Goal: Transaction & Acquisition: Obtain resource

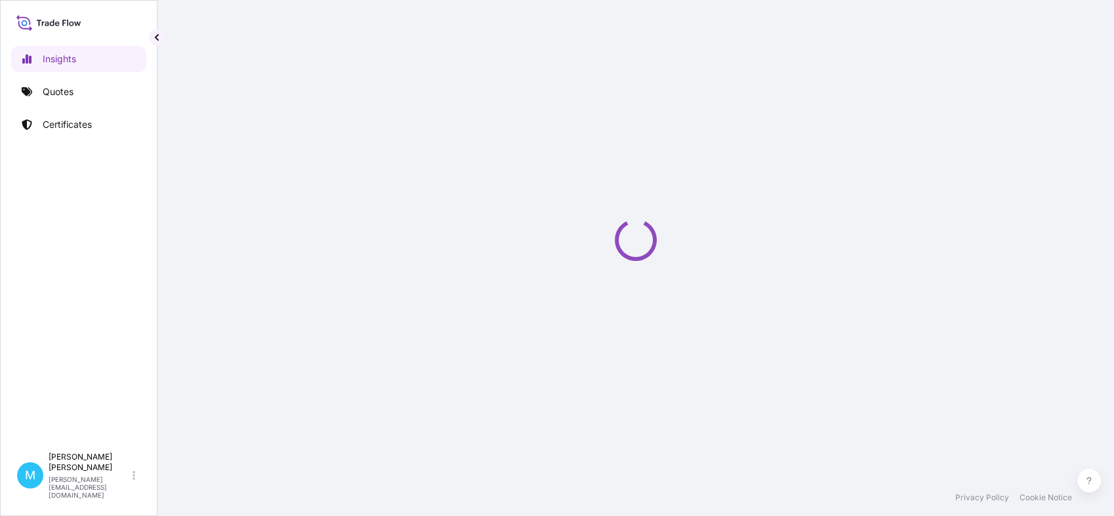
select select "2025"
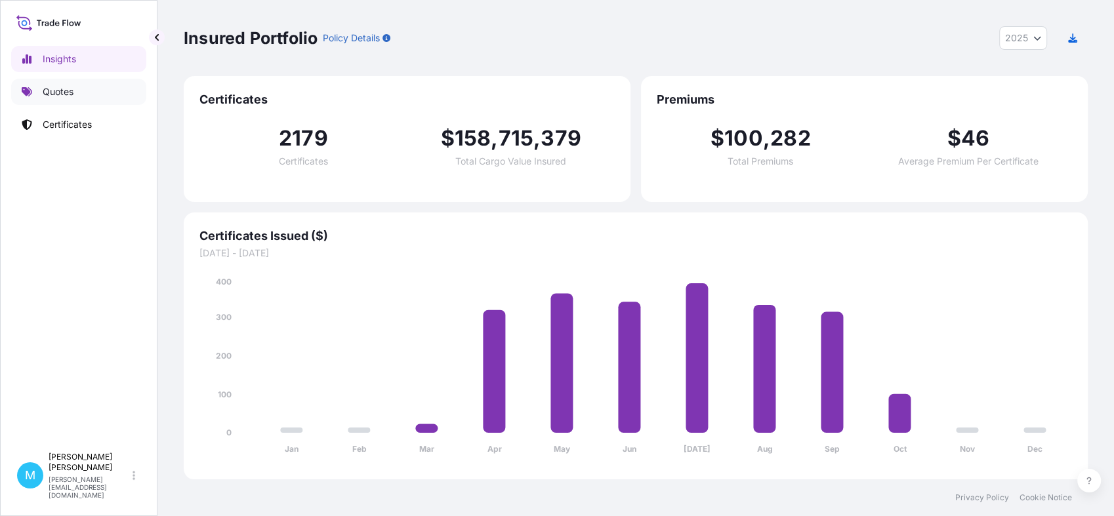
click at [52, 94] on p "Quotes" at bounding box center [58, 91] width 31 height 13
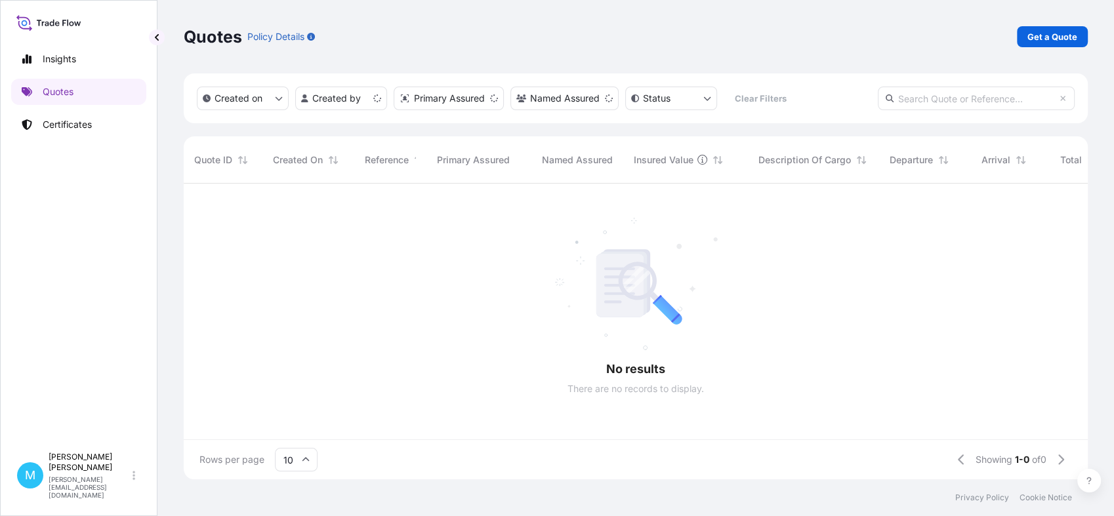
scroll to position [11, 11]
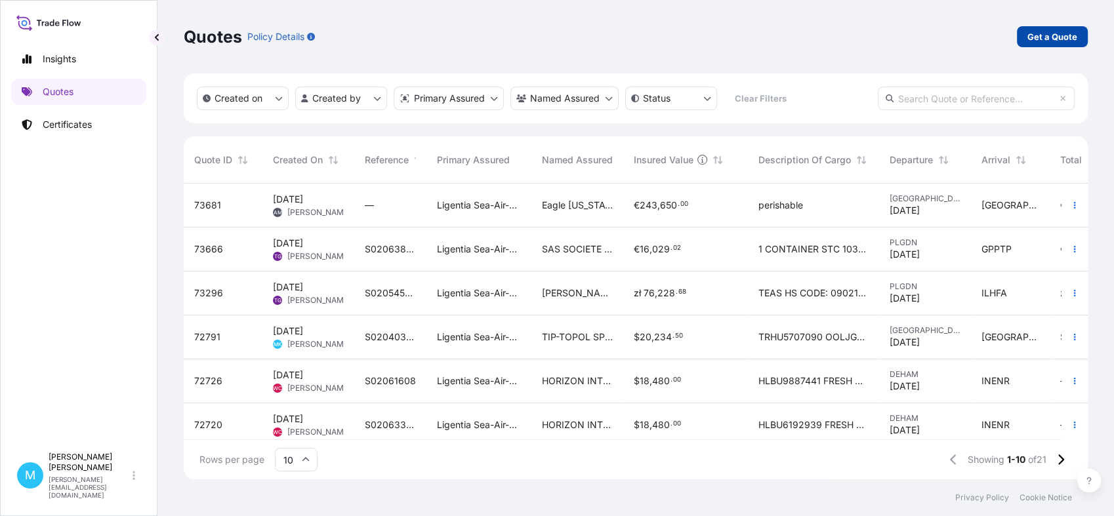
click at [1038, 34] on p "Get a Quote" at bounding box center [1052, 36] width 50 height 13
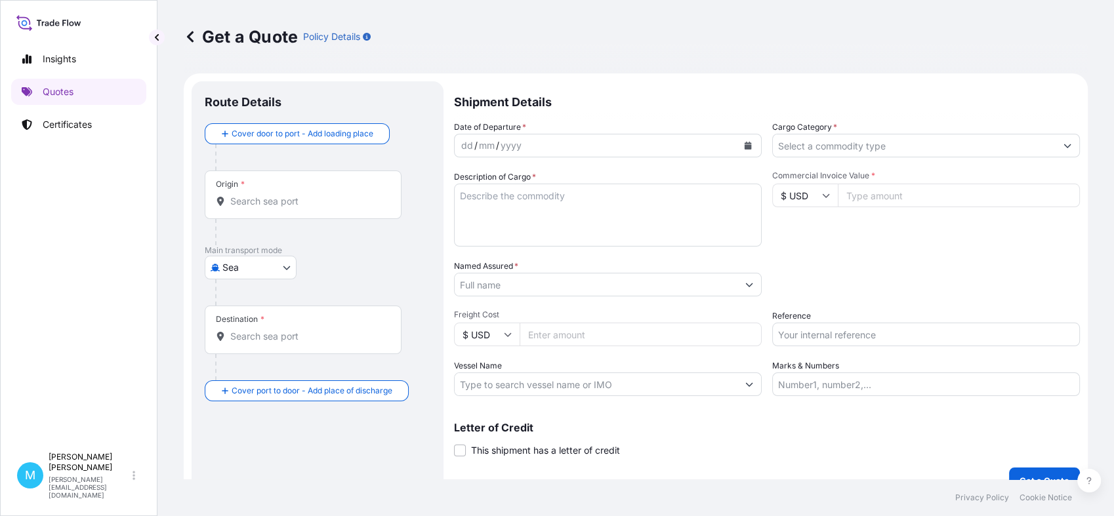
scroll to position [21, 0]
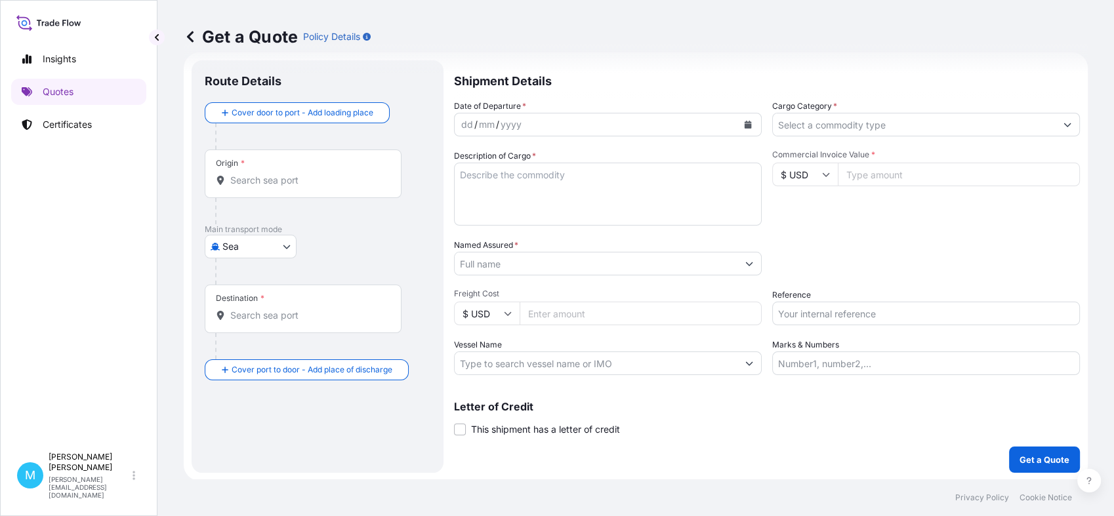
click at [282, 247] on body "Insights Quotes Certificates M [PERSON_NAME] [PERSON_NAME][EMAIL_ADDRESS][DOMAI…" at bounding box center [557, 258] width 1114 height 516
click at [257, 305] on div "Road" at bounding box center [250, 304] width 81 height 24
select select "Road"
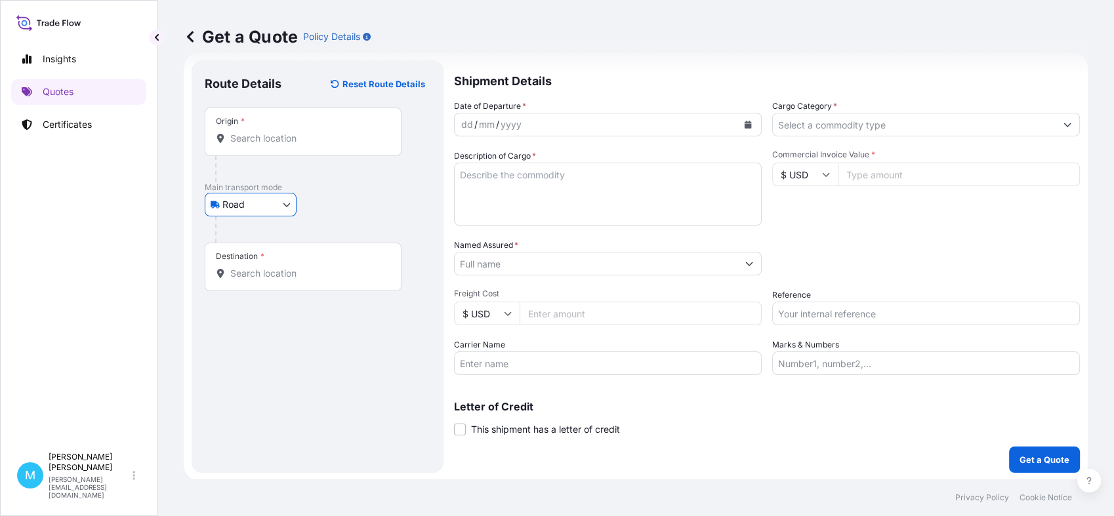
click at [277, 146] on div "Origin *" at bounding box center [303, 132] width 197 height 49
click at [277, 145] on input "Origin *" at bounding box center [307, 138] width 155 height 13
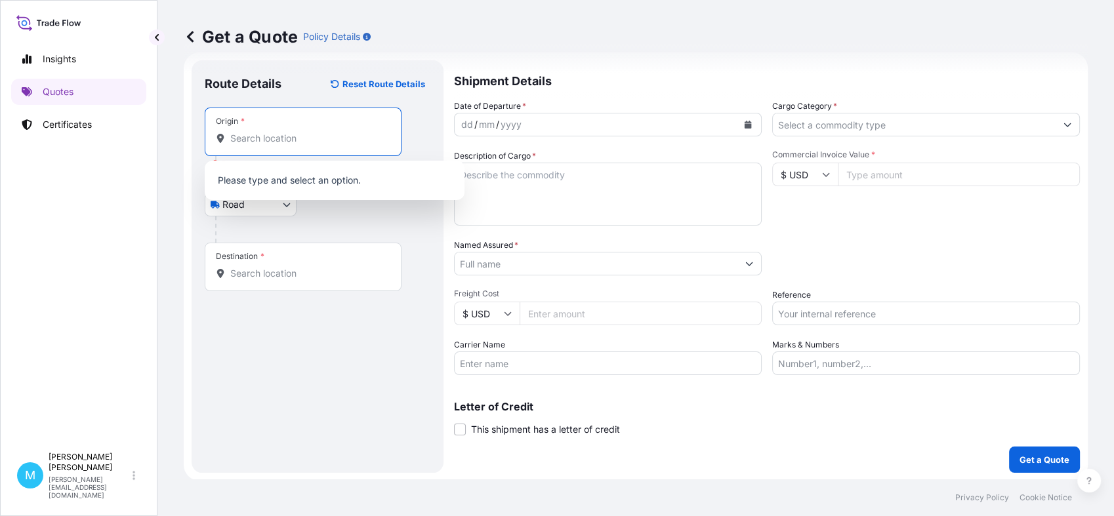
click at [300, 137] on input "Origin * Please select an origin" at bounding box center [307, 138] width 155 height 13
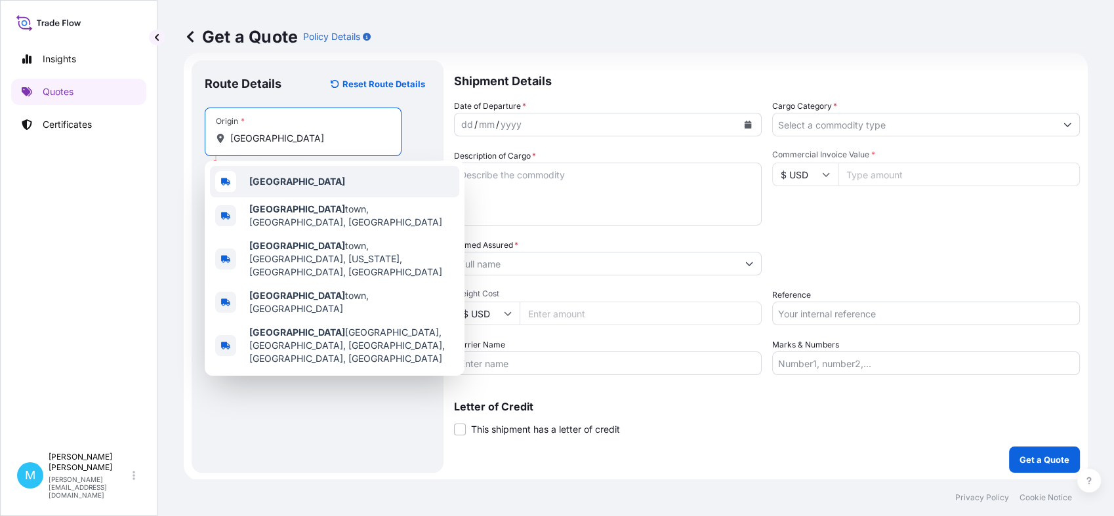
click at [299, 180] on div "[GEOGRAPHIC_DATA]" at bounding box center [334, 181] width 249 height 31
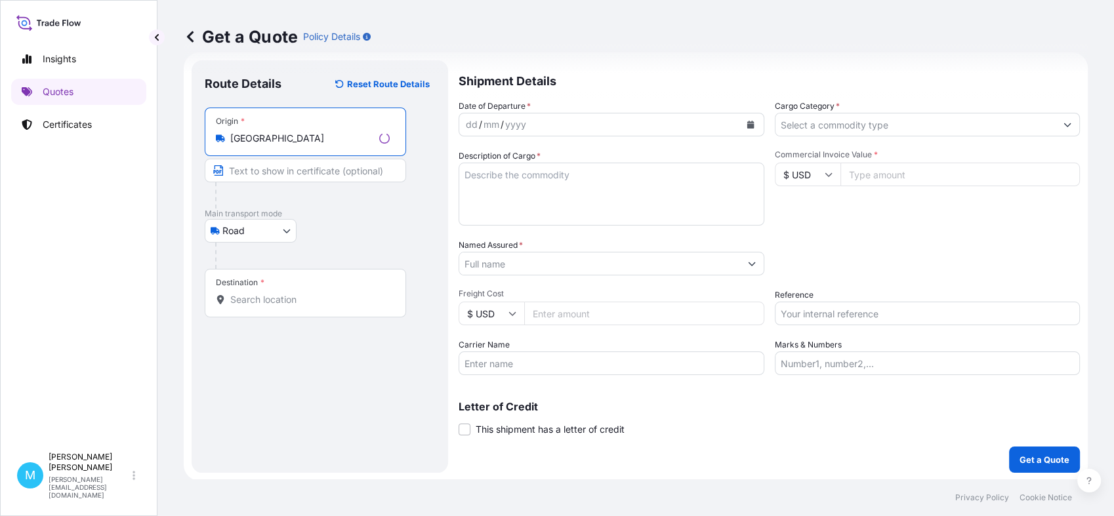
type input "[GEOGRAPHIC_DATA]"
click at [249, 300] on input "Destination *" at bounding box center [309, 299] width 159 height 13
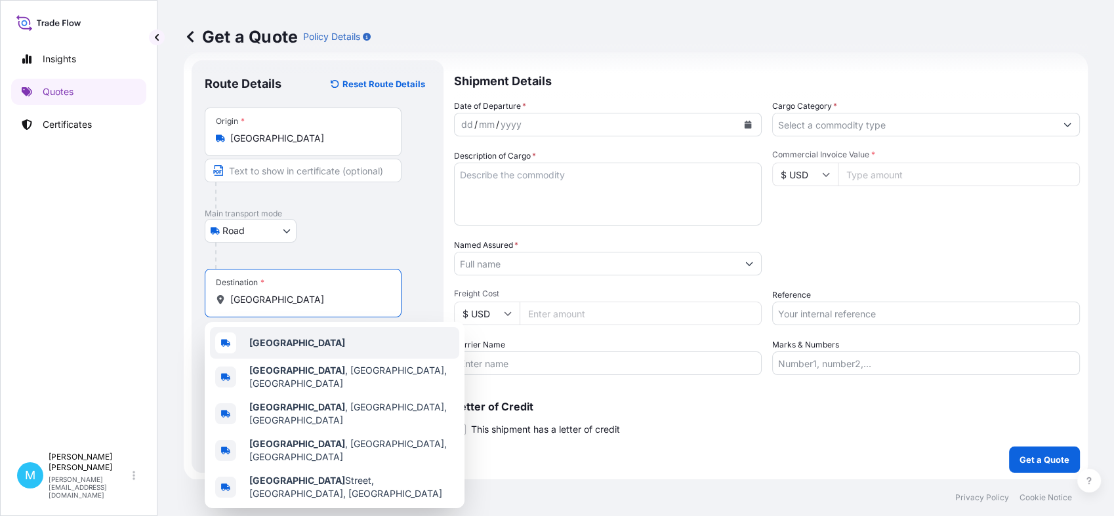
click at [262, 338] on b "[GEOGRAPHIC_DATA]" at bounding box center [297, 342] width 96 height 11
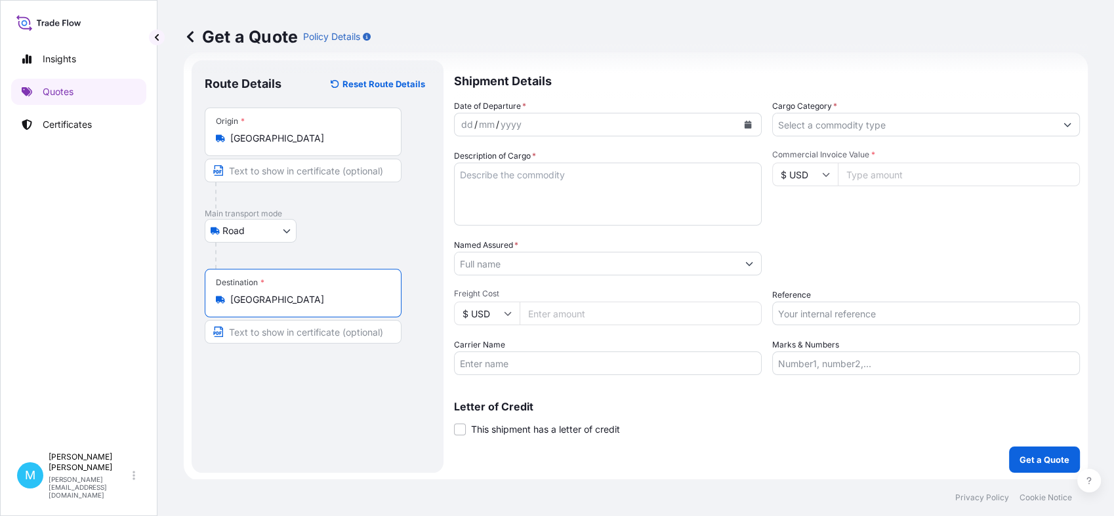
type input "[GEOGRAPHIC_DATA]"
click at [581, 123] on div "dd / mm / yyyy" at bounding box center [595, 125] width 283 height 24
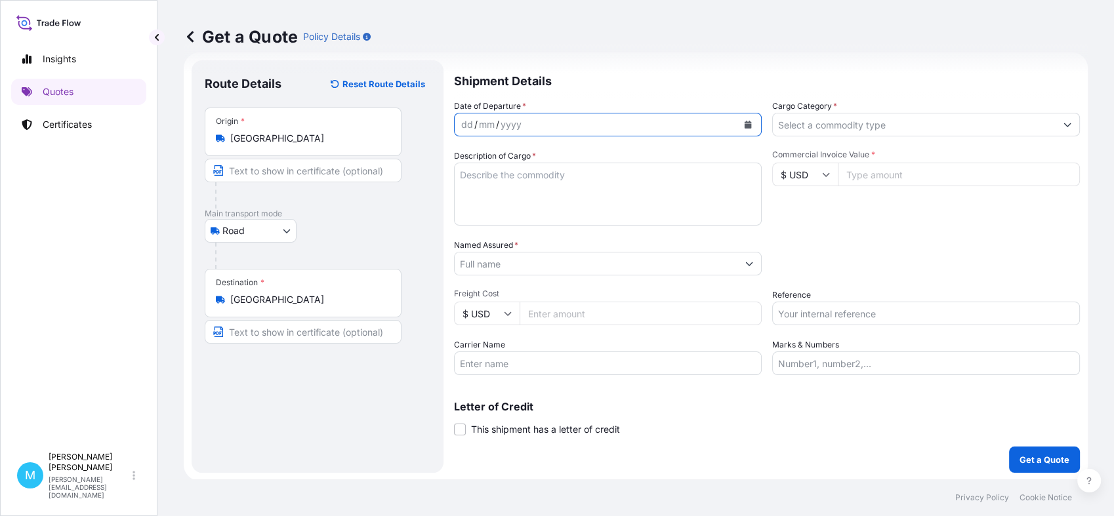
click at [745, 126] on icon "Calendar" at bounding box center [748, 125] width 8 height 8
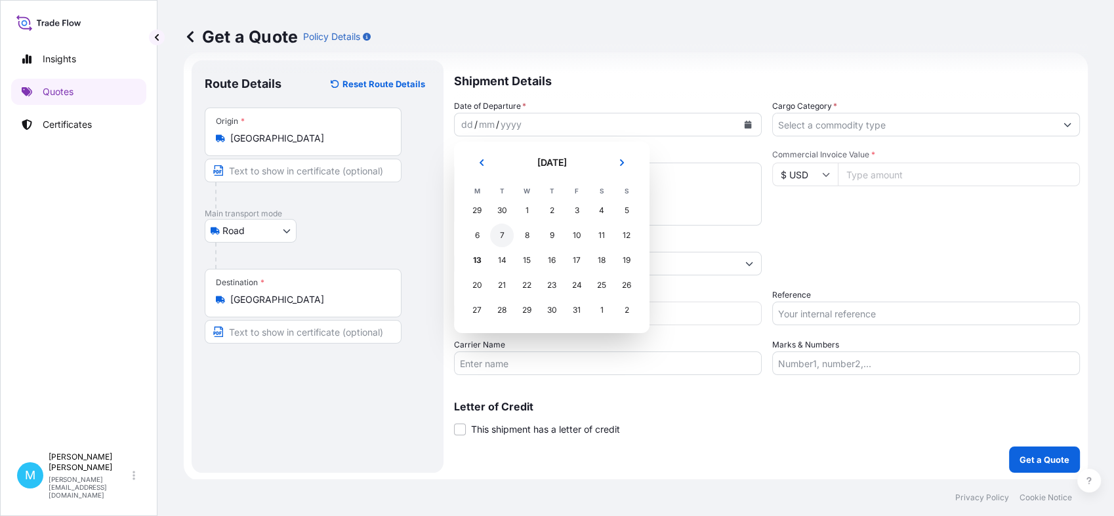
click at [503, 231] on div "7" at bounding box center [502, 236] width 24 height 24
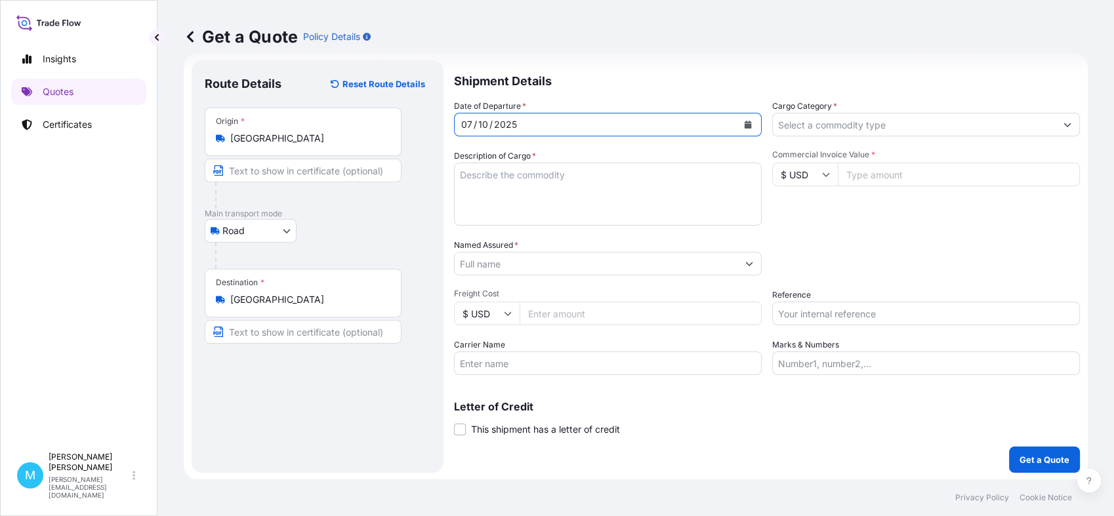
click at [562, 180] on textarea "Description of Cargo *" at bounding box center [608, 194] width 308 height 63
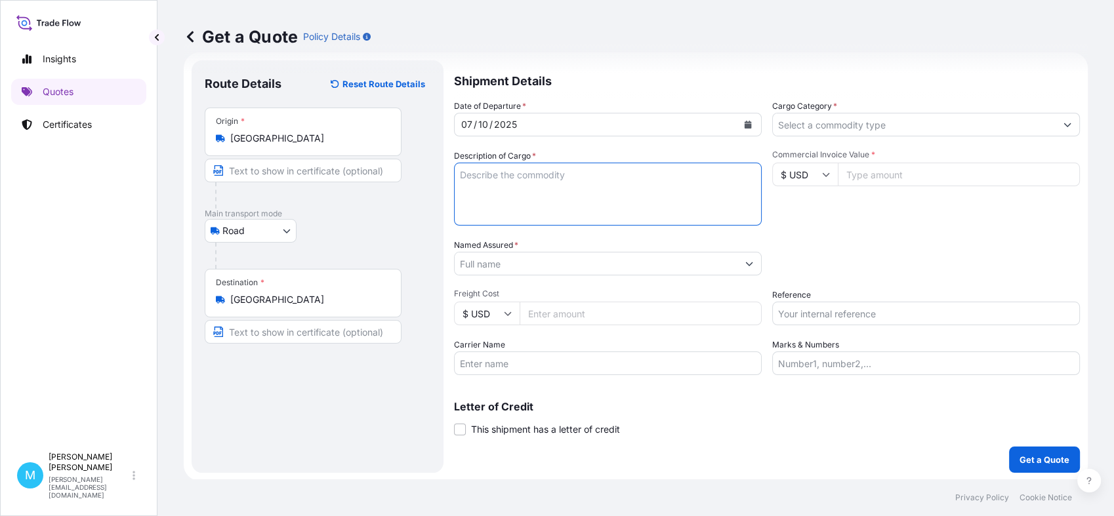
paste textarea "CICU2924247 SML06118 40HC 2518.20 15.80 179 CTN"
paste textarea "WALLET"
click at [745, 171] on textarea "CICU2924247 SML06118 40HC 2518.20 15.80 179 CTN || WALLET" at bounding box center [608, 194] width 308 height 63
drag, startPoint x: 746, startPoint y: 173, endPoint x: 710, endPoint y: 174, distance: 36.7
click at [710, 174] on textarea "CICU2924247 SML06118 40HC 2518.20 15.80 179 CTN || WALLET" at bounding box center [608, 194] width 308 height 63
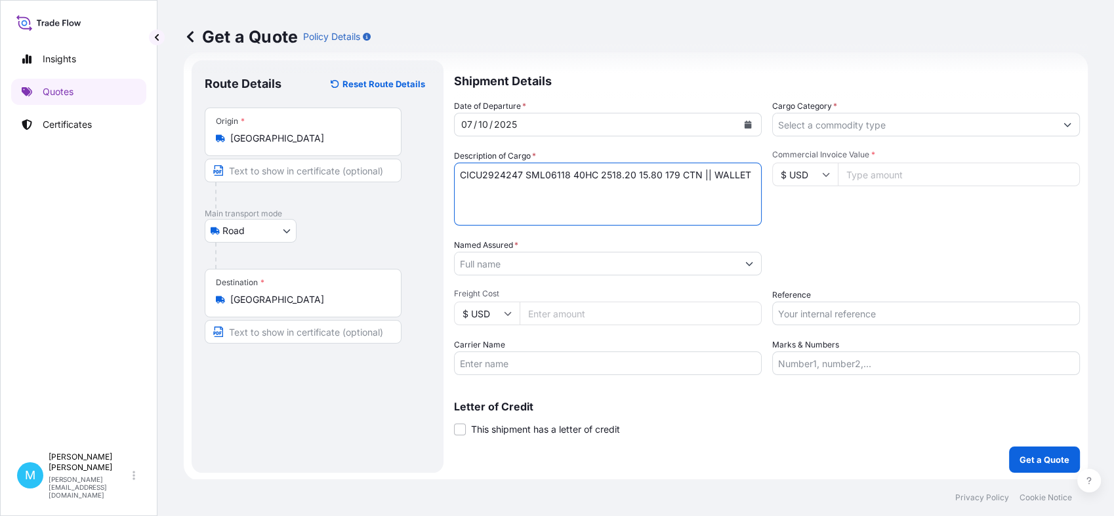
paste textarea "/ BAG /SCARF / HAT/BELTS"
type textarea "CICU2924247 SML06118 40HC 2518.20 15.80 179 CTN || WALLET/ BAG /SCARF / HAT/BEL…"
click at [523, 264] on input "Named Assured *" at bounding box center [592, 264] width 277 height 24
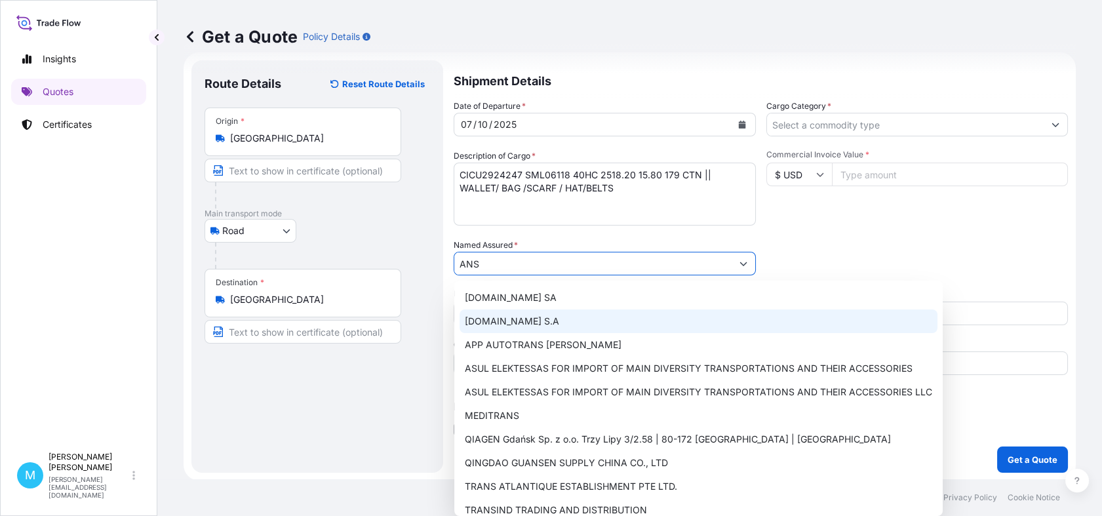
click at [532, 321] on span "[DOMAIN_NAME] S.A" at bounding box center [512, 321] width 94 height 13
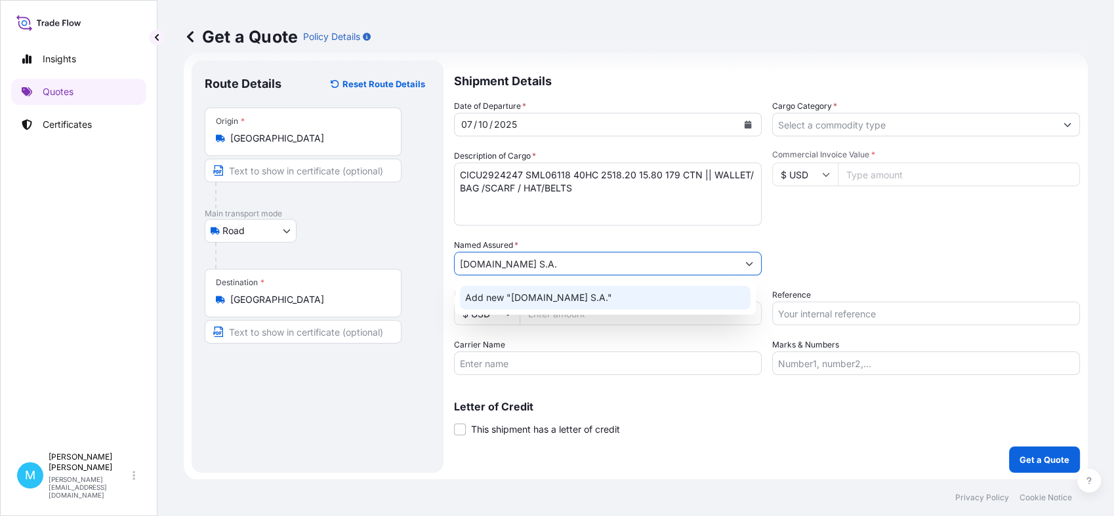
click at [552, 296] on span "Add new "[DOMAIN_NAME] S.A."" at bounding box center [538, 297] width 147 height 13
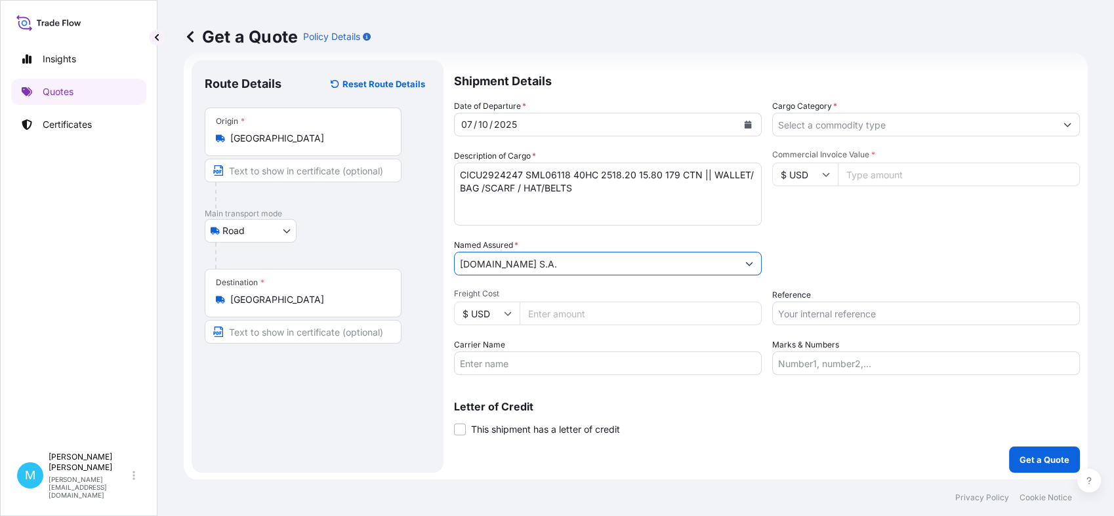
type input "[DOMAIN_NAME] S.A."
click at [833, 121] on input "Cargo Category *" at bounding box center [914, 125] width 283 height 24
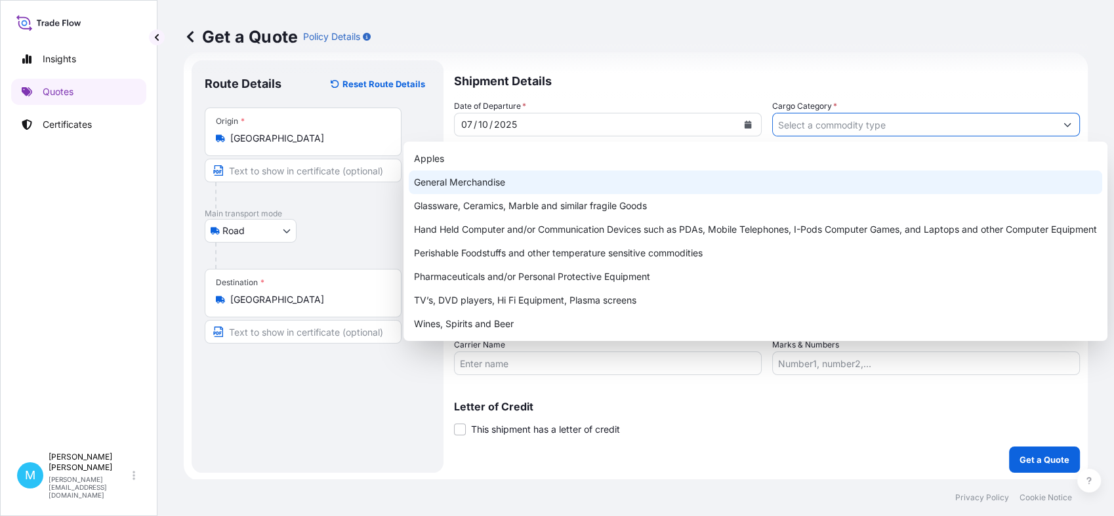
click at [493, 180] on div "General Merchandise" at bounding box center [755, 183] width 693 height 24
type input "General Merchandise"
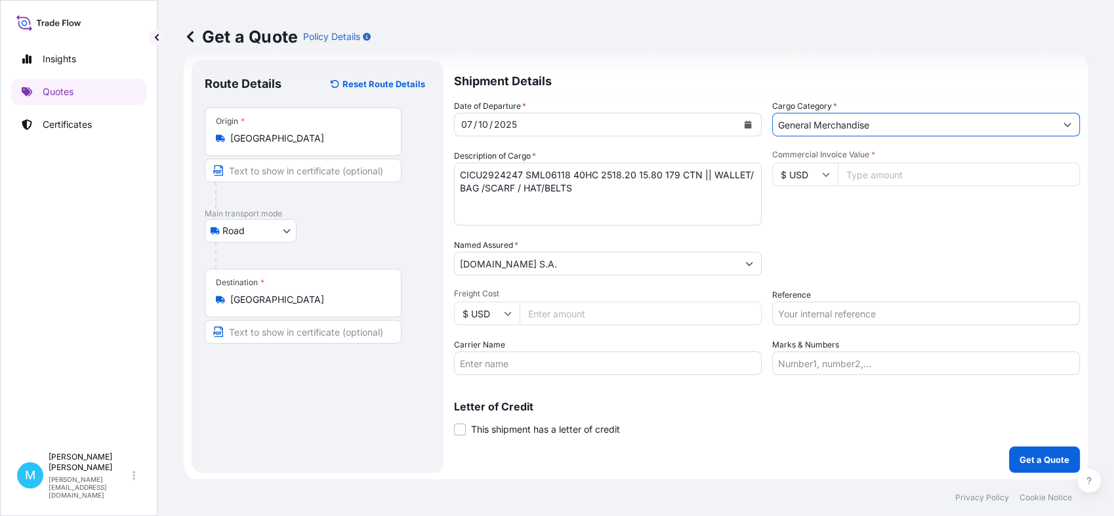
click at [876, 176] on input "Commercial Invoice Value *" at bounding box center [958, 175] width 242 height 24
paste input "94566"
type input "94566.00"
click at [814, 312] on input "Reference" at bounding box center [926, 314] width 308 height 24
click at [1054, 81] on p "Shipment Details" at bounding box center [767, 79] width 626 height 39
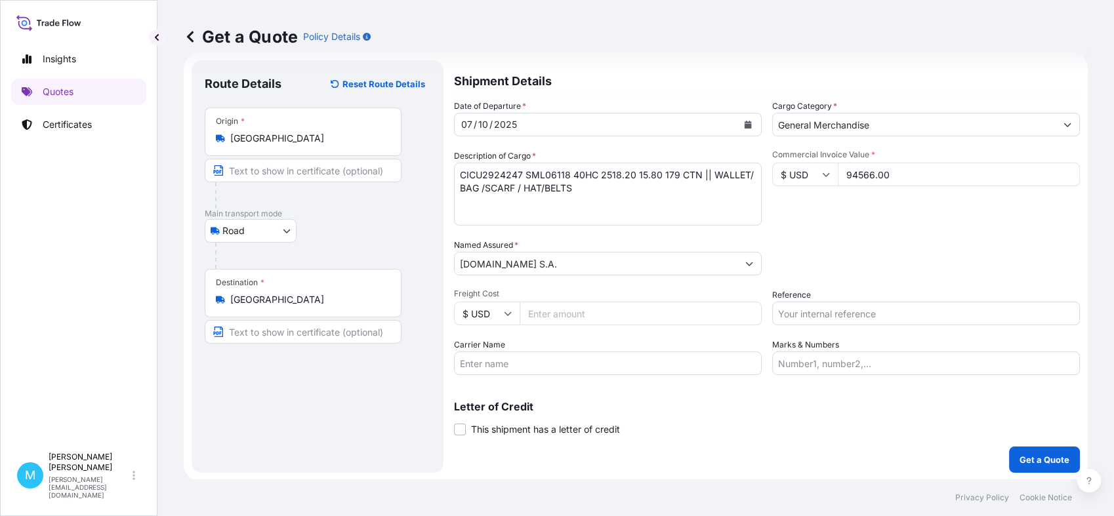
click at [782, 311] on input "Reference" at bounding box center [926, 314] width 308 height 24
paste input "LCL KOLEJ"
click at [864, 313] on input "LCL KOLEJ ||" at bounding box center [926, 314] width 308 height 24
paste input "S02059706"
type input "LCL KOLEJ || S02059706"
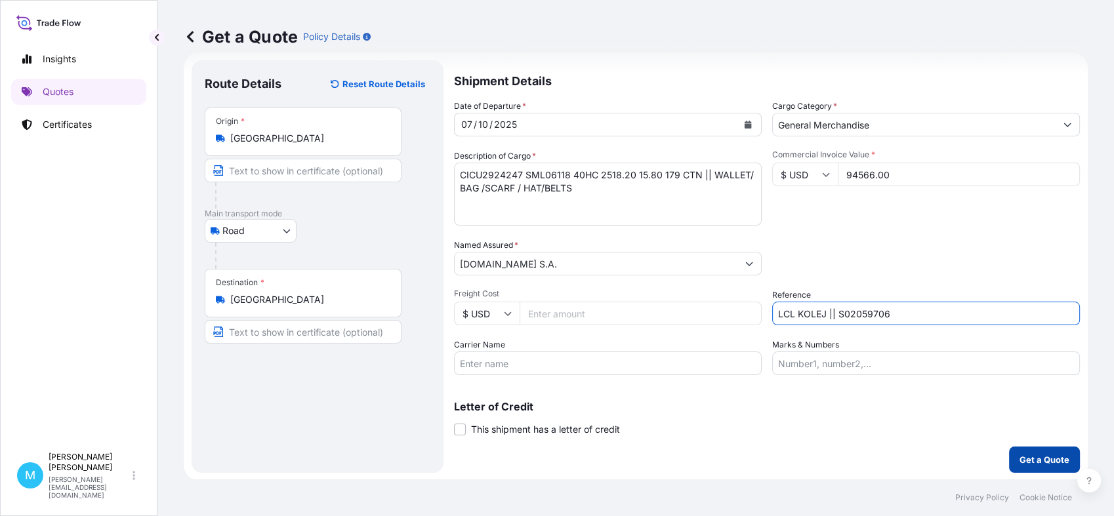
click at [1036, 463] on p "Get a Quote" at bounding box center [1044, 459] width 50 height 13
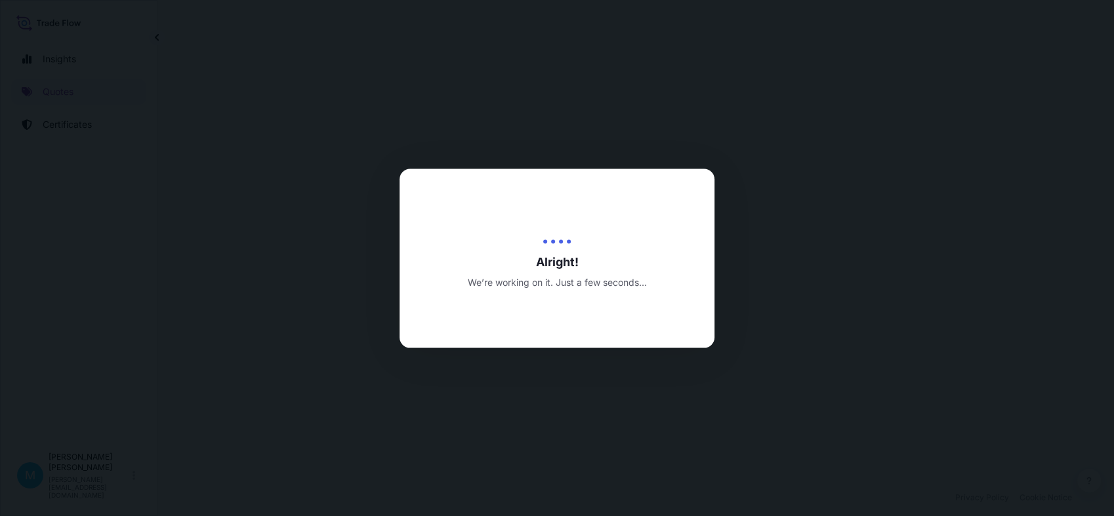
select select "Road"
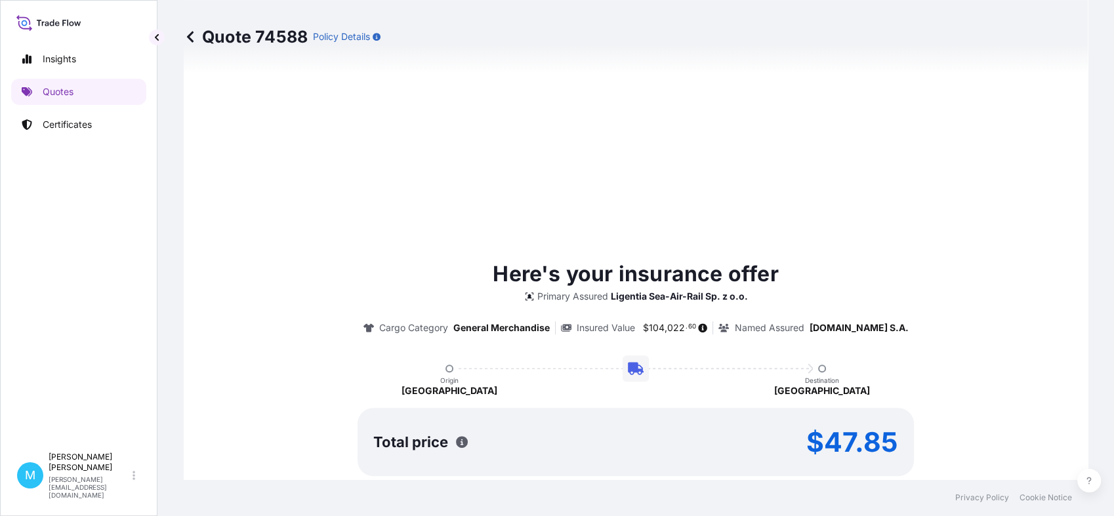
type input "[DATE]"
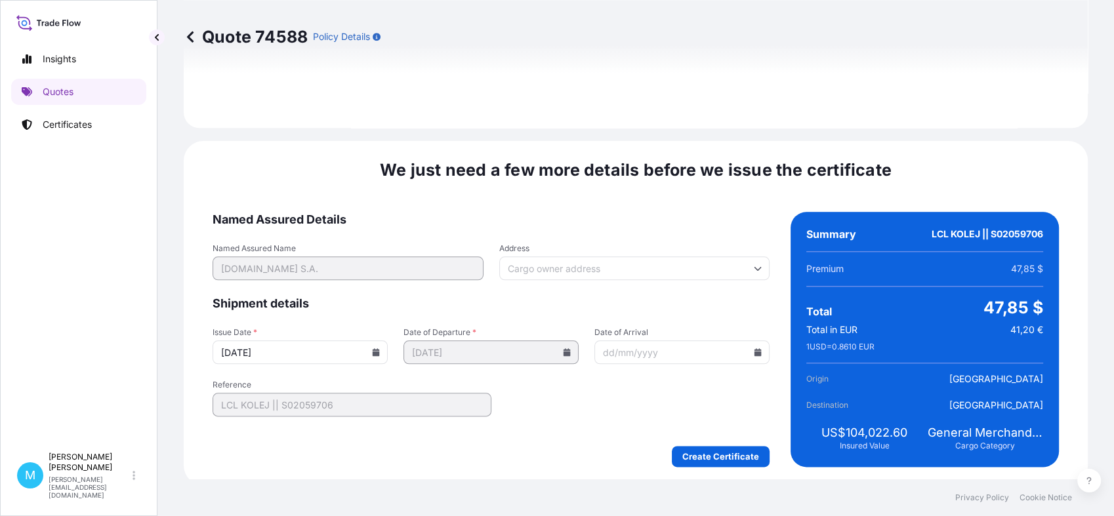
scroll to position [1485, 0]
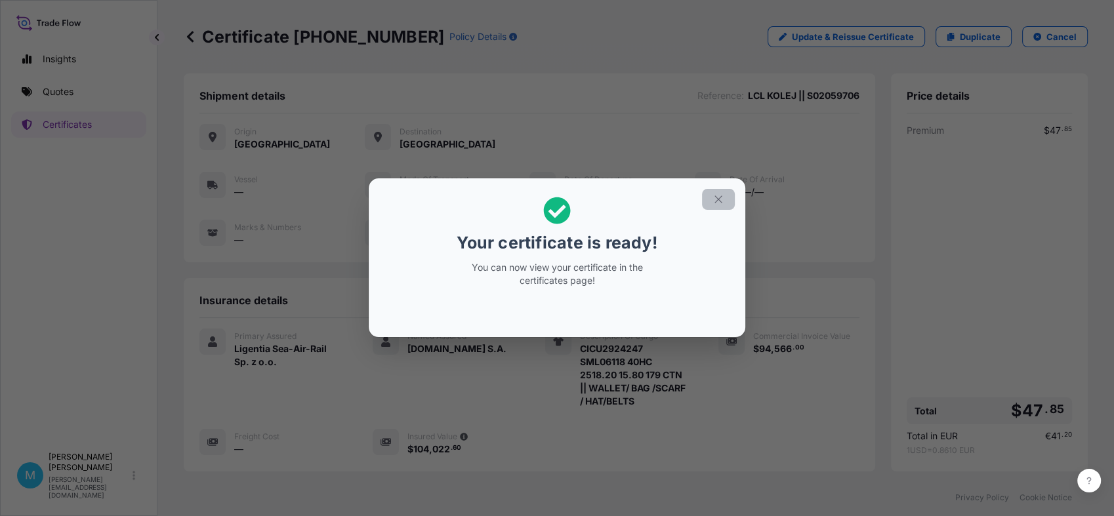
click at [718, 201] on icon "button" at bounding box center [718, 199] width 12 height 12
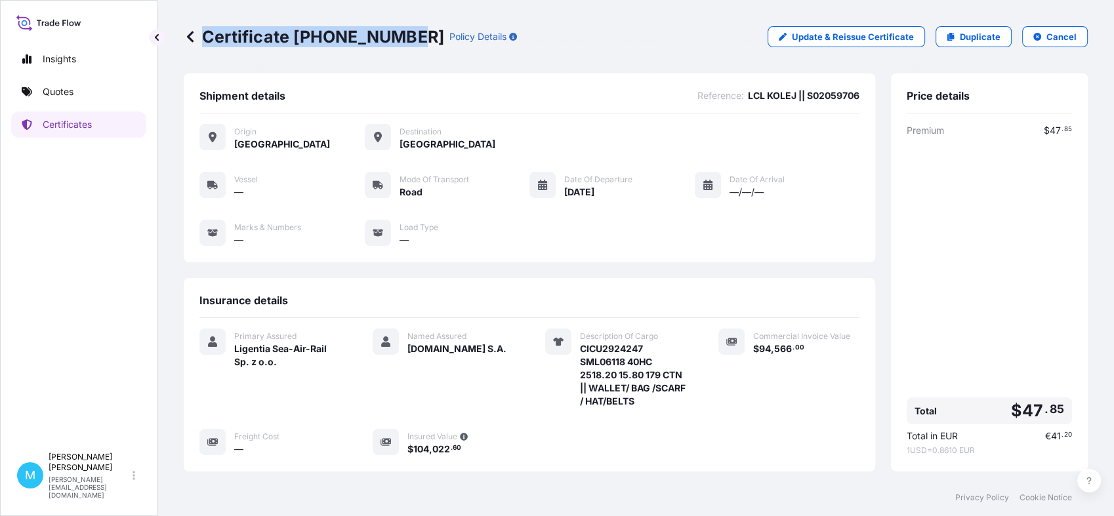
drag, startPoint x: 409, startPoint y: 38, endPoint x: 407, endPoint y: 46, distance: 8.1
click at [407, 46] on div "Certificate [PHONE_NUMBER] Policy Details" at bounding box center [350, 36] width 333 height 21
copy p "Certificate [PHONE_NUMBER]"
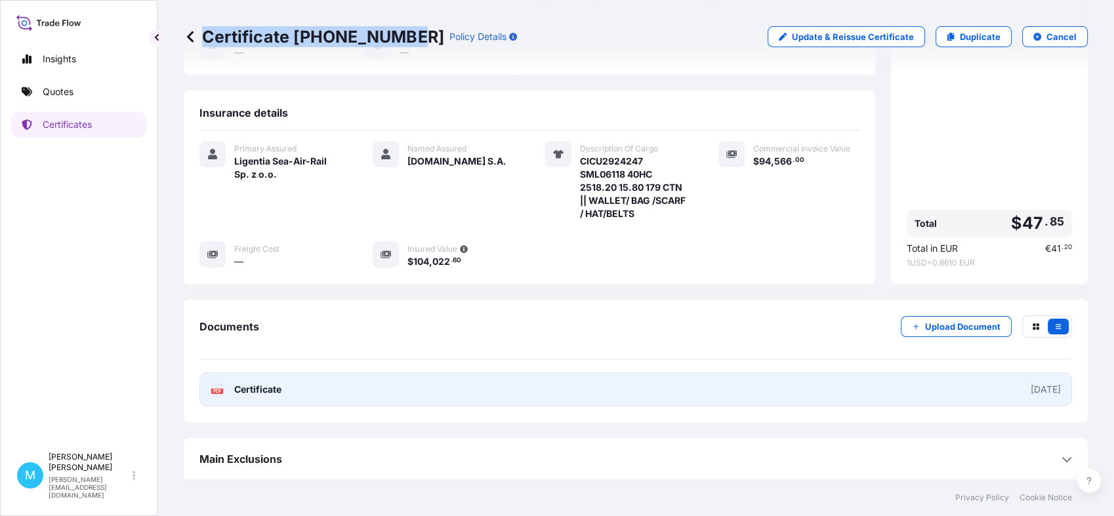
click at [532, 380] on link "PDF Certificate [DATE]" at bounding box center [635, 389] width 872 height 34
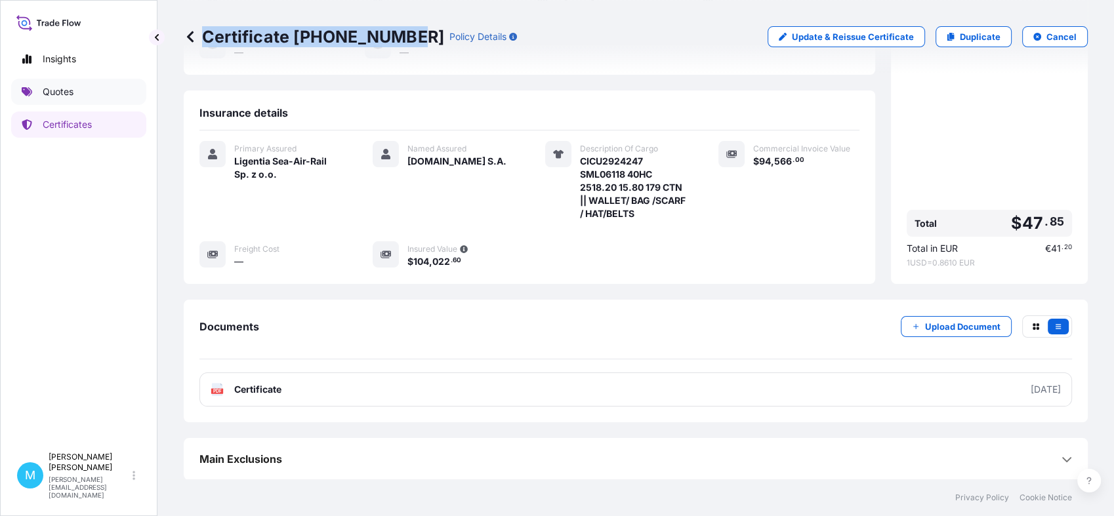
click at [108, 84] on link "Quotes" at bounding box center [78, 92] width 135 height 26
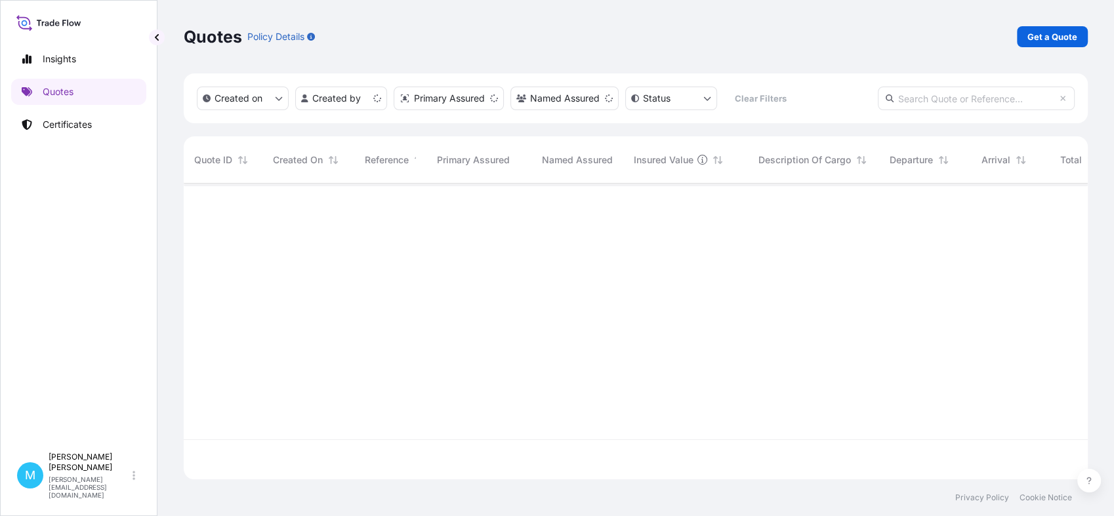
scroll to position [291, 892]
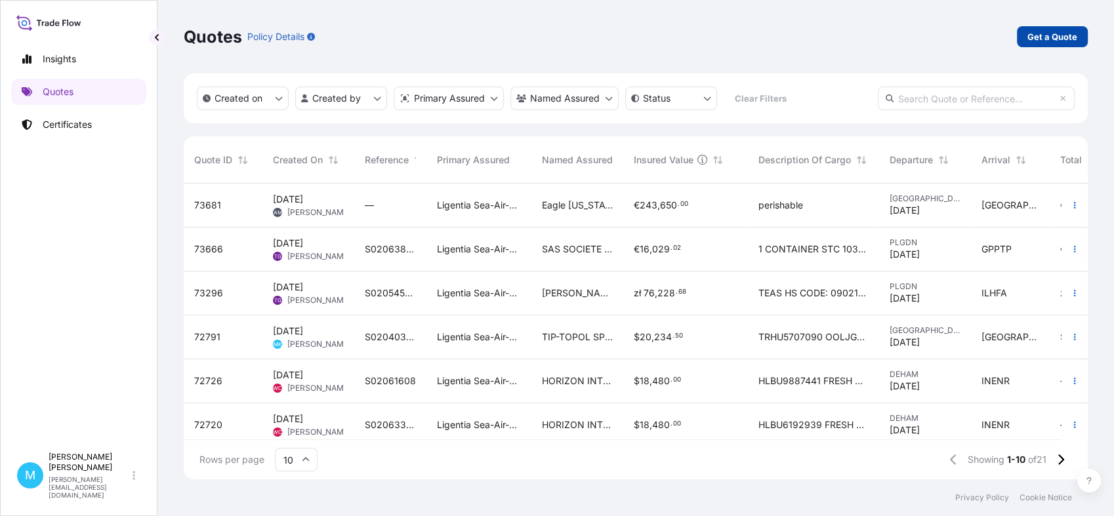
click at [1041, 32] on p "Get a Quote" at bounding box center [1052, 36] width 50 height 13
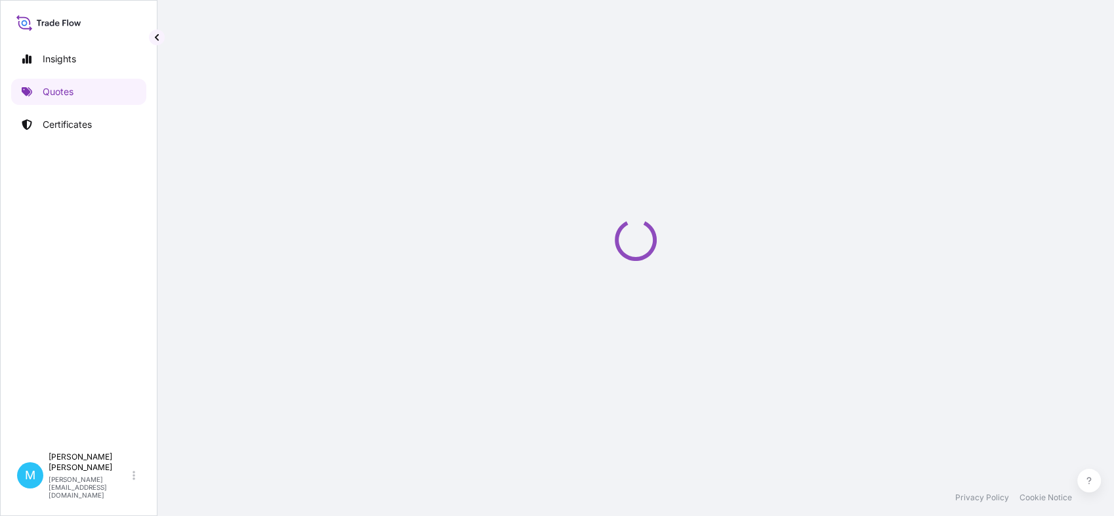
select select "Sea"
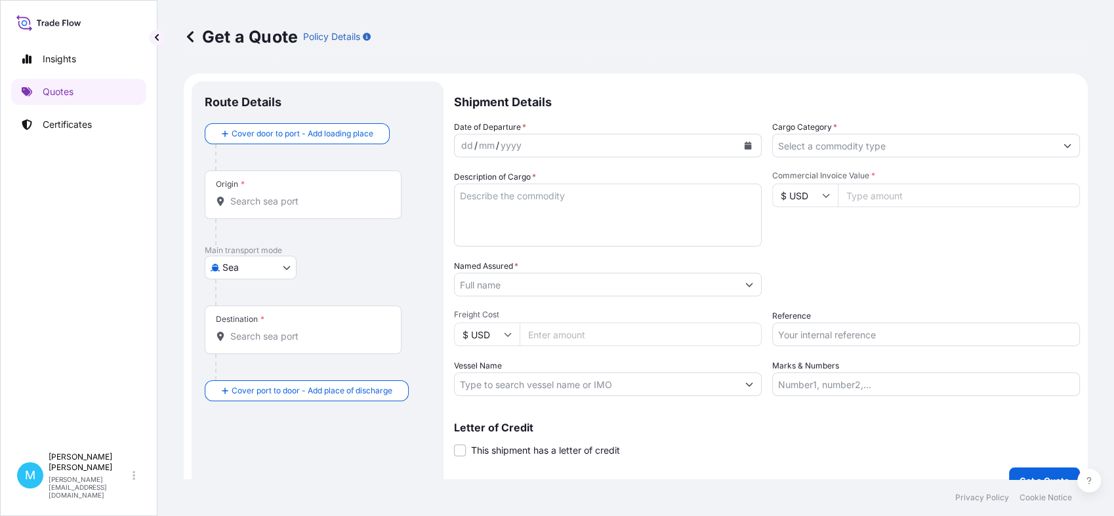
scroll to position [21, 0]
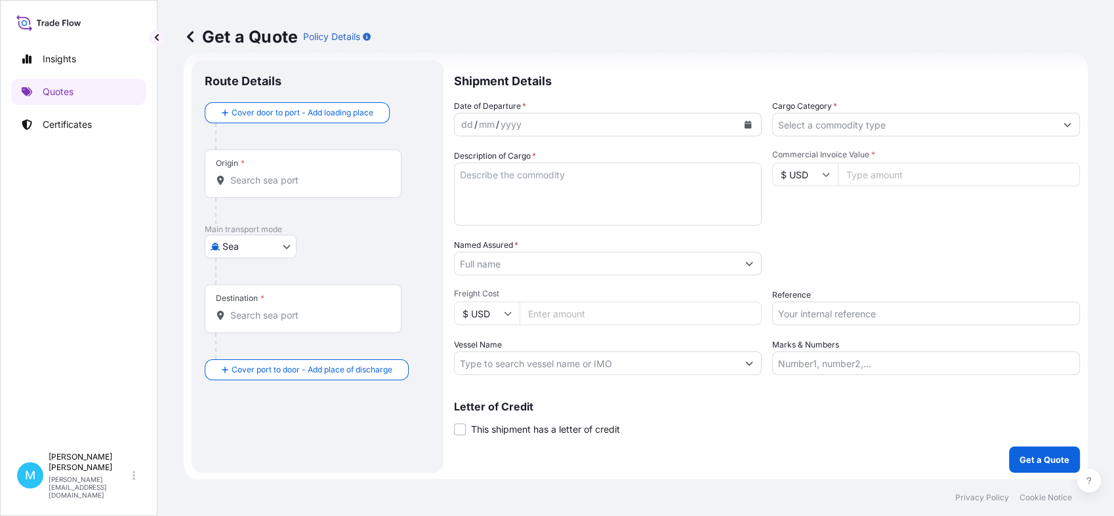
click at [294, 179] on input "Origin *" at bounding box center [307, 180] width 155 height 13
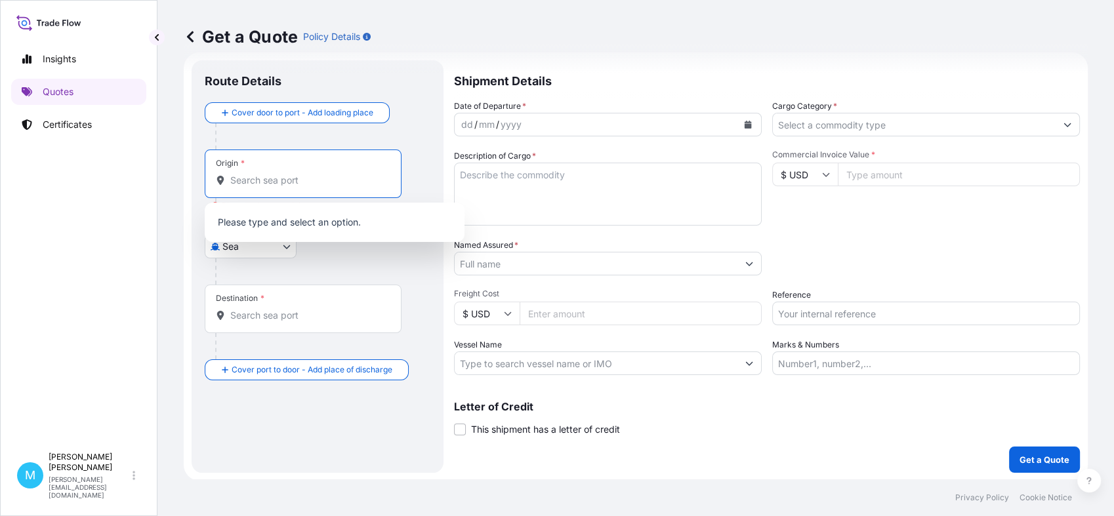
click at [254, 180] on input "Origin * Please select an origin" at bounding box center [307, 180] width 155 height 13
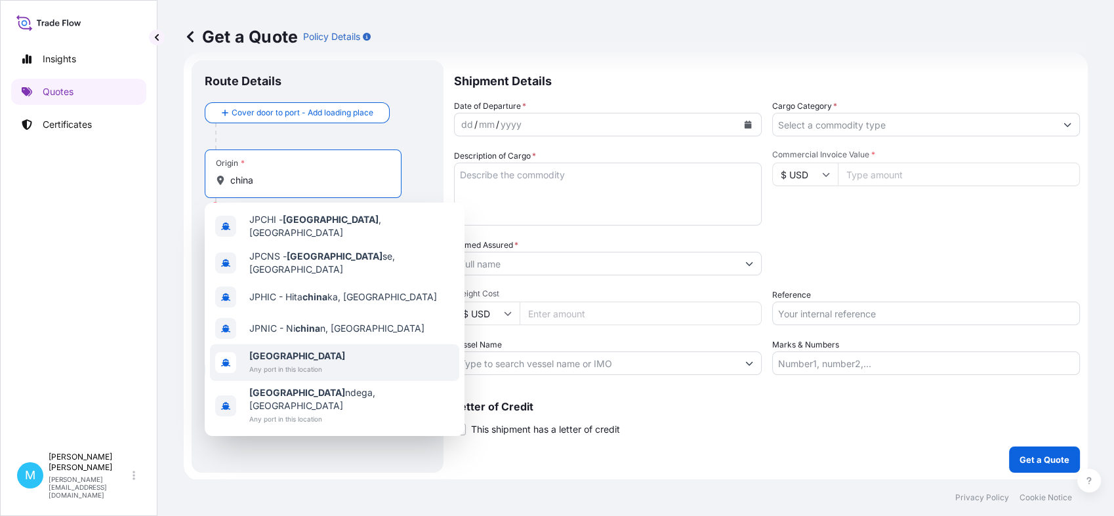
click at [305, 363] on span "Any port in this location" at bounding box center [297, 369] width 96 height 13
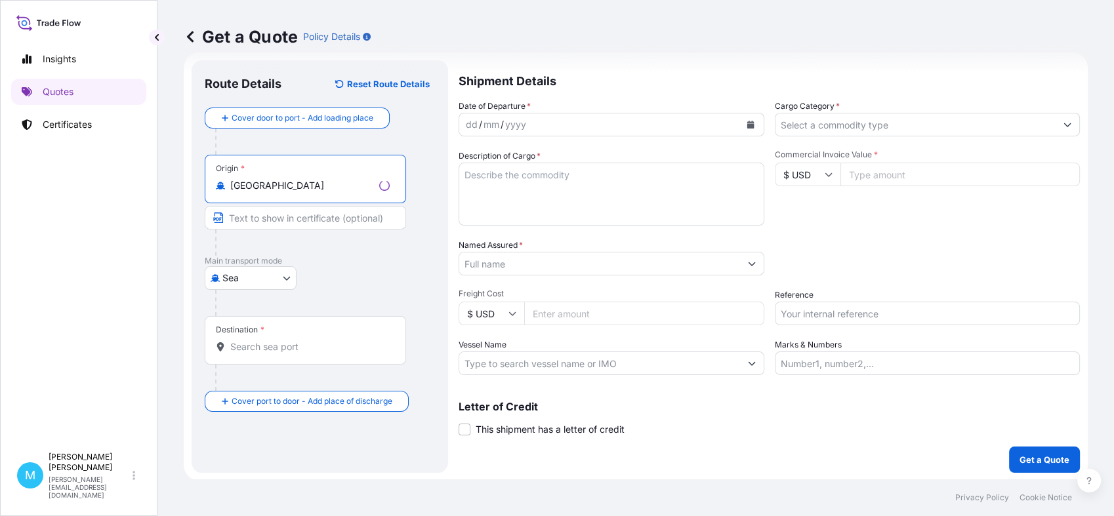
type input "[GEOGRAPHIC_DATA]"
click at [267, 350] on input "Destination *" at bounding box center [309, 346] width 159 height 13
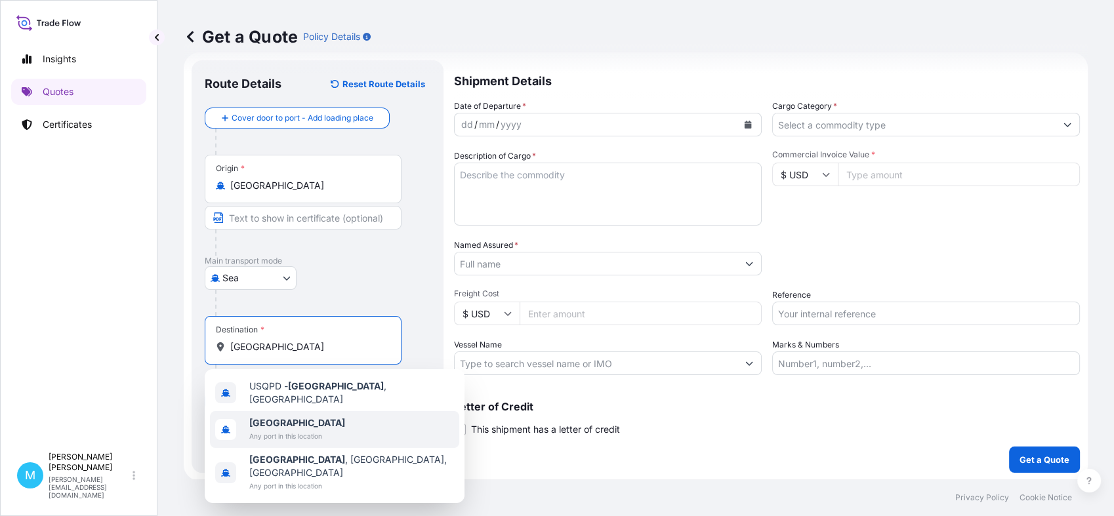
click at [307, 420] on span "[GEOGRAPHIC_DATA]" at bounding box center [297, 422] width 96 height 13
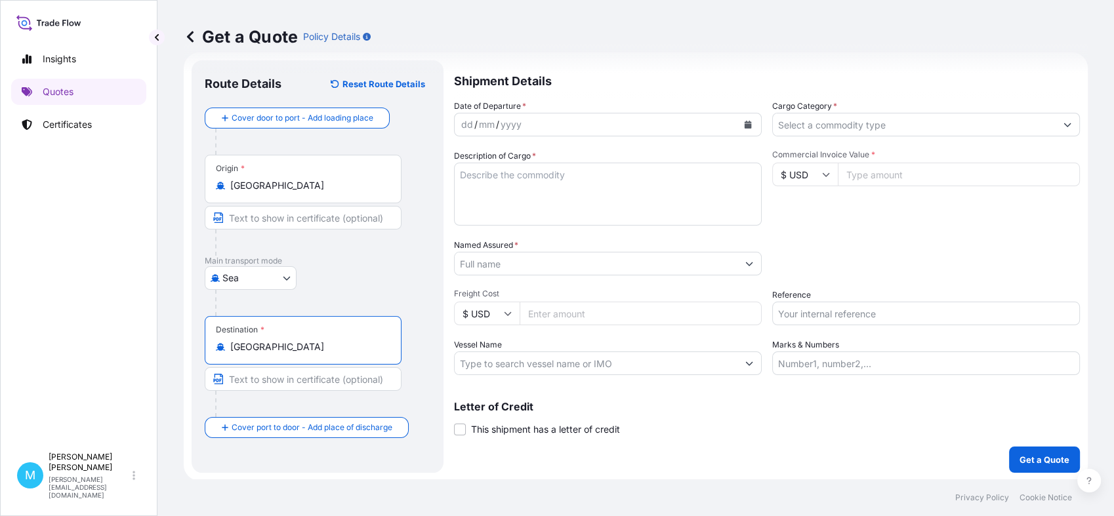
type input "[GEOGRAPHIC_DATA]"
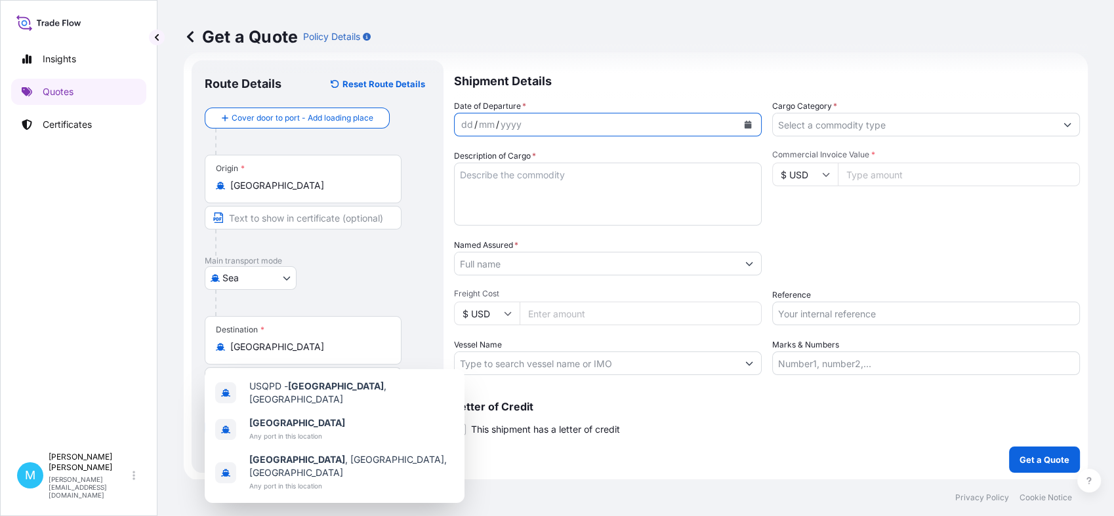
click at [746, 127] on button "Calendar" at bounding box center [747, 124] width 21 height 21
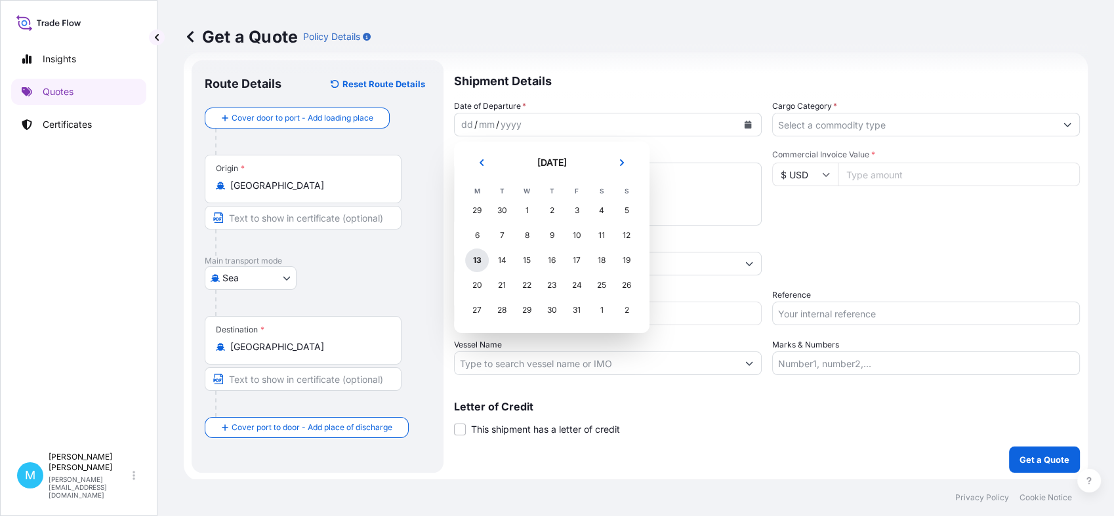
click at [478, 262] on div "13" at bounding box center [477, 261] width 24 height 24
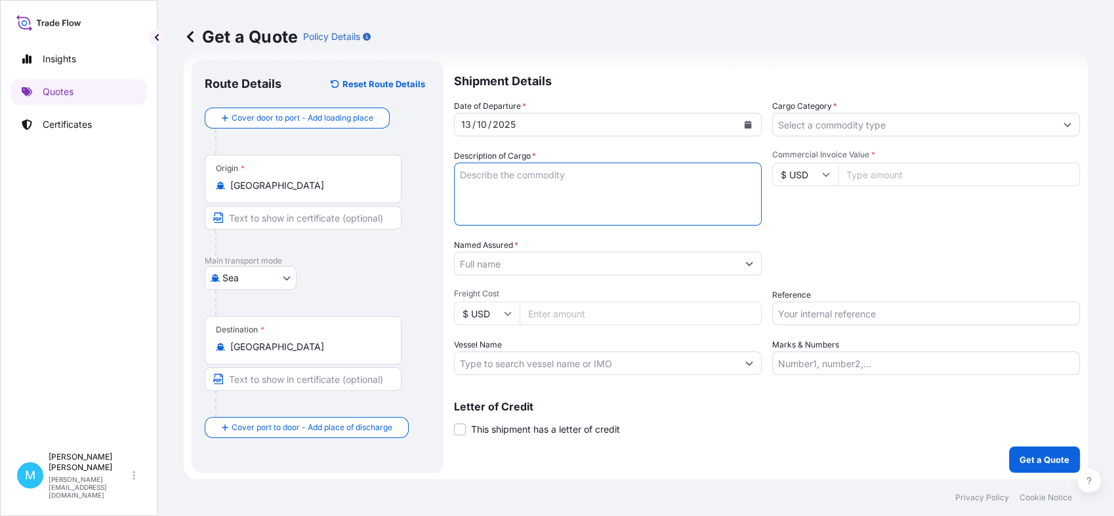
click at [508, 185] on textarea "Description of Cargo *" at bounding box center [608, 194] width 308 height 63
paste textarea "FFAU2463162 OOLKQZ1581 40HC 5578.20 KG 64.70 M3 1342 CTN"
paste textarea "CLASSIC PROTECTOR"
paste textarea "BIKE GLOVES"
type textarea "FFAU2463162 OOLKQZ1581 40HC 5578.20 KG 64.70 M3 1342 CTN || CLASSIC PROTECTOR, …"
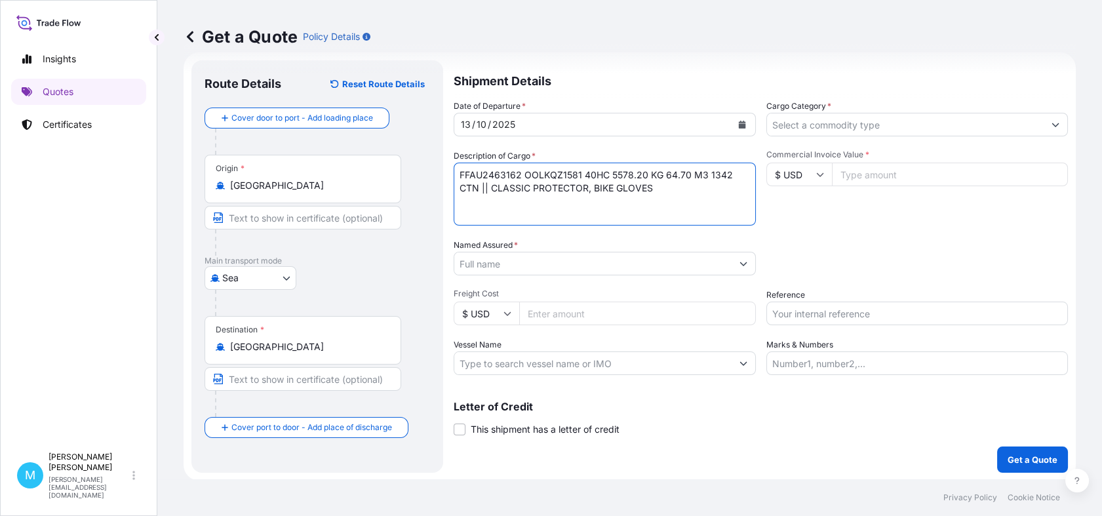
click at [532, 262] on input "Named Assured *" at bounding box center [592, 264] width 277 height 24
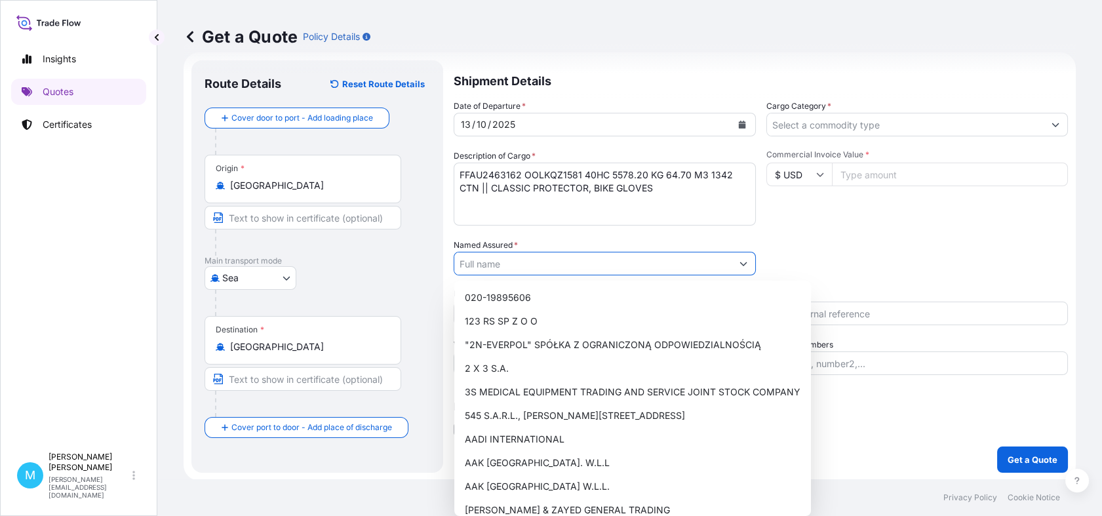
paste input "SEVEN"
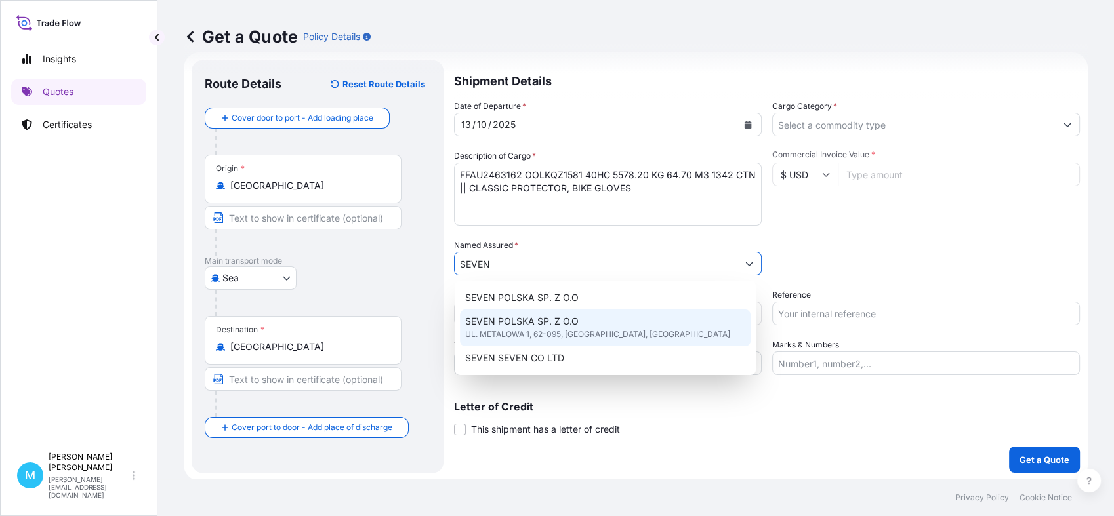
click at [609, 326] on div "SEVEN POLSKA SP. Z O.O UL. METALOWA 1, 62-095, [GEOGRAPHIC_DATA], [GEOGRAPHIC_D…" at bounding box center [605, 328] width 291 height 37
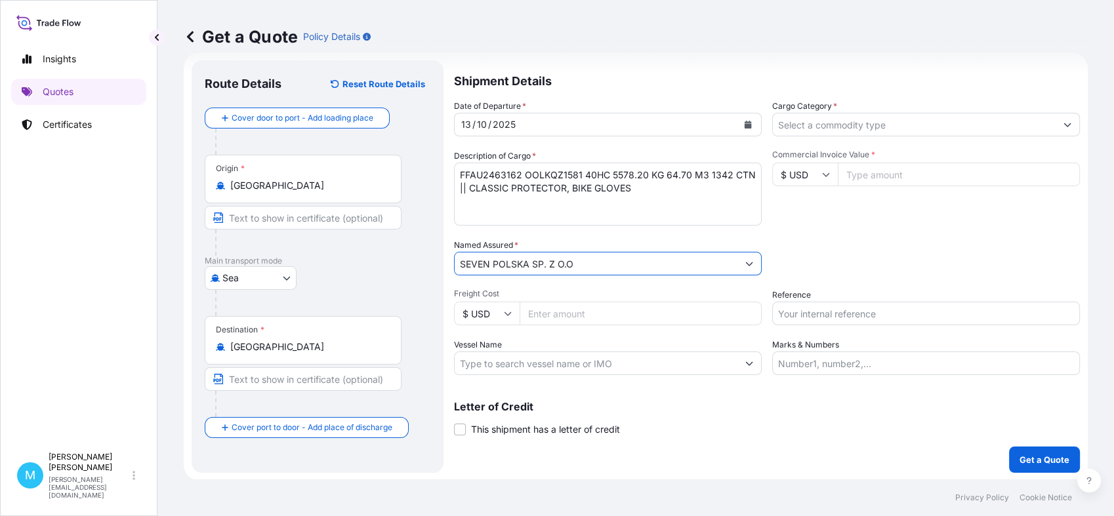
type input "SEVEN POLSKA SP. Z O.O"
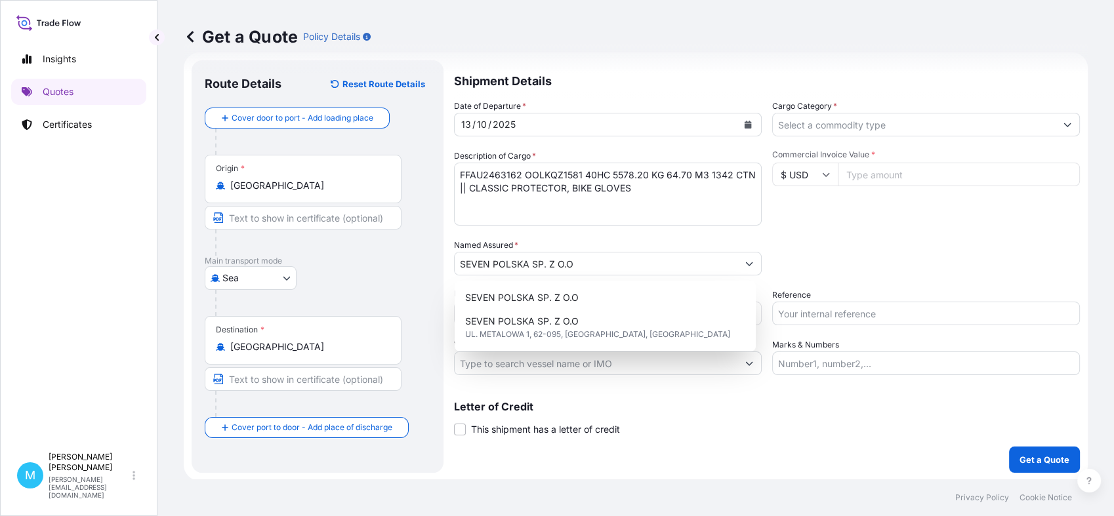
click at [876, 179] on input "Commercial Invoice Value *" at bounding box center [958, 175] width 242 height 24
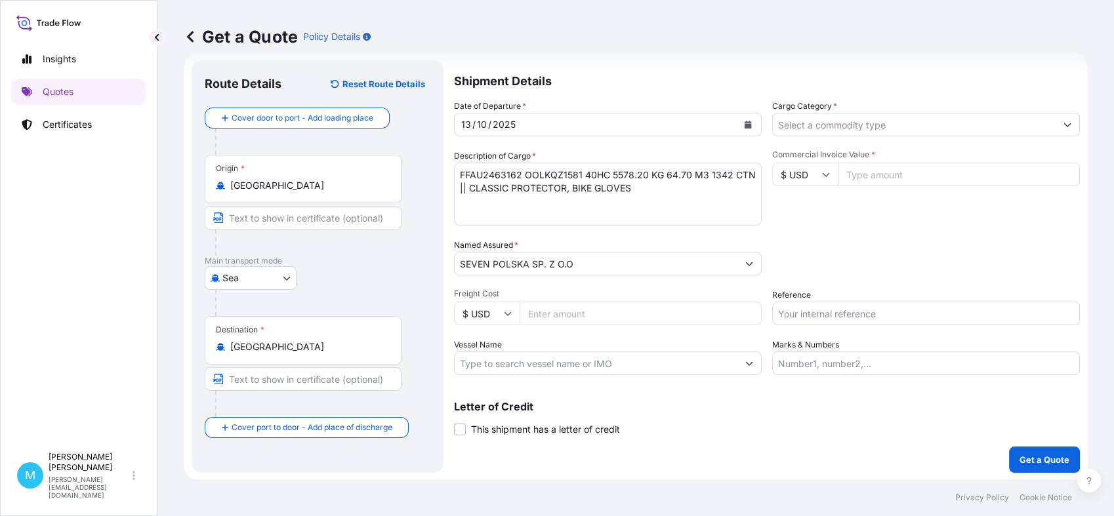
paste input "94796.80"
type input "94796.80"
click at [809, 305] on input "Reference" at bounding box center [926, 314] width 308 height 24
click at [835, 126] on input "Cargo Category *" at bounding box center [914, 125] width 283 height 24
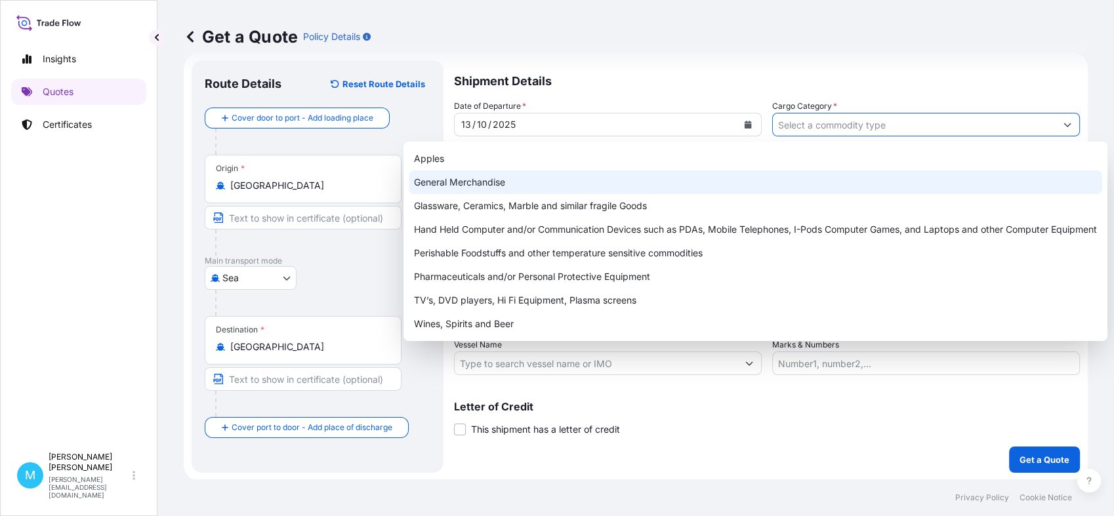
click at [498, 176] on div "General Merchandise" at bounding box center [755, 183] width 693 height 24
type input "General Merchandise"
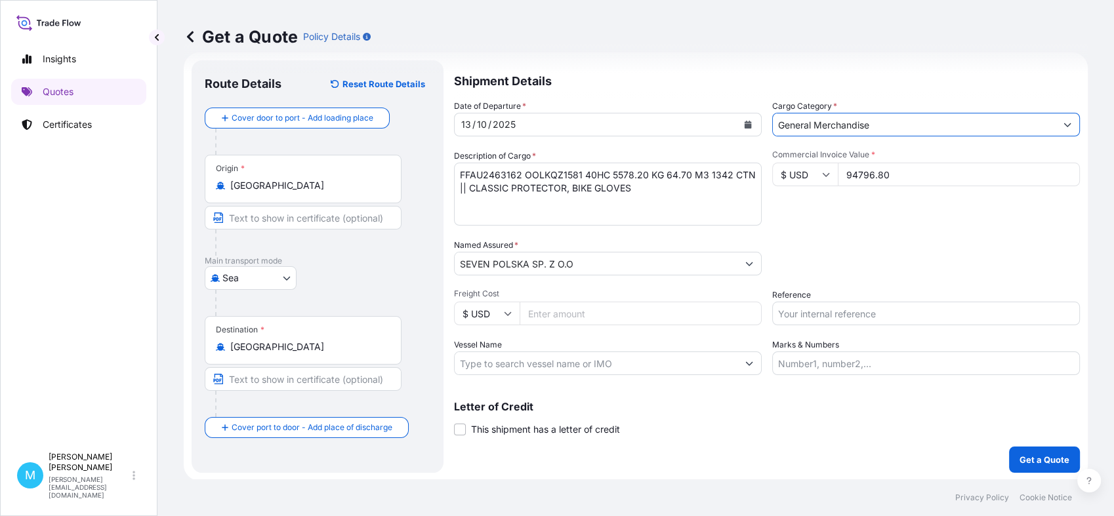
click at [818, 317] on input "Reference" at bounding box center [926, 314] width 308 height 24
paste input "S02059516"
paste input "21/2025"
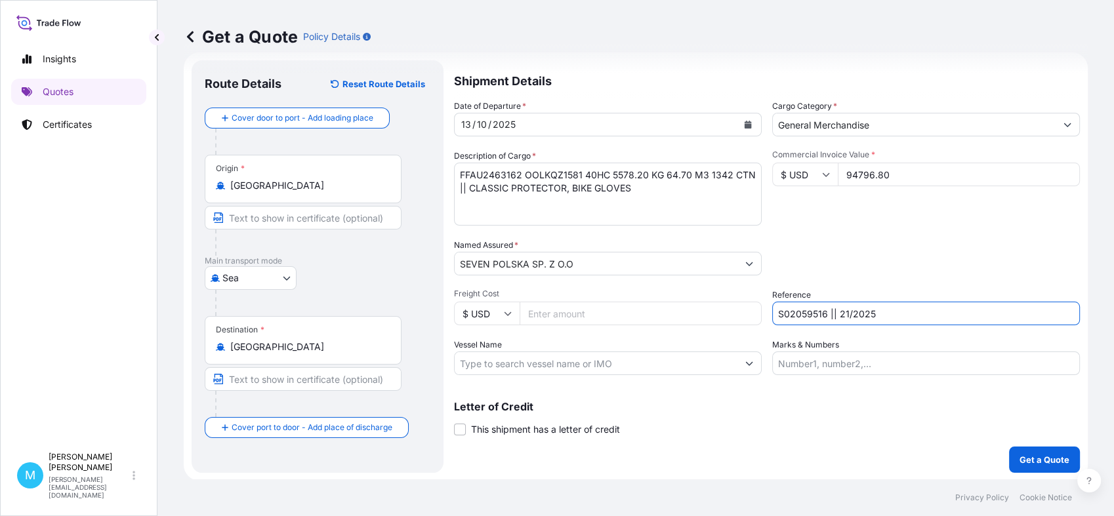
click at [875, 310] on input "S02059516 || 21/2025" at bounding box center [926, 314] width 308 height 24
paste input "21/2025"
drag, startPoint x: 911, startPoint y: 310, endPoint x: 833, endPoint y: 317, distance: 77.7
click at [833, 317] on input "S02059516 || 21/202521/2025" at bounding box center [926, 314] width 308 height 24
paste input "text"
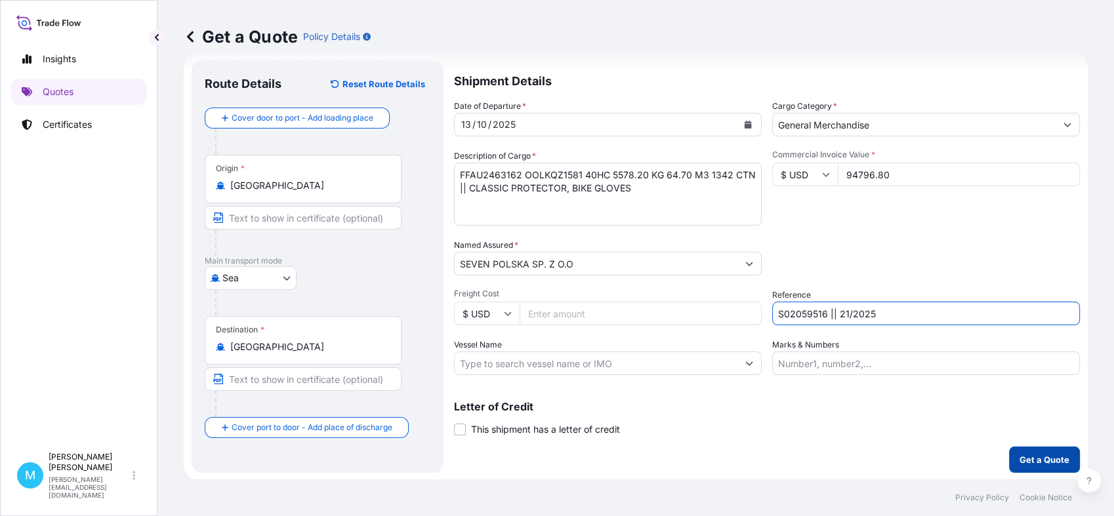
type input "S02059516 || 21/2025"
click at [1038, 455] on p "Get a Quote" at bounding box center [1044, 459] width 50 height 13
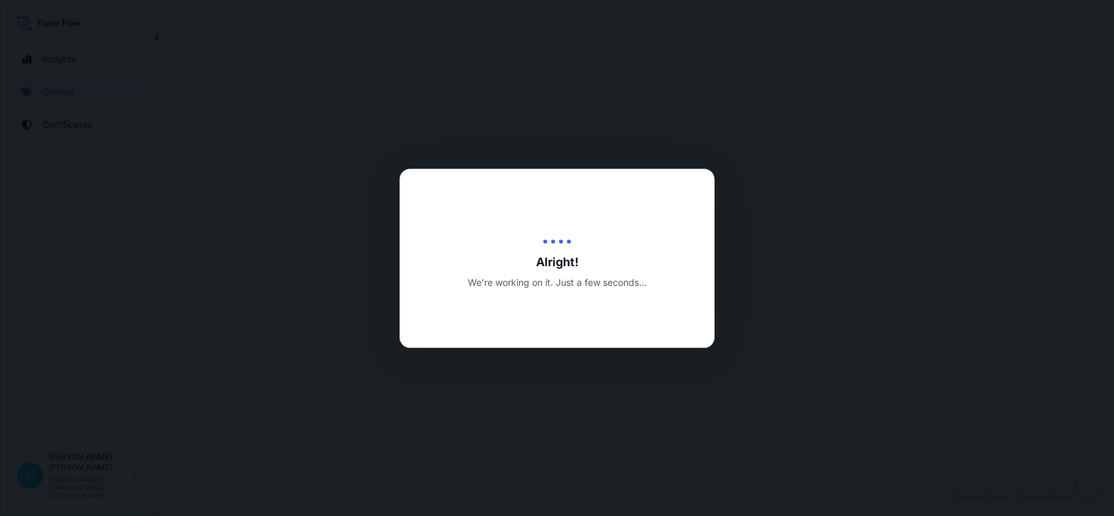
select select "Sea"
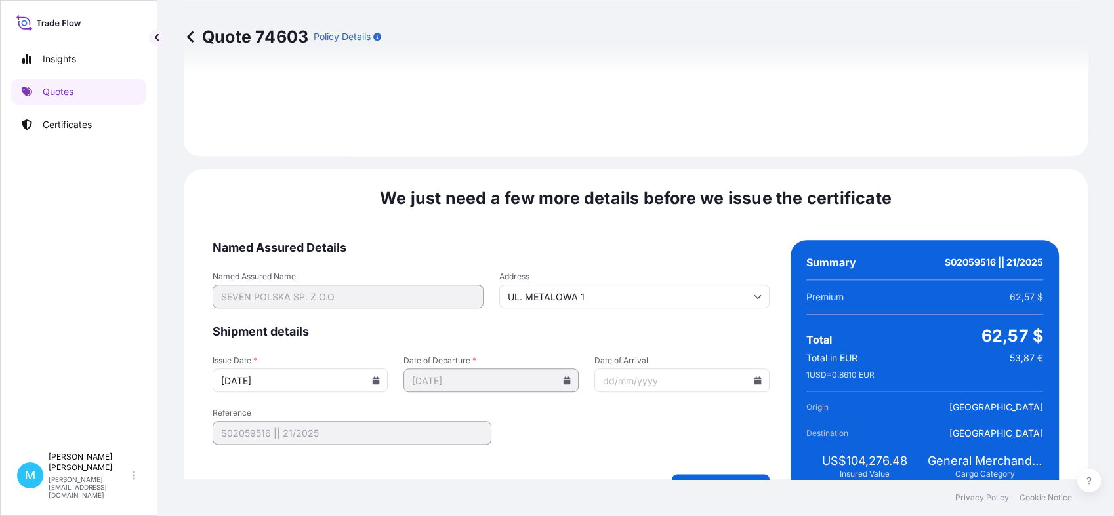
scroll to position [1485, 0]
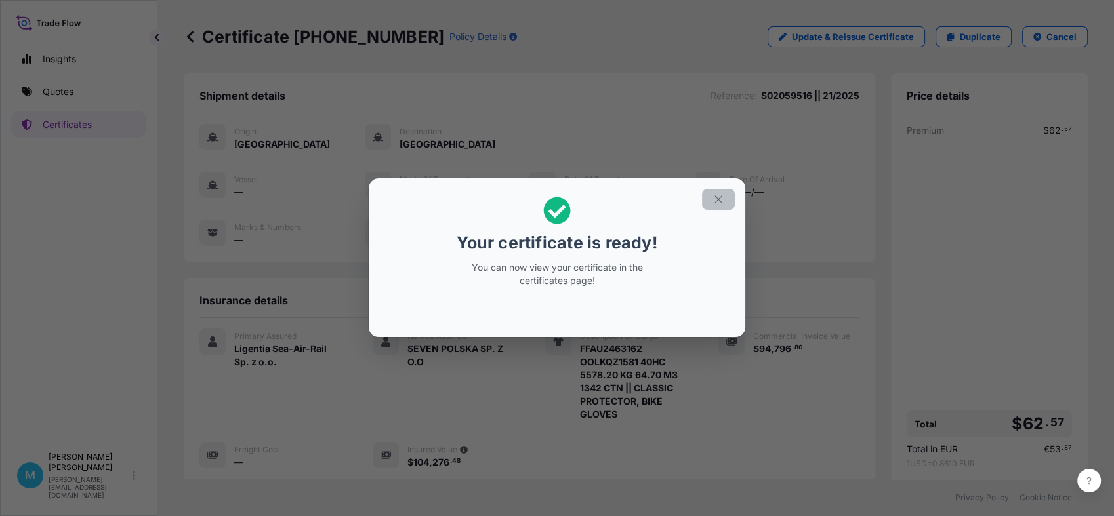
click at [723, 196] on icon "button" at bounding box center [718, 199] width 12 height 12
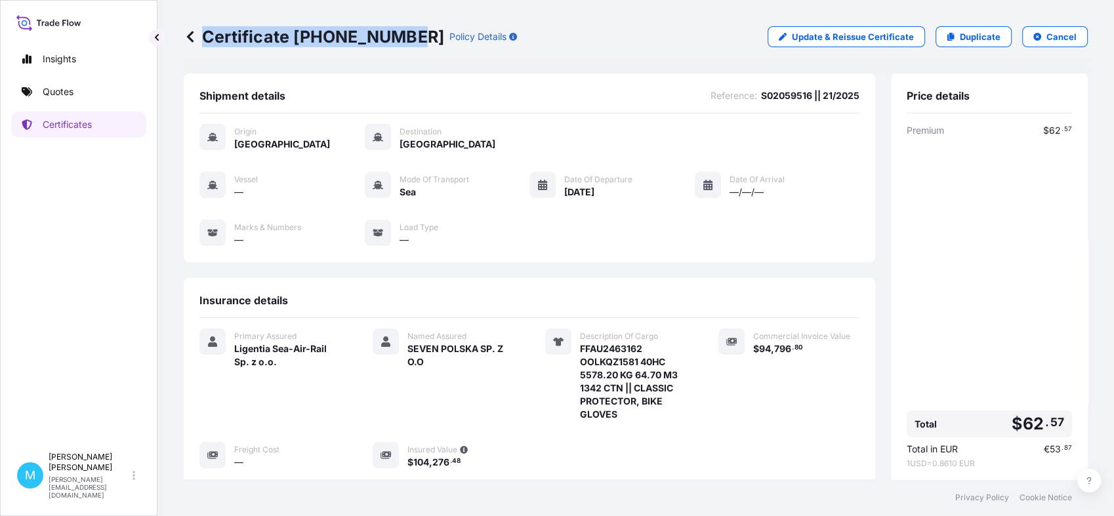
drag, startPoint x: 407, startPoint y: 34, endPoint x: 205, endPoint y: 34, distance: 202.6
click at [205, 34] on p "Certificate [PHONE_NUMBER]" at bounding box center [314, 36] width 260 height 21
copy p "Certificate [PHONE_NUMBER]"
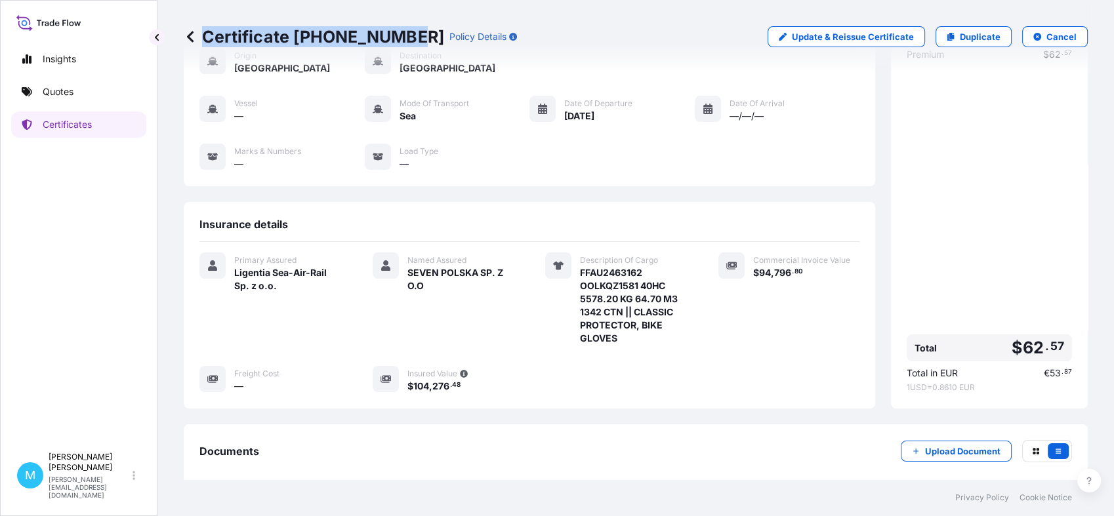
scroll to position [201, 0]
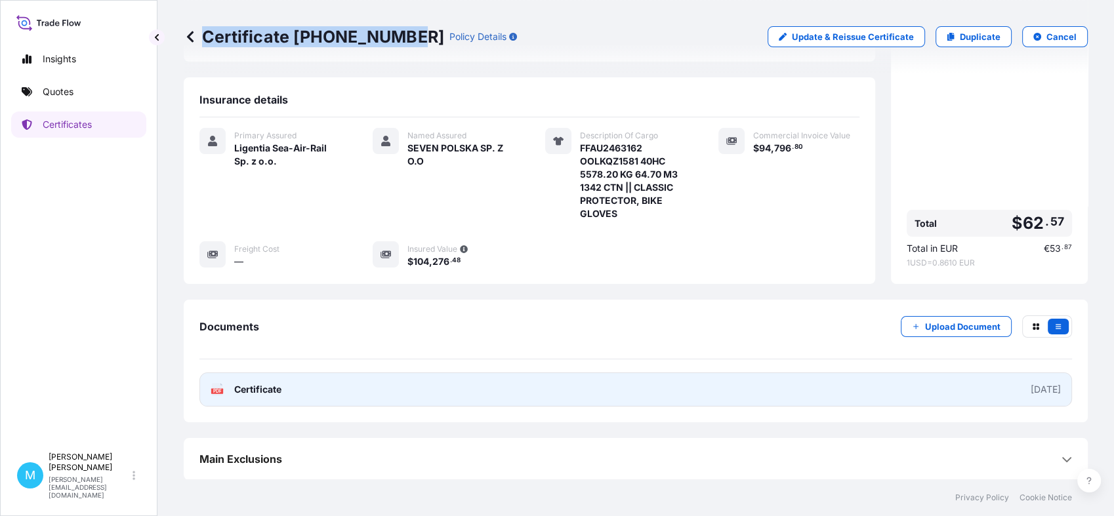
click at [612, 384] on link "PDF Certificate [DATE]" at bounding box center [635, 389] width 872 height 34
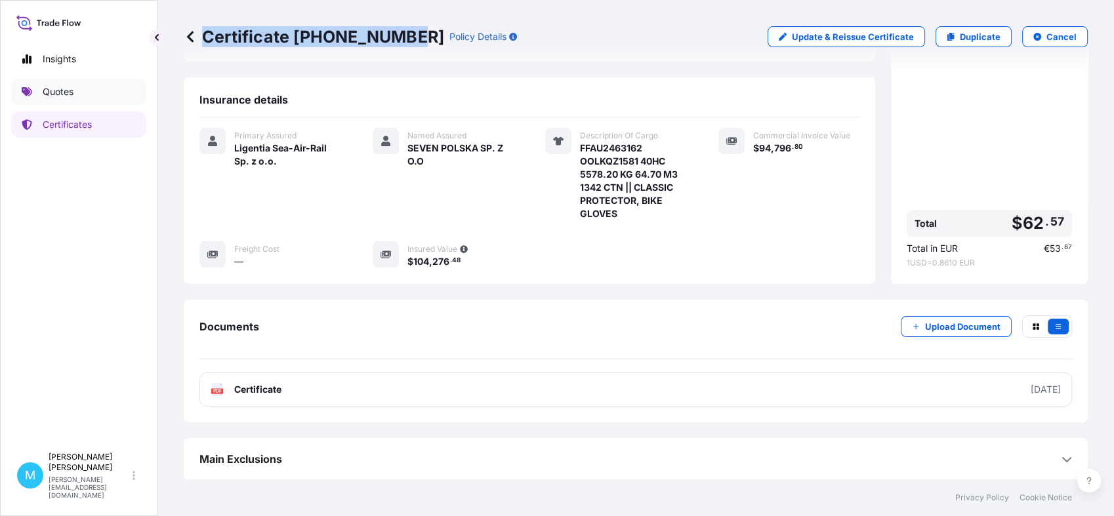
click at [83, 94] on link "Quotes" at bounding box center [78, 92] width 135 height 26
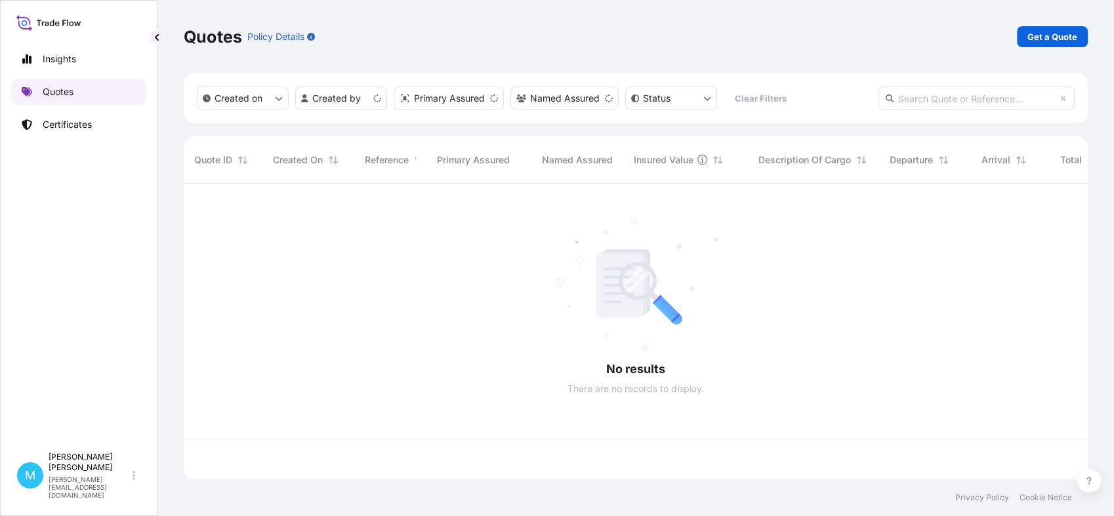
scroll to position [291, 892]
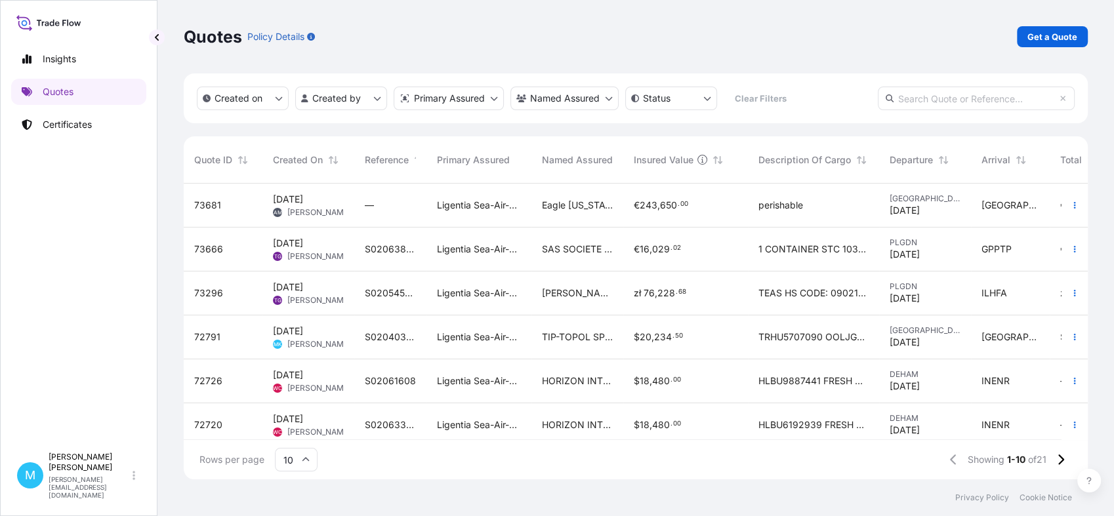
click at [937, 96] on input "text" at bounding box center [975, 99] width 197 height 24
paste input "Quote 71813"
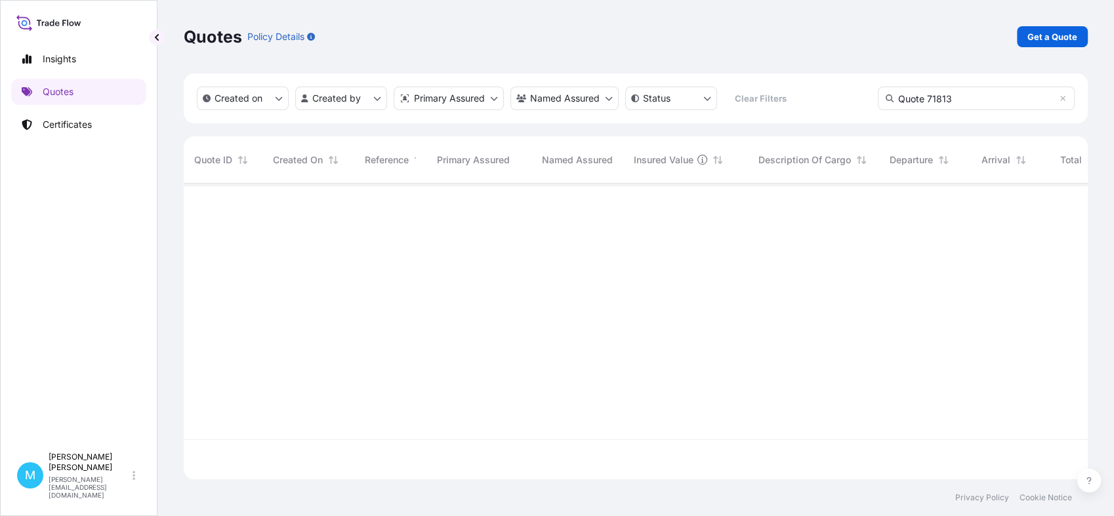
scroll to position [331, 892]
click at [929, 98] on input "Quote 71813" at bounding box center [975, 99] width 197 height 24
click at [937, 94] on input "71813" at bounding box center [975, 99] width 197 height 24
type input "71813"
click at [94, 127] on link "Certificates" at bounding box center [78, 124] width 135 height 26
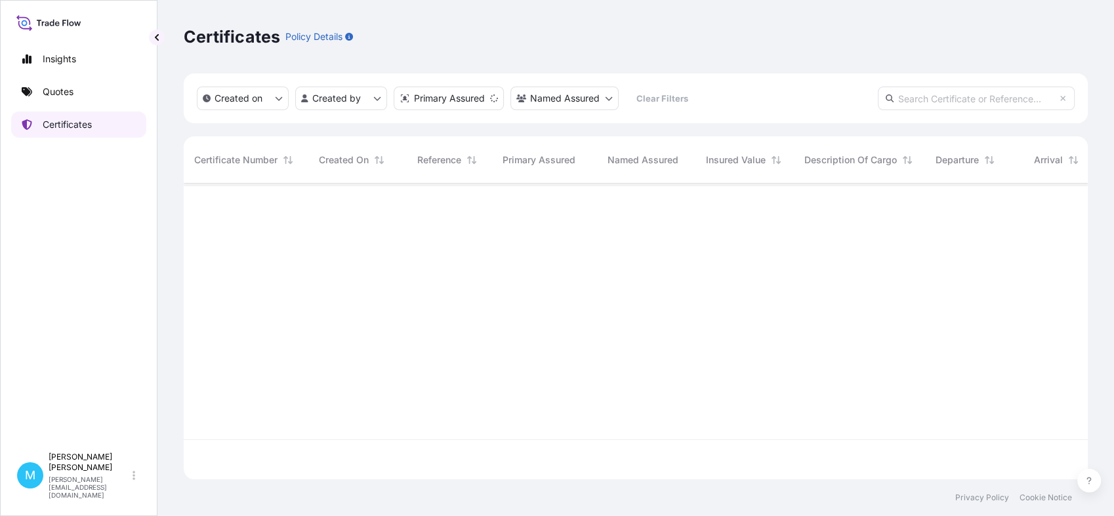
scroll to position [291, 892]
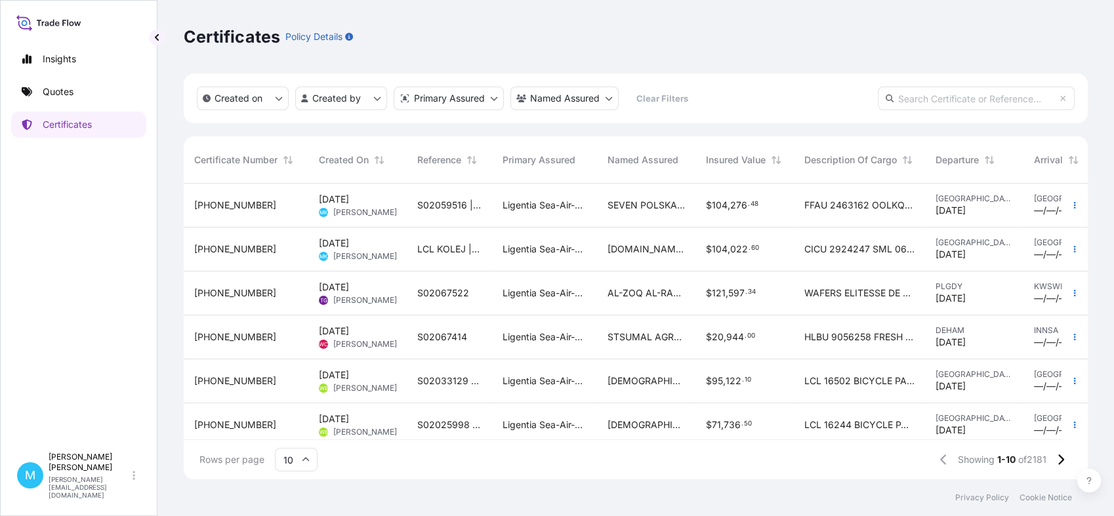
click at [934, 95] on input "text" at bounding box center [975, 99] width 197 height 24
paste input "S02039288"
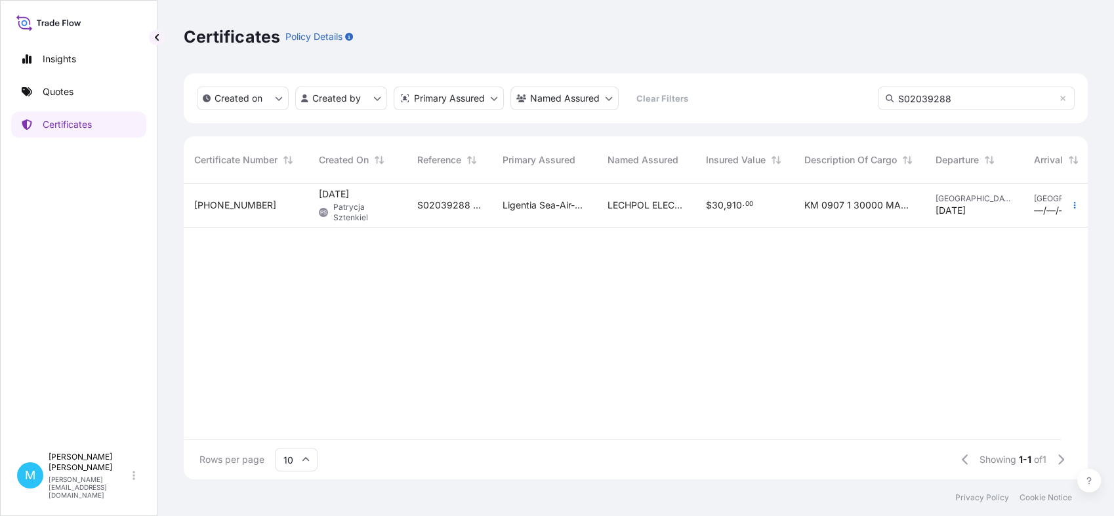
type input "S02039288"
click at [470, 207] on span "S02039288 LCL" at bounding box center [449, 205] width 64 height 13
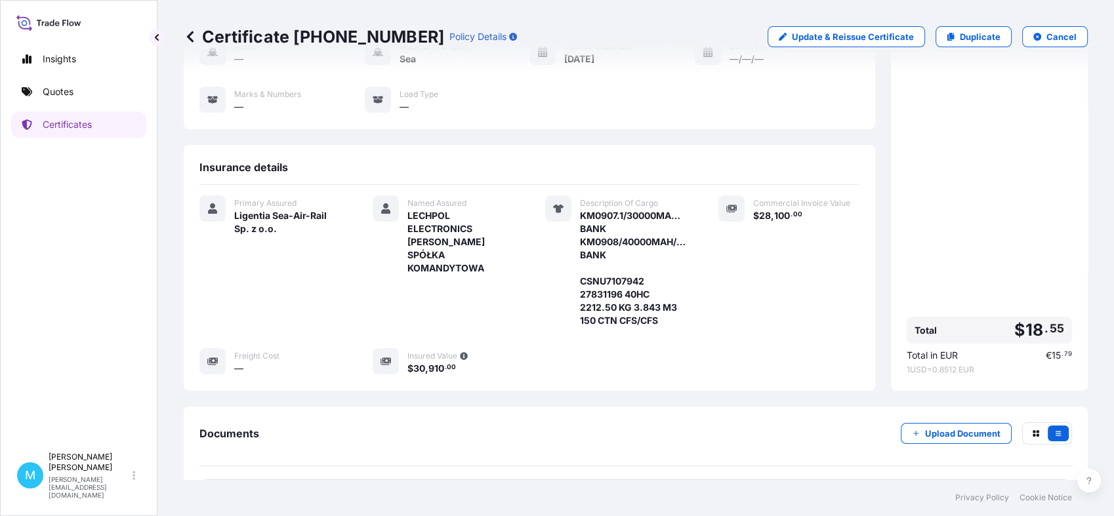
scroll to position [240, 0]
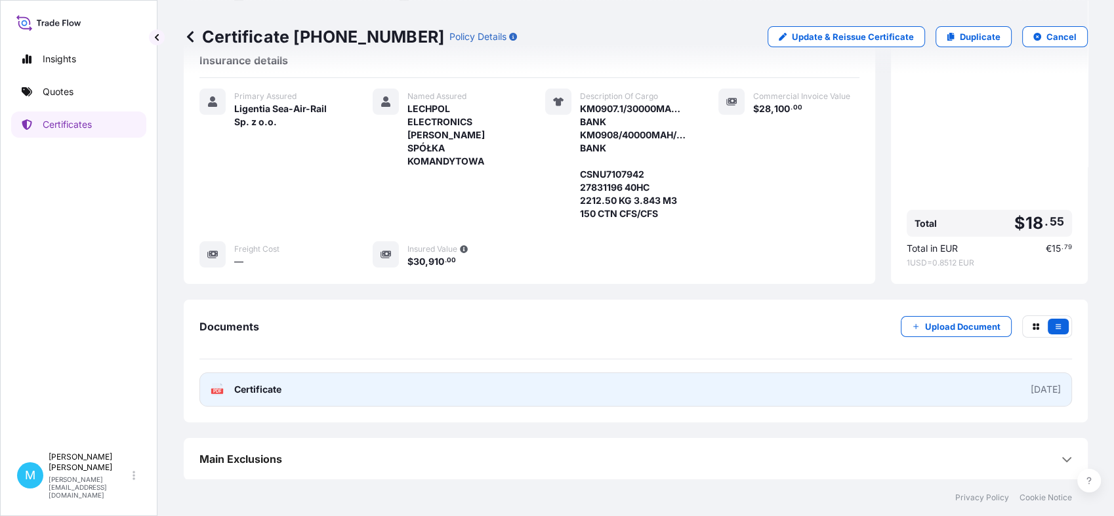
click at [483, 380] on link "PDF Certificate [DATE]" at bounding box center [635, 389] width 872 height 34
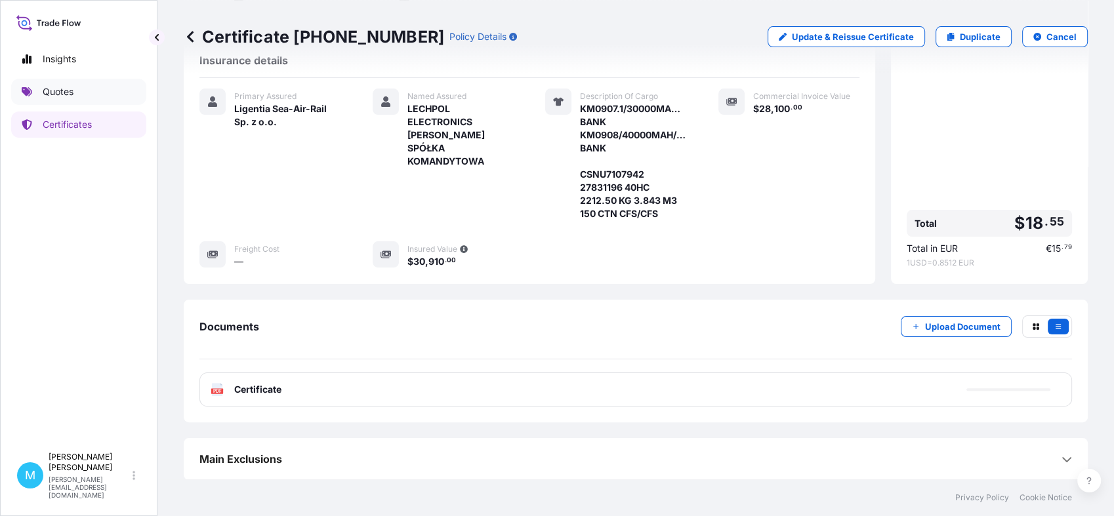
click at [57, 96] on p "Quotes" at bounding box center [58, 91] width 31 height 13
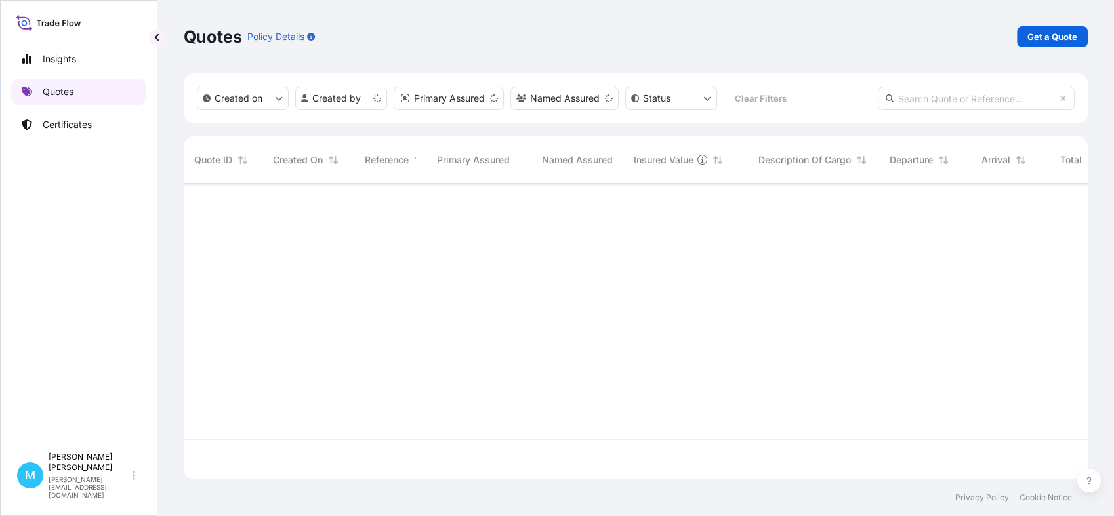
scroll to position [291, 892]
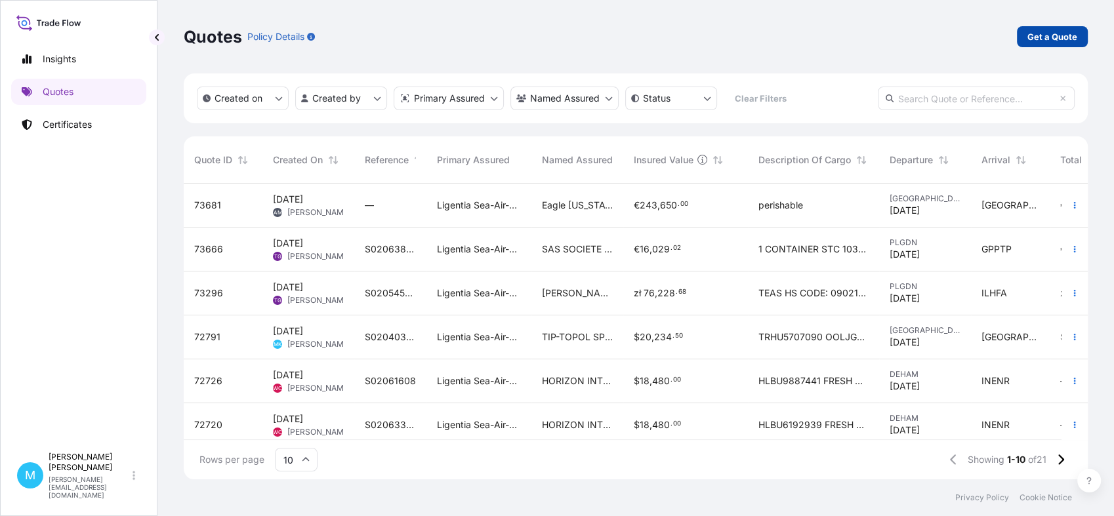
click at [1033, 35] on p "Get a Quote" at bounding box center [1052, 36] width 50 height 13
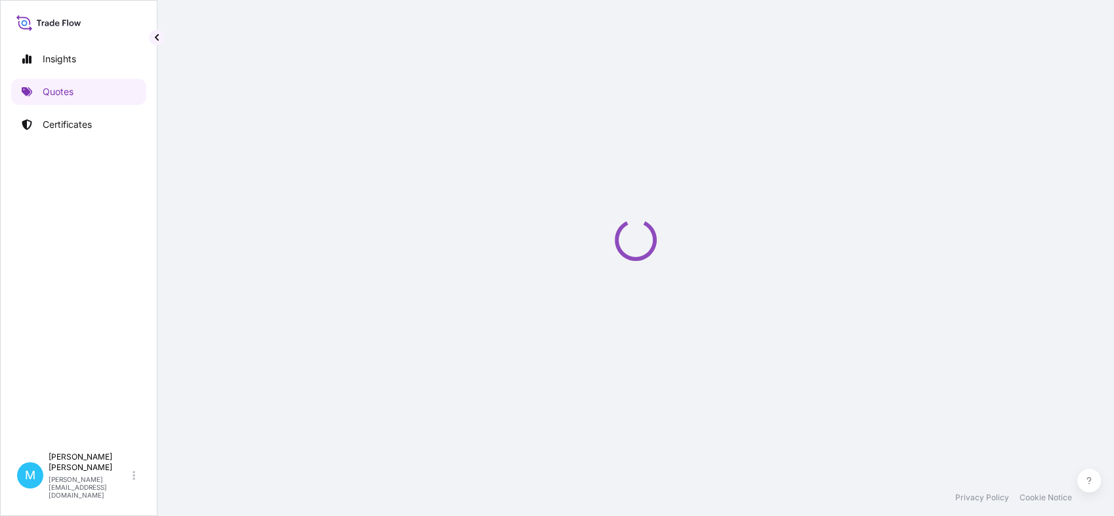
select select "Sea"
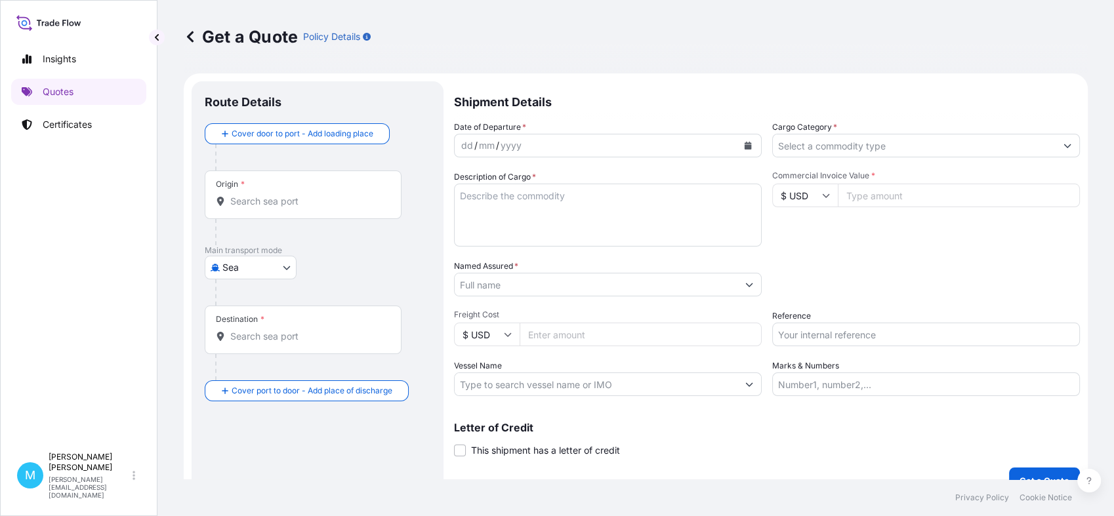
scroll to position [21, 0]
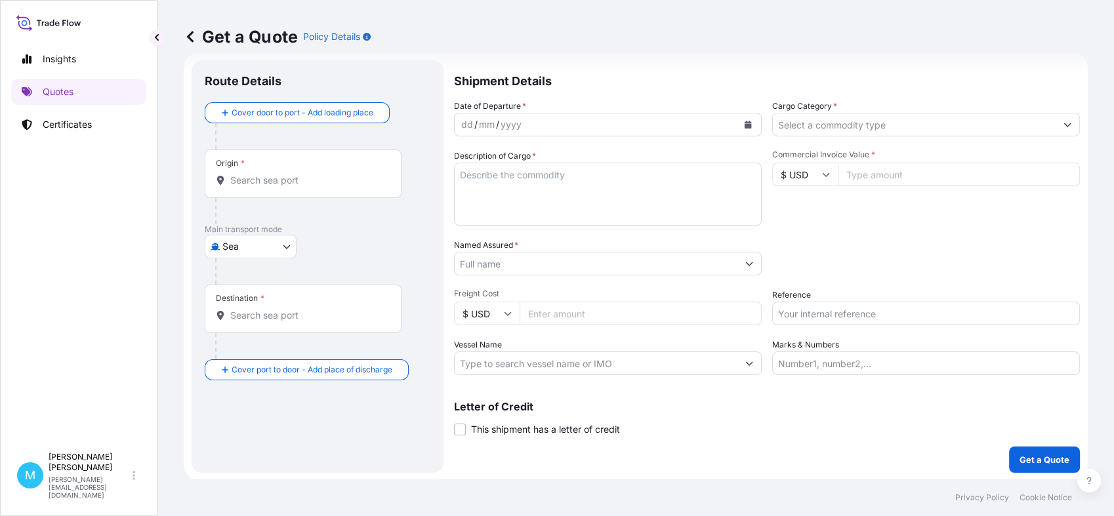
click at [275, 187] on div "Origin *" at bounding box center [303, 174] width 197 height 49
click at [275, 187] on input "Origin *" at bounding box center [307, 180] width 155 height 13
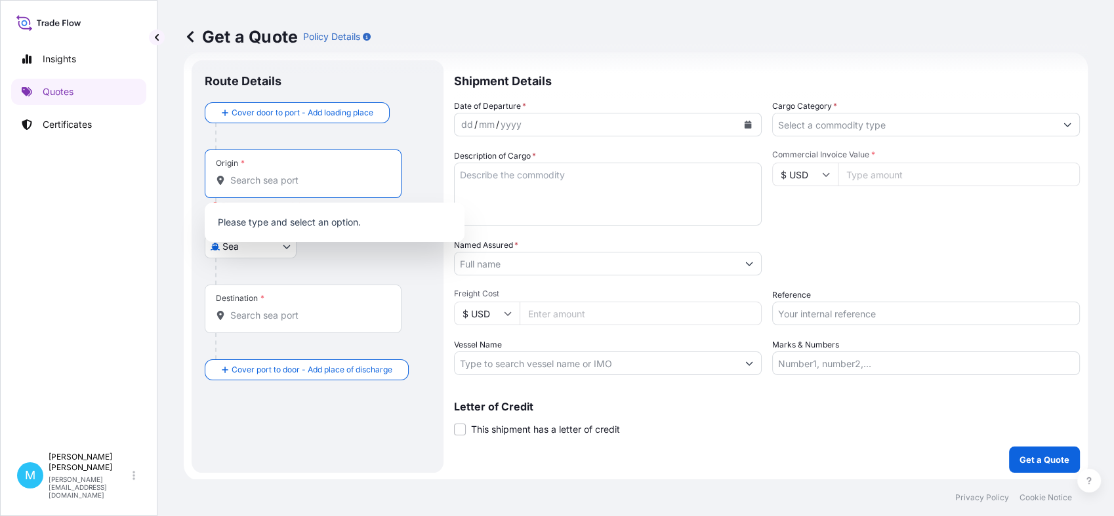
click at [283, 182] on input "Origin * Please select an origin" at bounding box center [307, 180] width 155 height 13
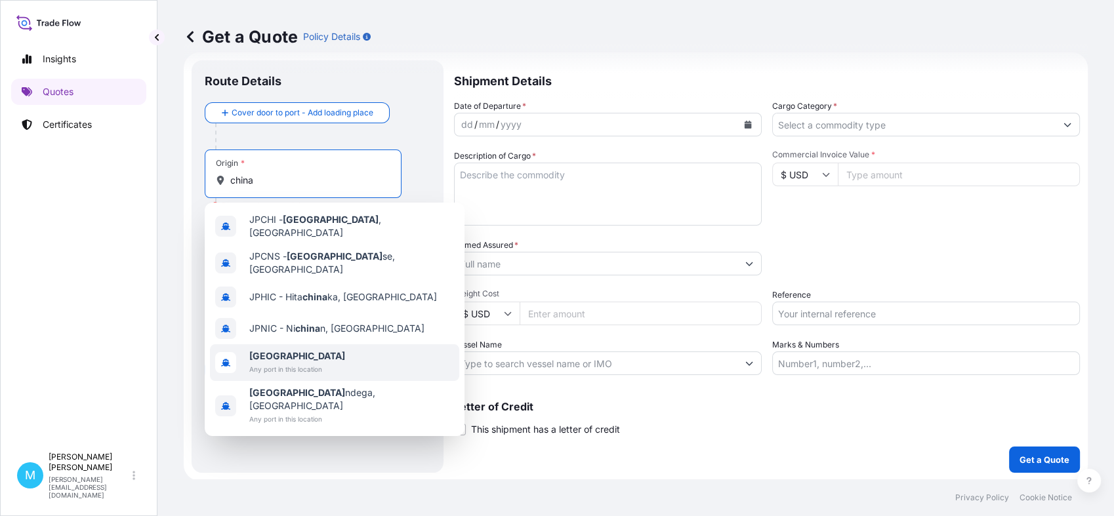
click at [284, 350] on span "[GEOGRAPHIC_DATA]" at bounding box center [297, 356] width 96 height 13
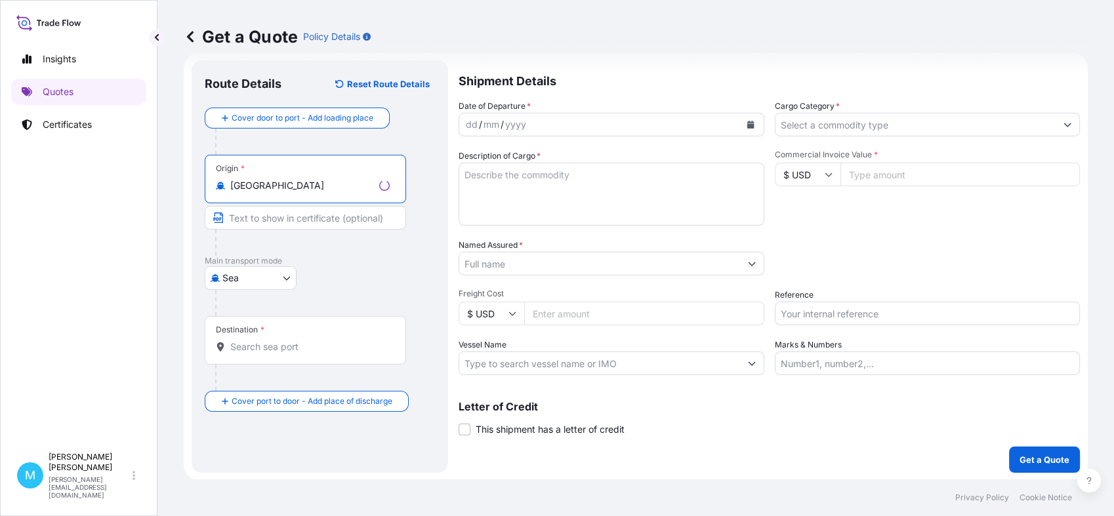
type input "[GEOGRAPHIC_DATA]"
click at [271, 341] on input "Destination *" at bounding box center [309, 346] width 159 height 13
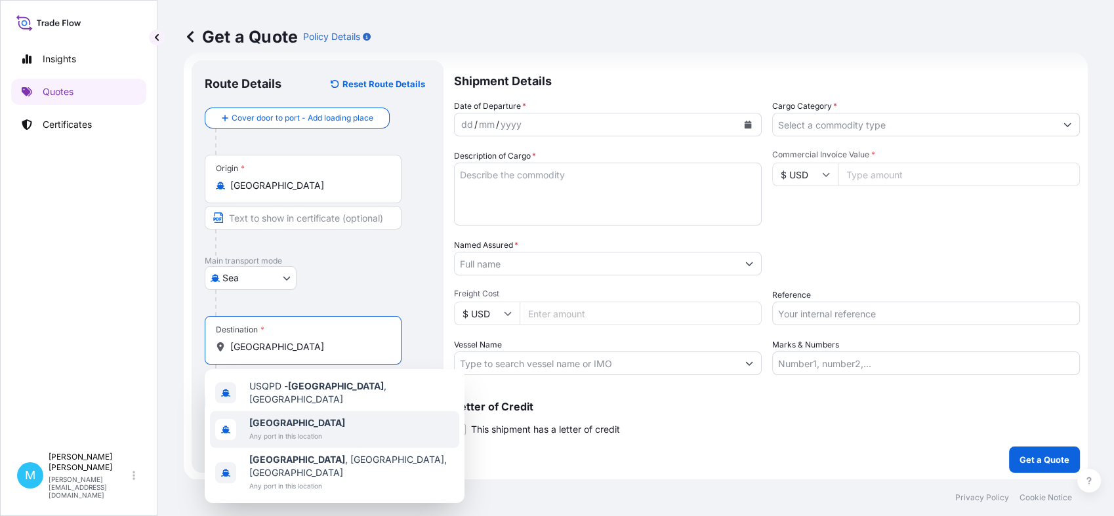
click at [268, 418] on b "[GEOGRAPHIC_DATA]" at bounding box center [297, 422] width 96 height 11
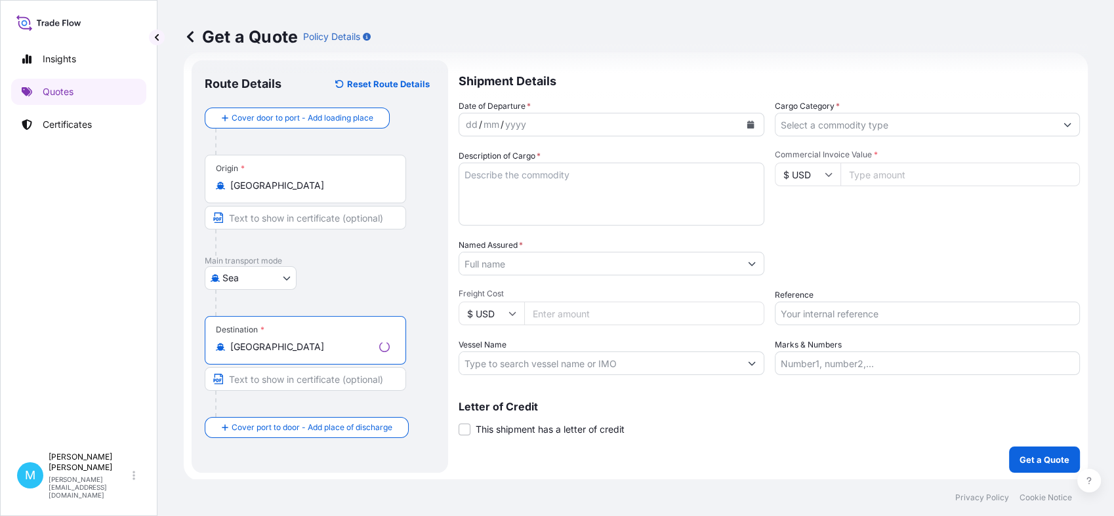
type input "[GEOGRAPHIC_DATA]"
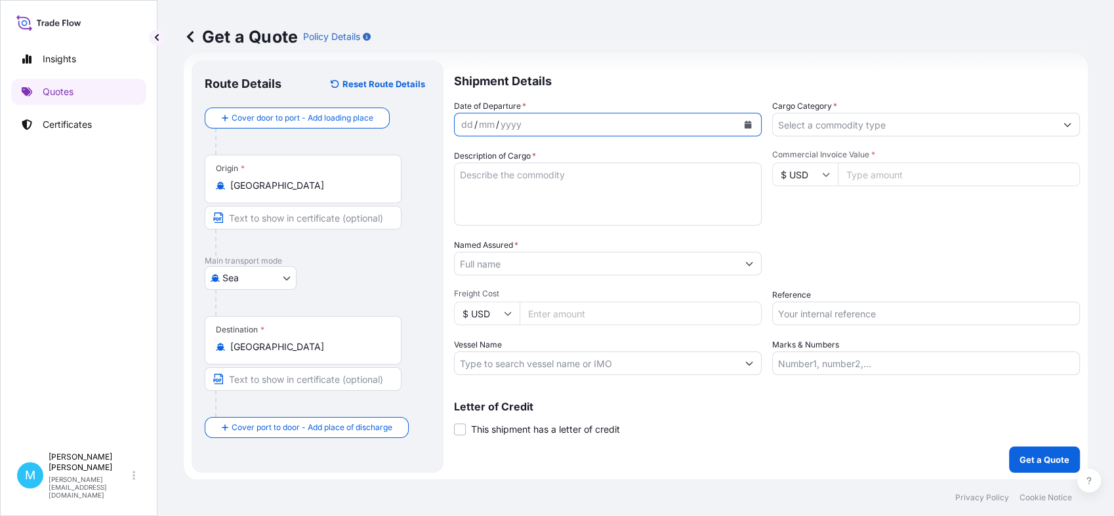
click at [744, 126] on icon "Calendar" at bounding box center [747, 125] width 7 height 8
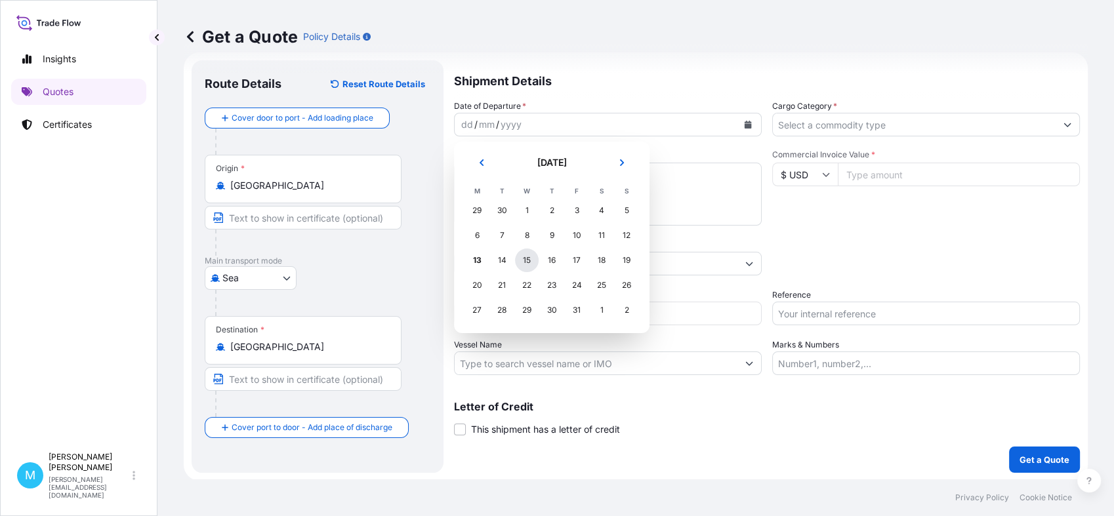
click at [530, 264] on div "15" at bounding box center [527, 261] width 24 height 24
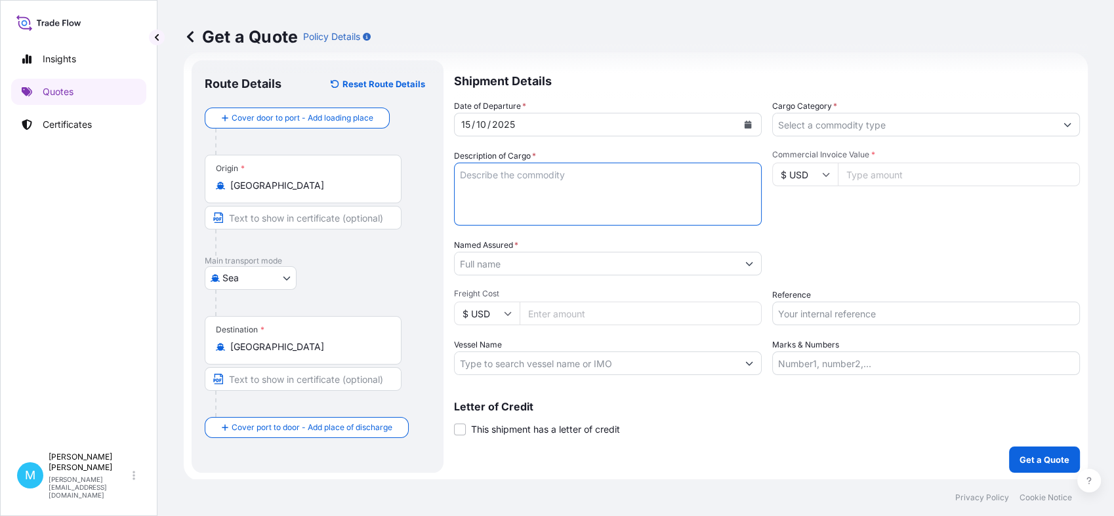
click at [511, 199] on textarea "Description of Cargo *" at bounding box center [608, 194] width 308 height 63
paste textarea "20GP TRHU1113926"
paste textarea "ref. MOY07.10"
type textarea "20GP TRHU1113926 ref. MOY07.10"
click at [511, 268] on input "Named Assured *" at bounding box center [592, 264] width 277 height 24
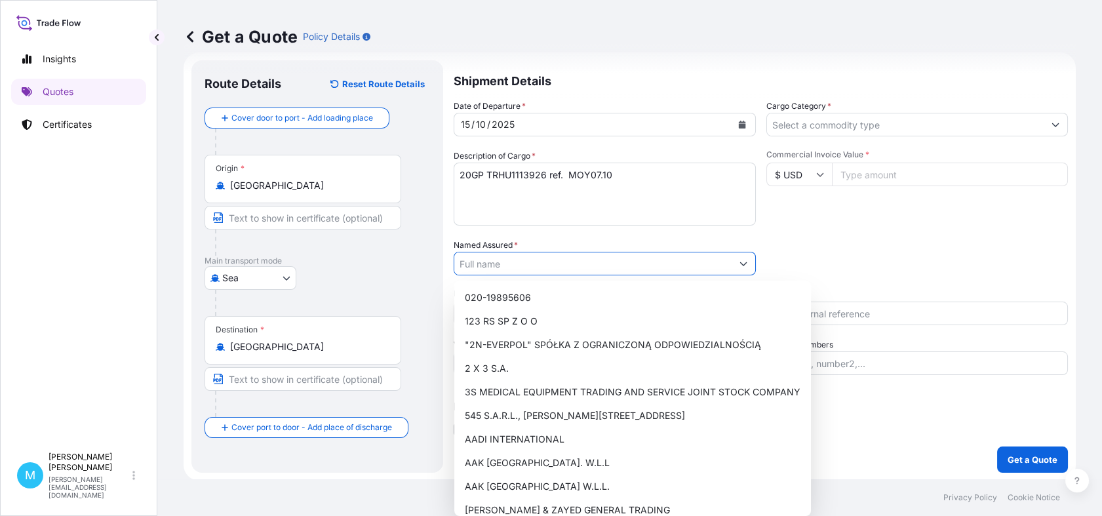
paste input "MOYHA"
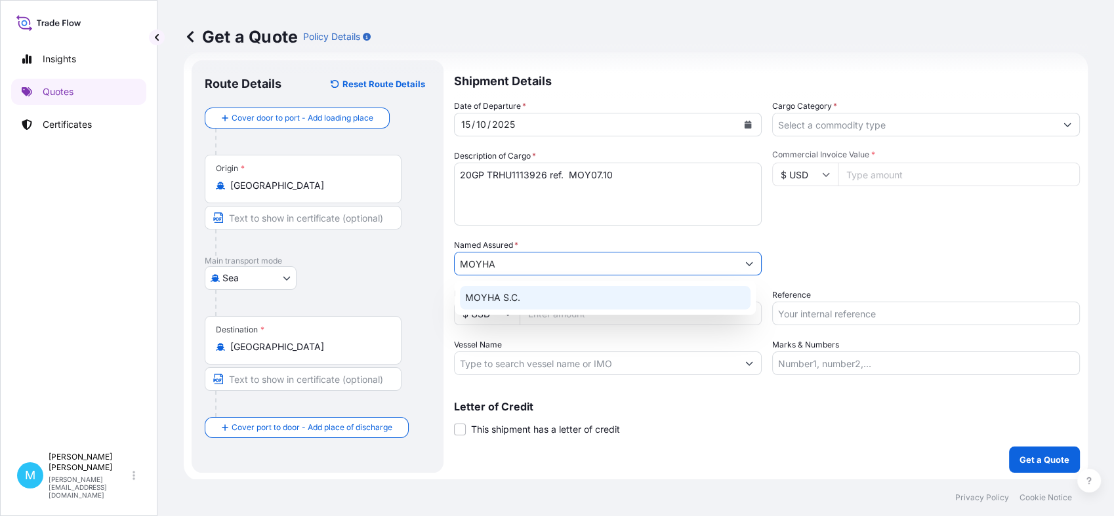
click at [514, 299] on span "MOYHA S.C." at bounding box center [492, 297] width 55 height 13
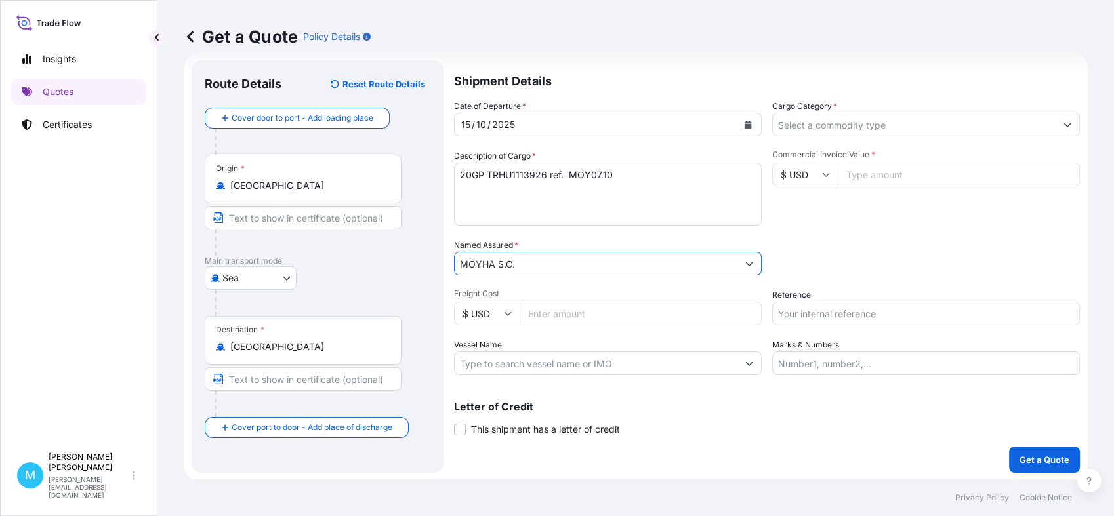
type input "MOYHA S.C."
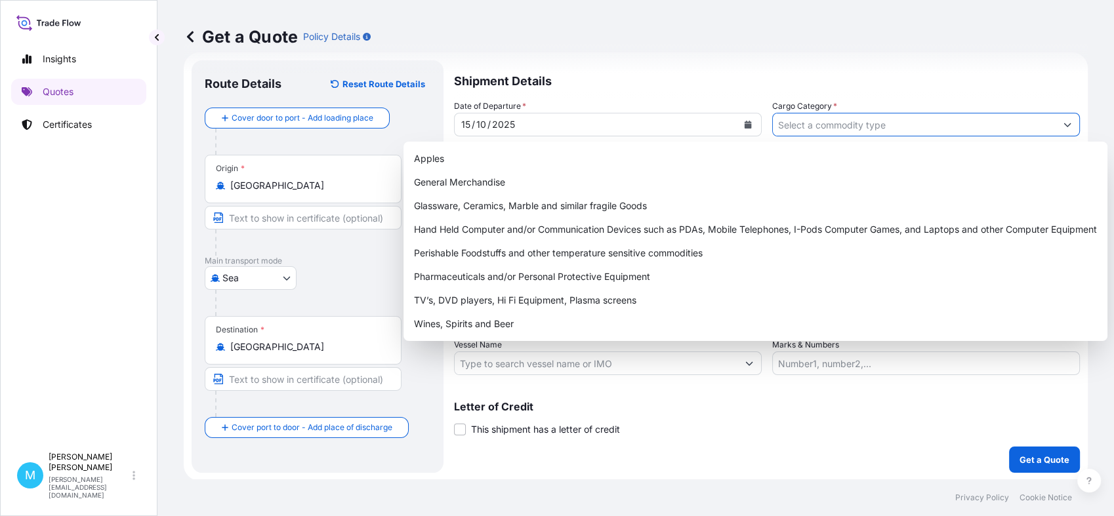
click at [789, 126] on input "Cargo Category *" at bounding box center [914, 125] width 283 height 24
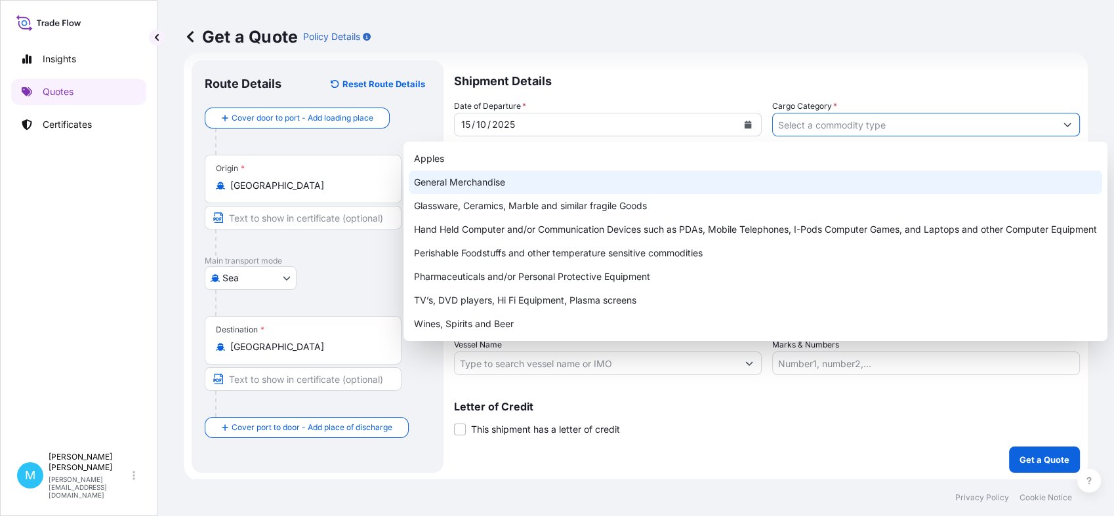
click at [525, 178] on div "General Merchandise" at bounding box center [755, 183] width 693 height 24
type input "General Merchandise"
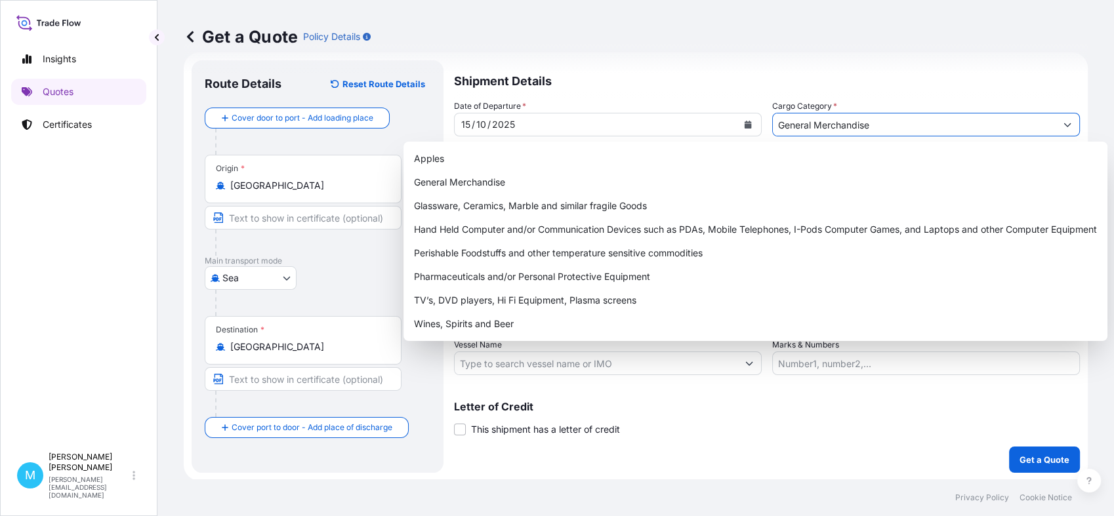
click at [712, 444] on div "Shipment Details Date of Departure * [DATE] Cargo Category * General Merchandis…" at bounding box center [767, 266] width 626 height 412
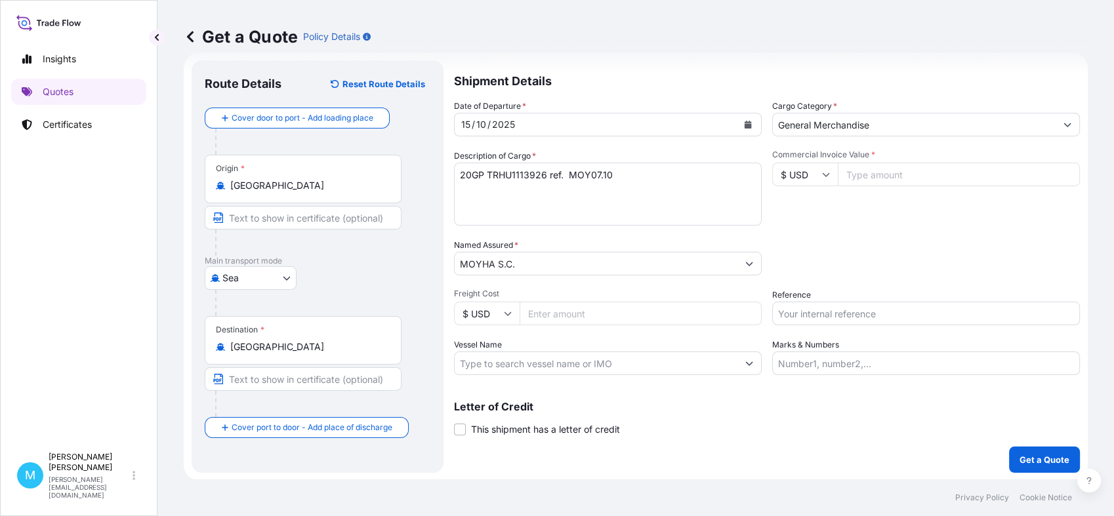
drag, startPoint x: 895, startPoint y: 169, endPoint x: 893, endPoint y: 178, distance: 10.2
click at [895, 170] on input "Commercial Invoice Value *" at bounding box center [958, 175] width 242 height 24
paste input "51838.25"
type input "51838.25"
click at [785, 314] on input "Reference" at bounding box center [926, 314] width 308 height 24
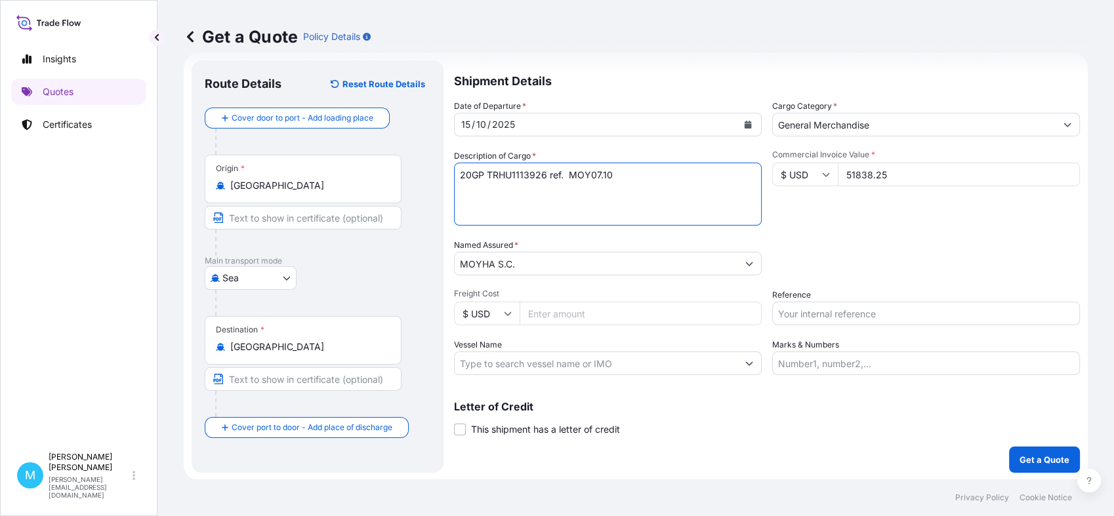
drag, startPoint x: 610, startPoint y: 173, endPoint x: 488, endPoint y: 171, distance: 122.0
click at [488, 171] on textarea "20GP TRHU1113926 ref. MOY07.10" at bounding box center [608, 194] width 308 height 63
click at [805, 312] on input "Reference" at bounding box center [926, 314] width 308 height 24
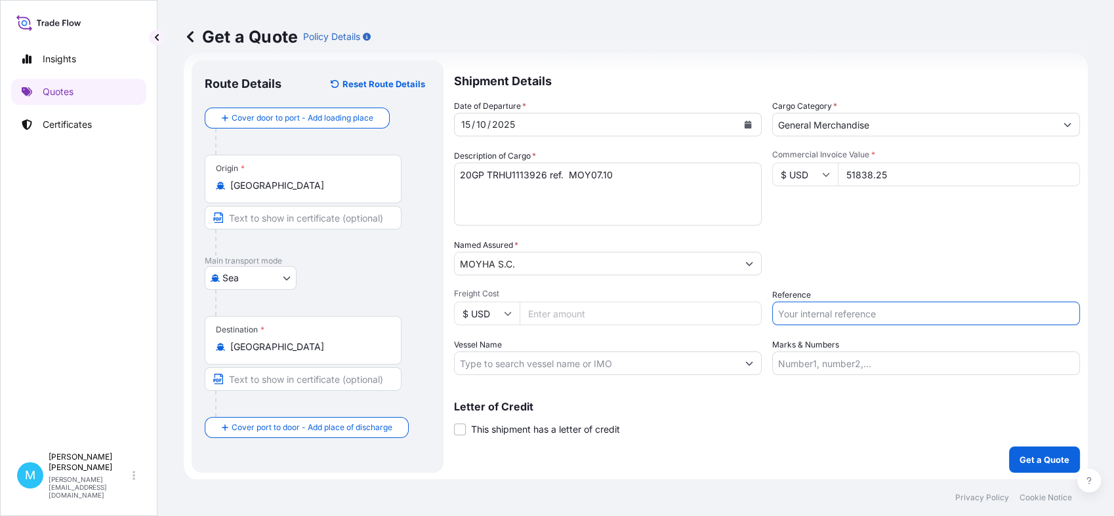
paste input "TRHU1113926 ref. MOY07.10"
click at [833, 310] on input "TRHU1113926 ref. MOY07.10" at bounding box center [926, 314] width 308 height 24
type input "TRHU1113926 || ref. MOY07.10"
click at [745, 125] on icon "Calendar" at bounding box center [747, 125] width 7 height 8
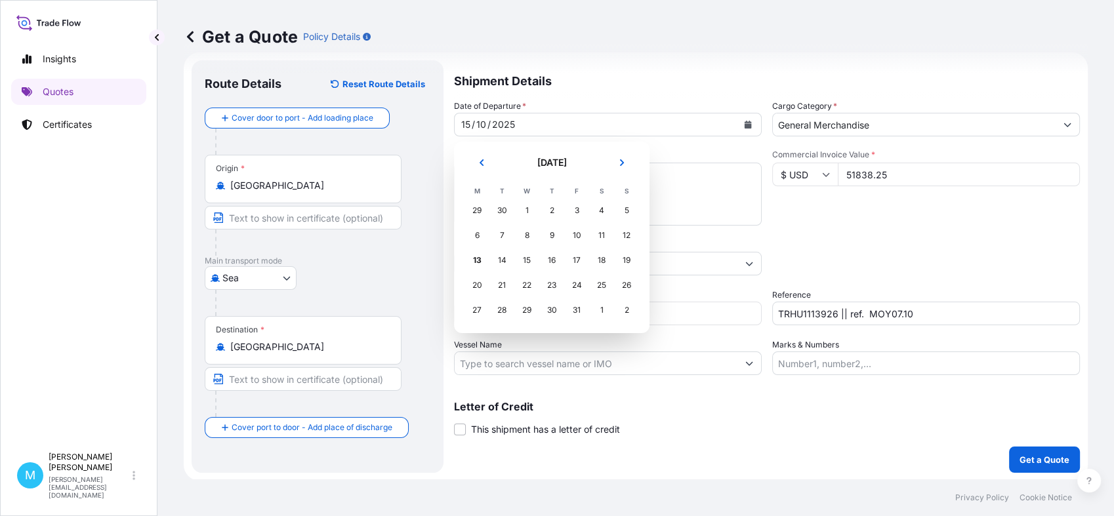
click at [731, 64] on div "Get a Quote Policy Details" at bounding box center [636, 36] width 904 height 73
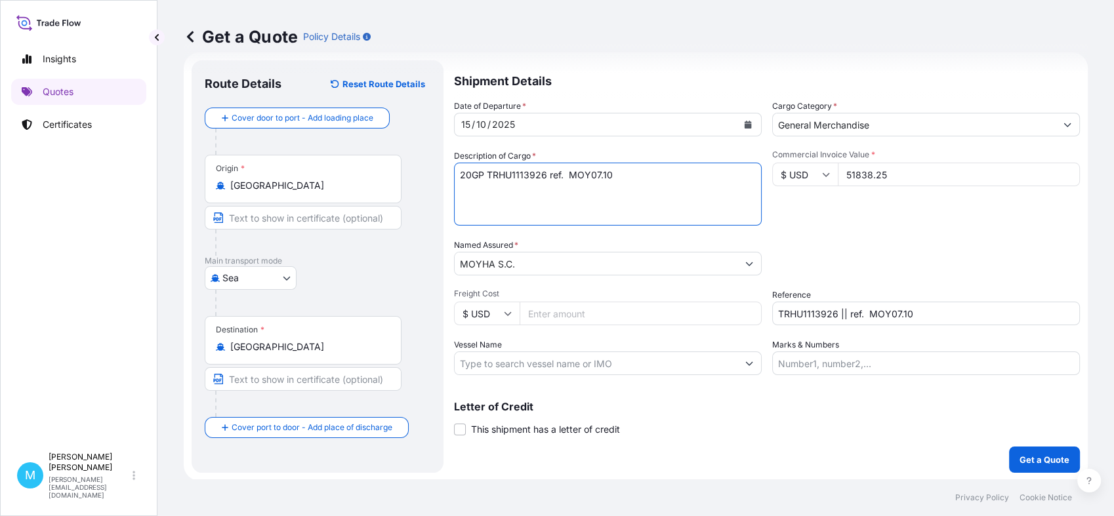
click at [662, 182] on textarea "20GP TRHU1113926 ref. MOY07.10" at bounding box center [608, 194] width 308 height 63
paste textarea "BEDCOVER"
paste textarea "PILLOWCOVER"
paste textarea "SHEETCOVER"
type textarea "20GP TRHU1113926 ref. MOY07.10 BEDCOVER; PILLOWCOVER; SHEETCOVER"
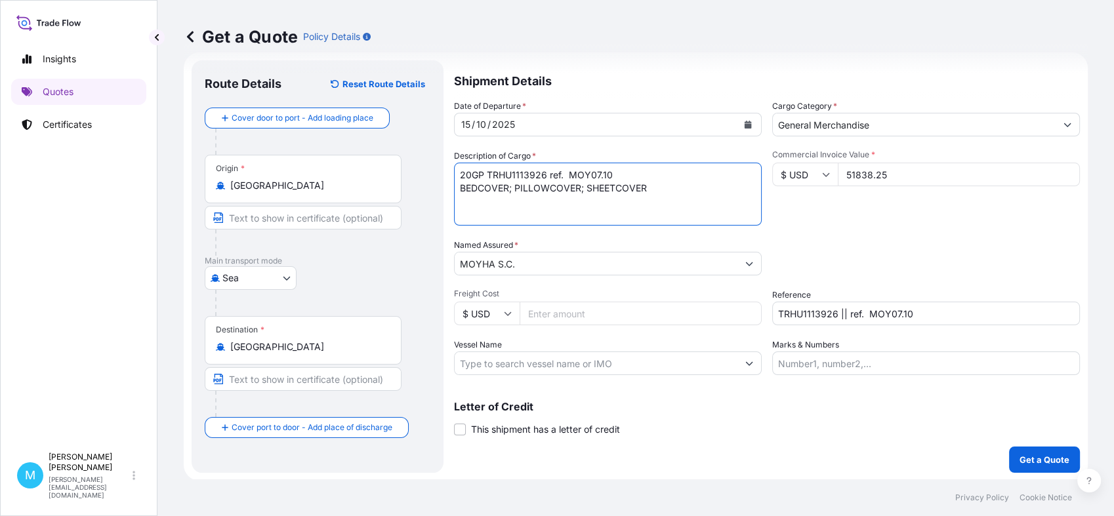
click at [916, 315] on input "TRHU1113926 || ref. MOY07.10" at bounding box center [926, 314] width 308 height 24
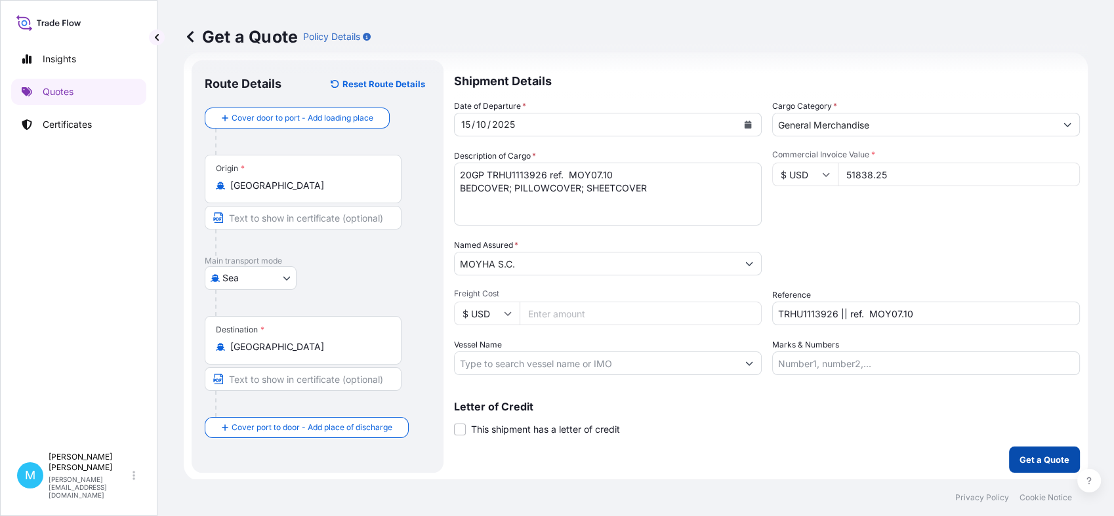
click at [1033, 457] on p "Get a Quote" at bounding box center [1044, 459] width 50 height 13
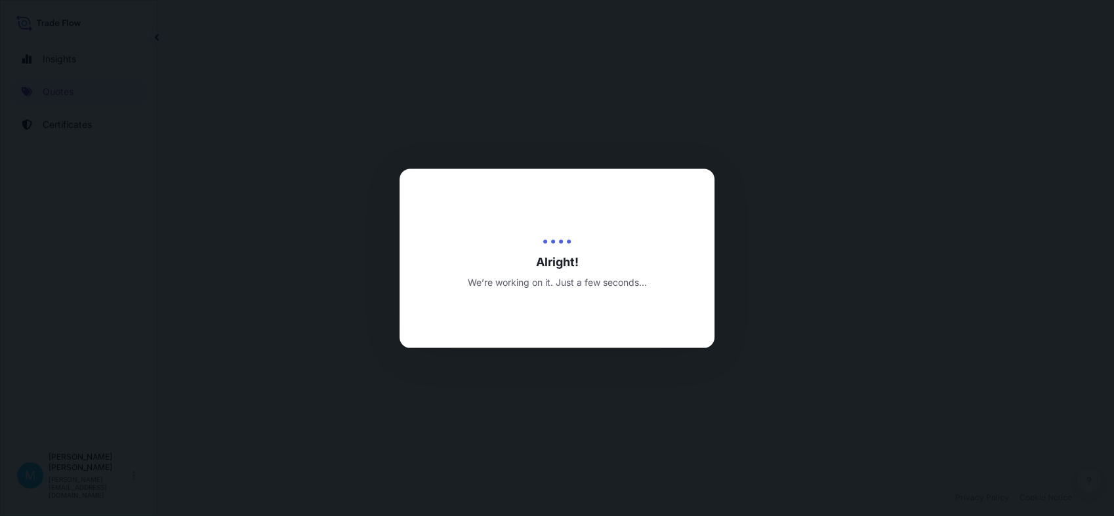
select select "Sea"
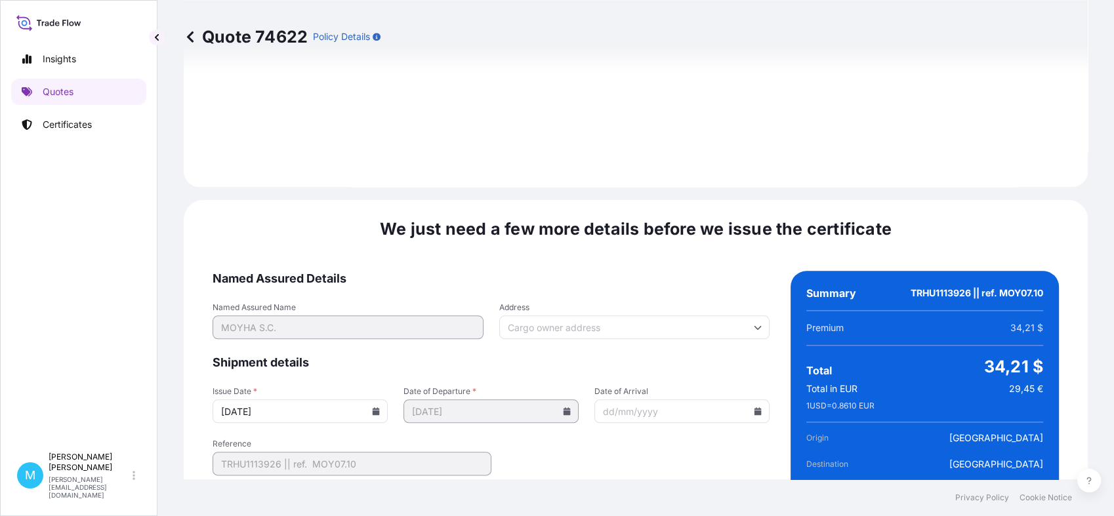
scroll to position [1485, 0]
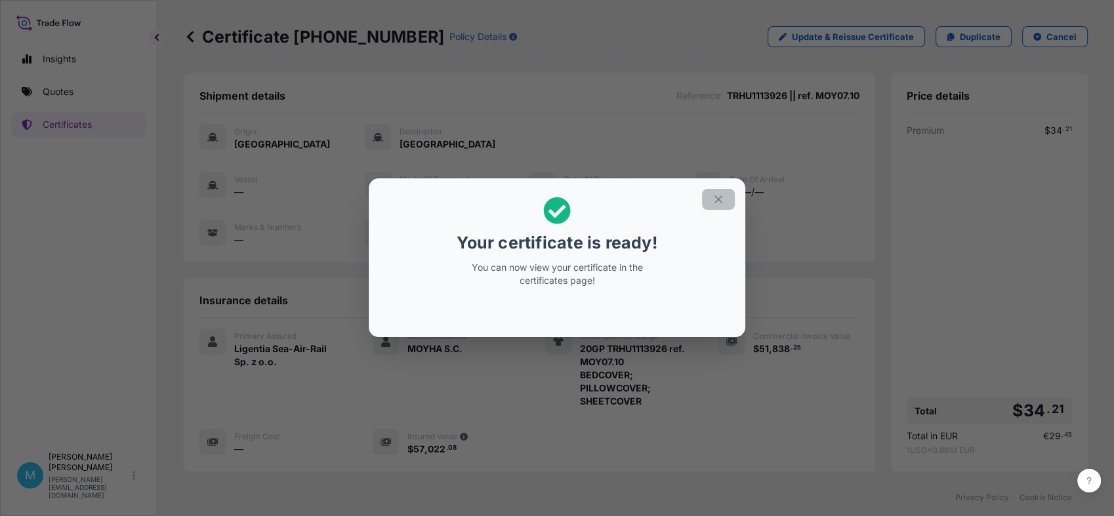
click at [726, 197] on button "button" at bounding box center [718, 199] width 33 height 21
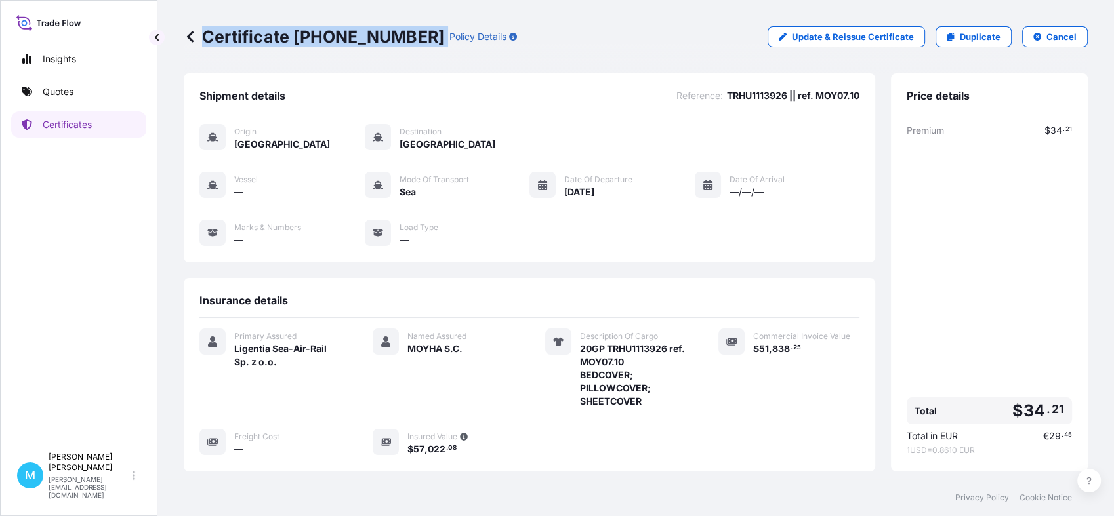
drag, startPoint x: 413, startPoint y: 41, endPoint x: 203, endPoint y: 38, distance: 209.9
click at [192, 39] on div "Certificate [PHONE_NUMBER] Policy Details" at bounding box center [350, 36] width 333 height 21
copy p "Certificate [PHONE_NUMBER]"
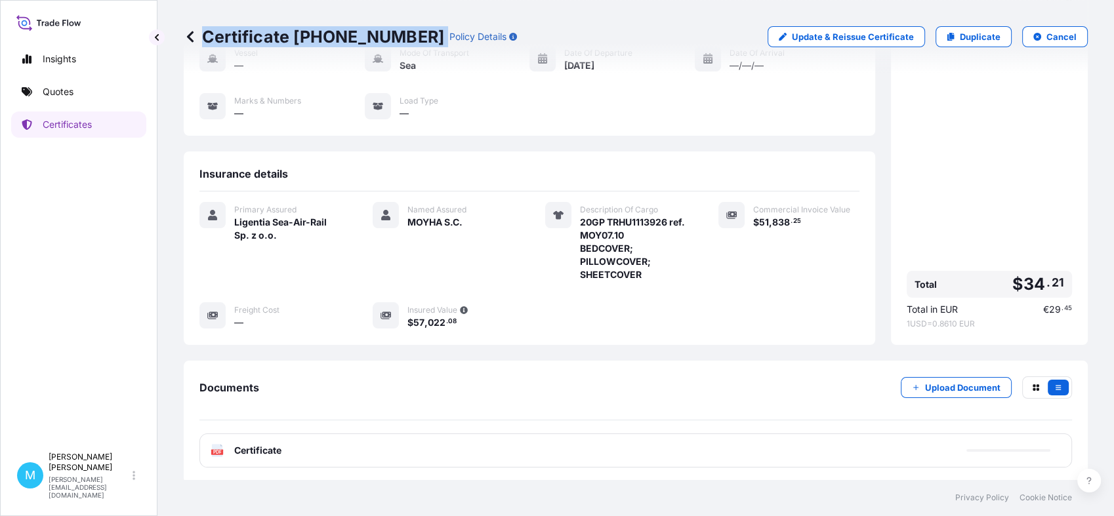
scroll to position [188, 0]
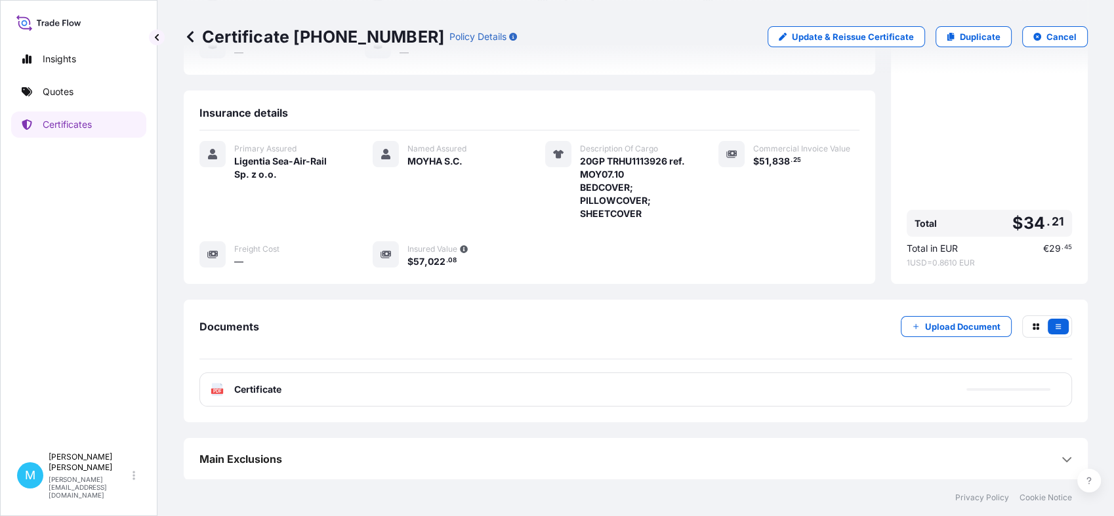
click at [582, 392] on div "PDF Certificate" at bounding box center [635, 389] width 872 height 34
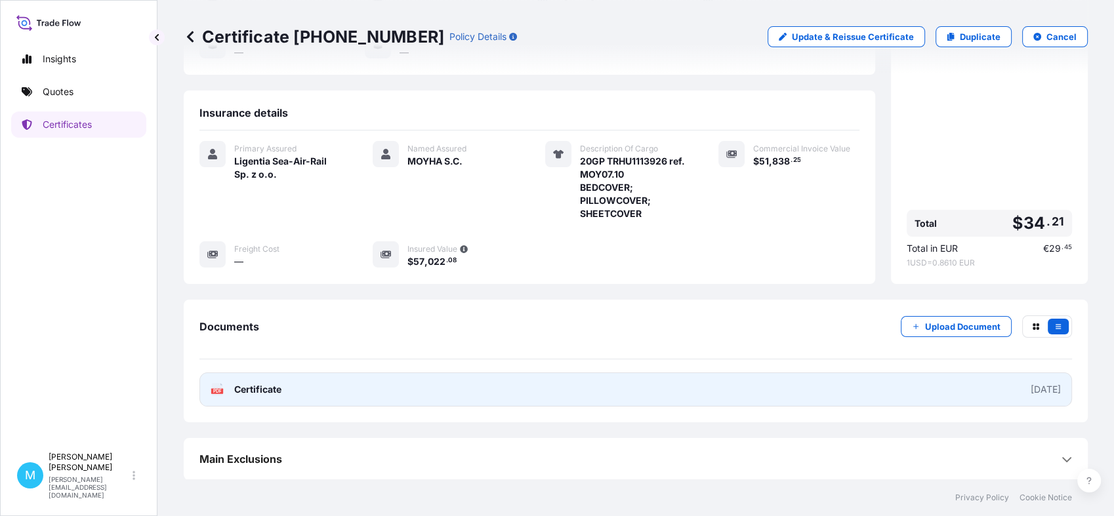
click at [325, 393] on link "PDF Certificate [DATE]" at bounding box center [635, 389] width 872 height 34
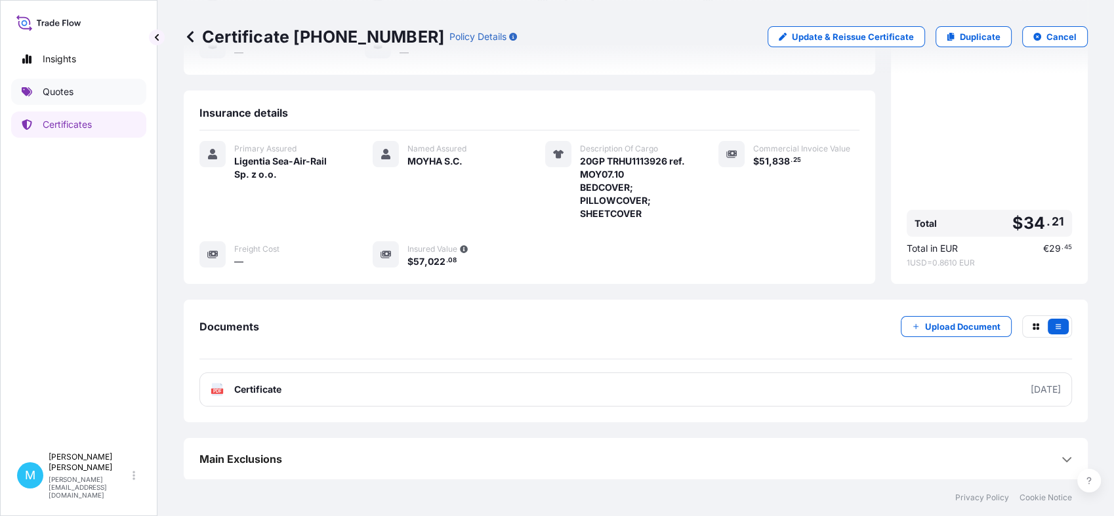
click at [77, 91] on link "Quotes" at bounding box center [78, 92] width 135 height 26
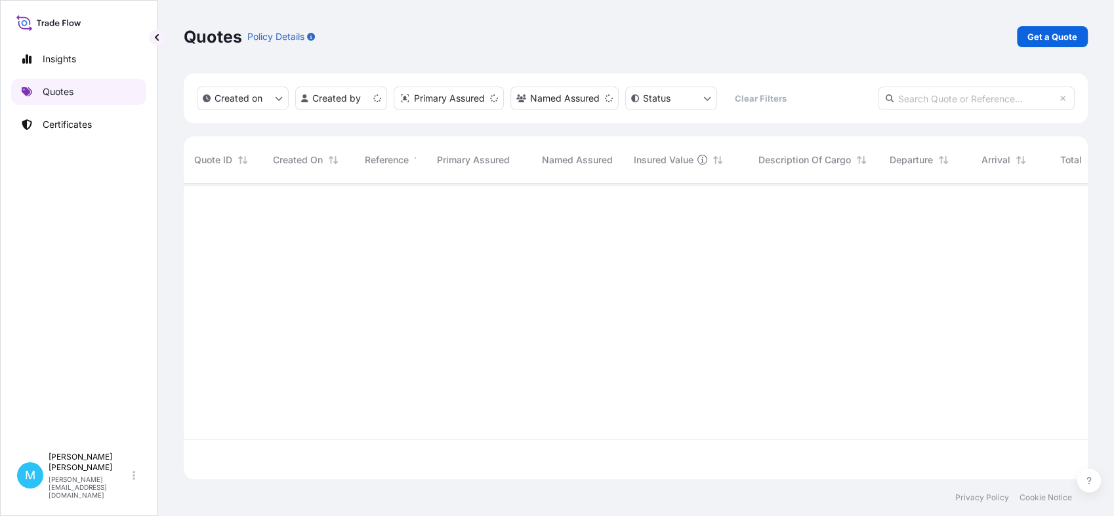
scroll to position [291, 892]
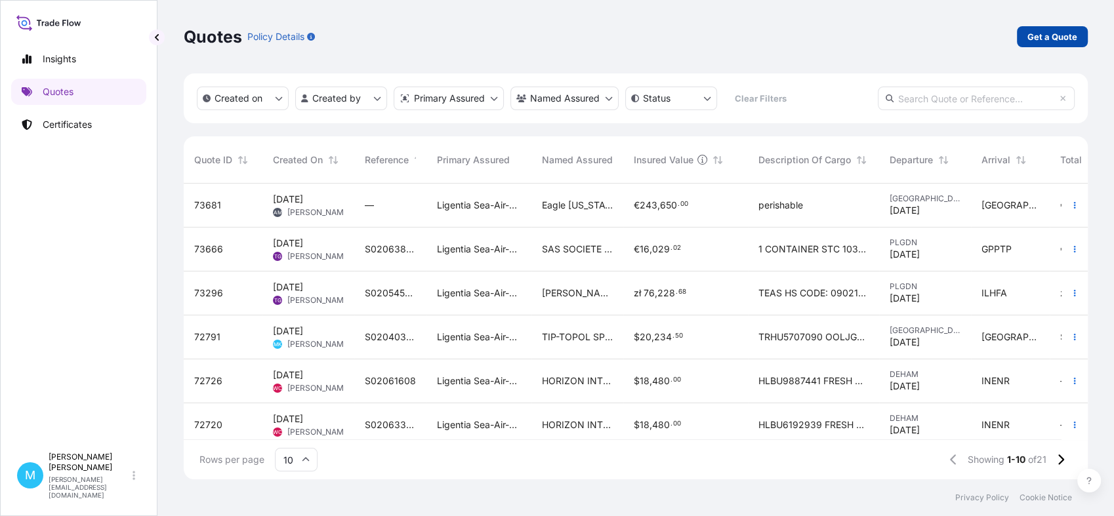
click at [1026, 34] on link "Get a Quote" at bounding box center [1051, 36] width 71 height 21
select select "Sea"
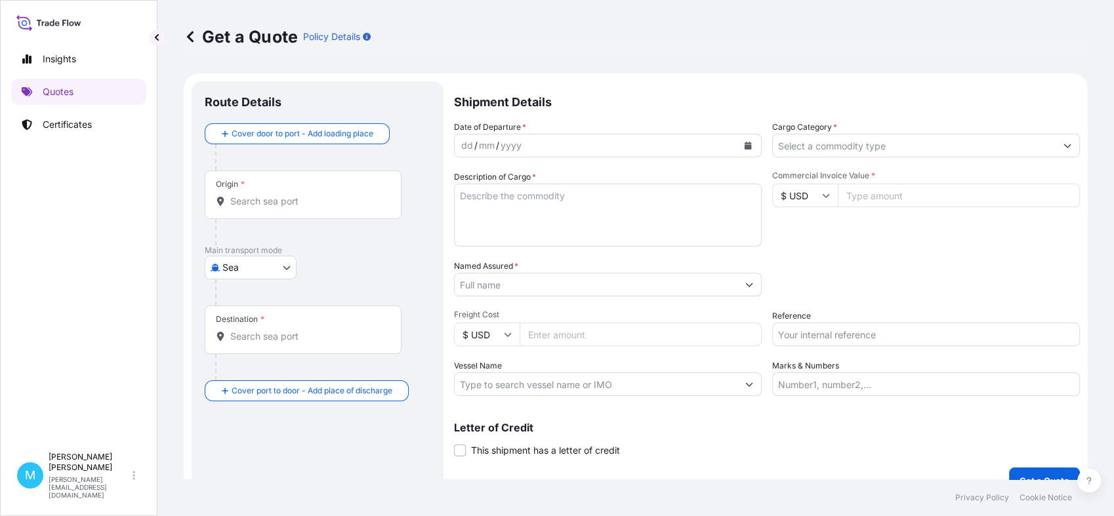
scroll to position [21, 0]
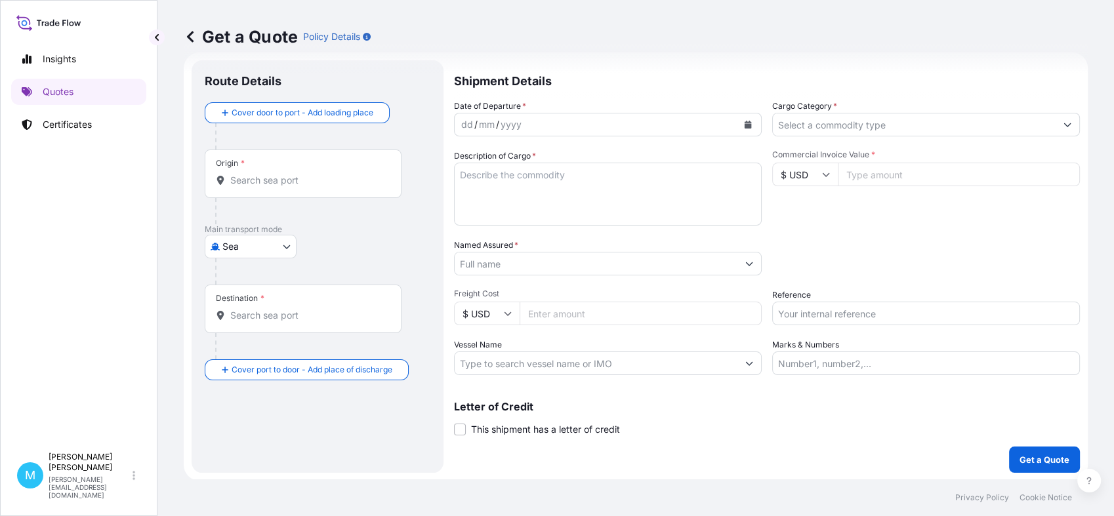
click at [283, 178] on input "Origin *" at bounding box center [307, 180] width 155 height 13
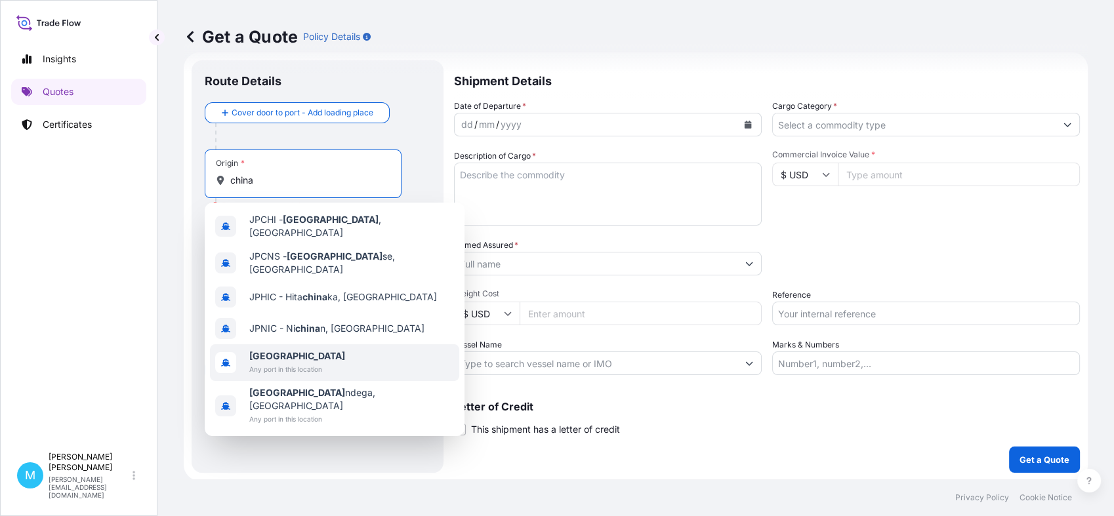
click at [296, 363] on span "Any port in this location" at bounding box center [297, 369] width 96 height 13
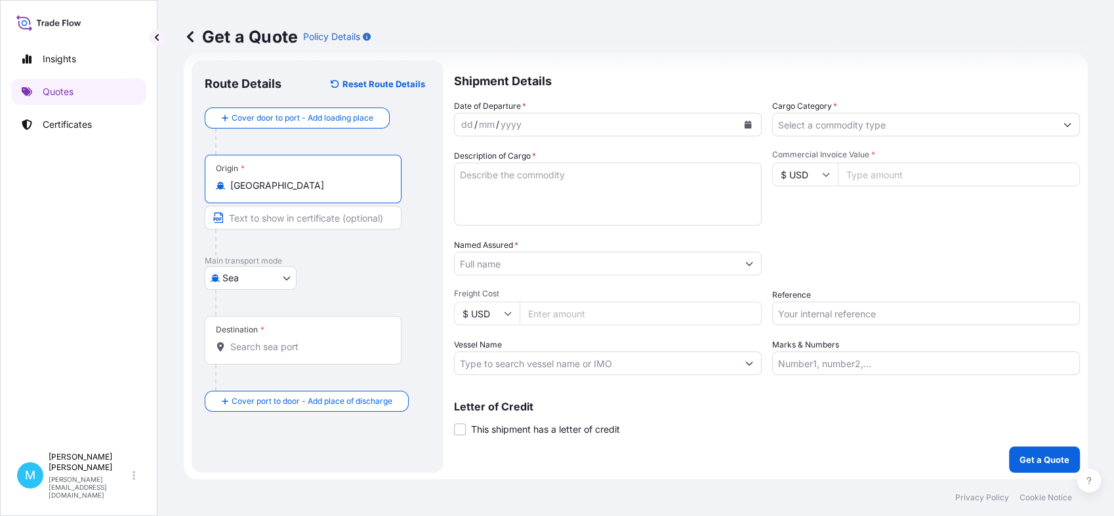
type input "[GEOGRAPHIC_DATA]"
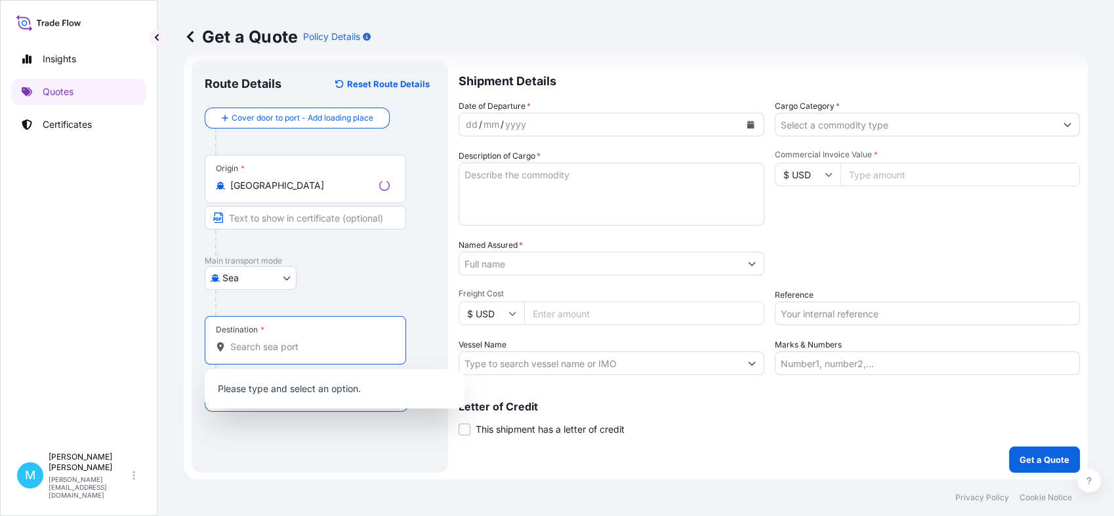
click at [261, 344] on input "Destination *" at bounding box center [309, 346] width 159 height 13
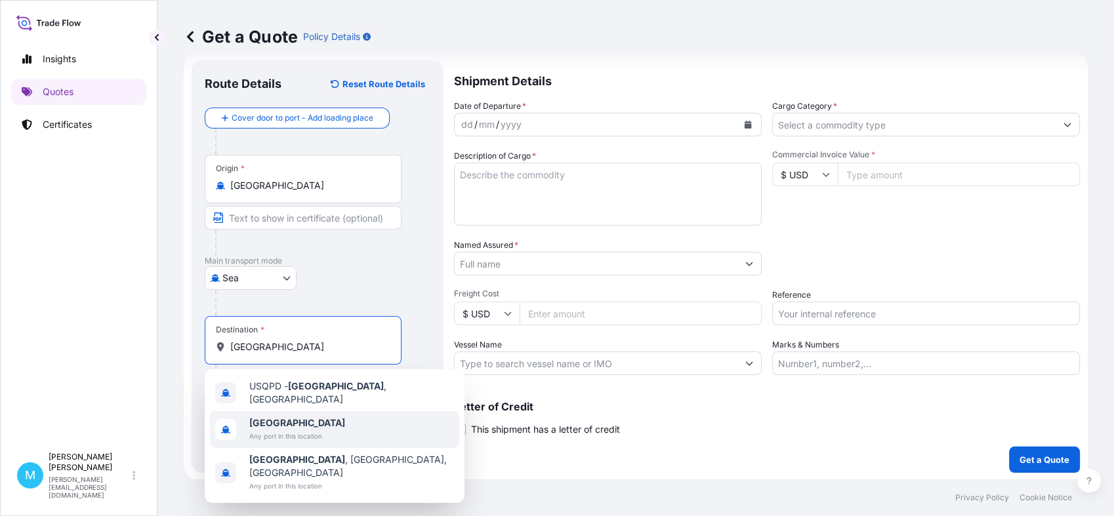
click at [273, 419] on b "[GEOGRAPHIC_DATA]" at bounding box center [297, 422] width 96 height 11
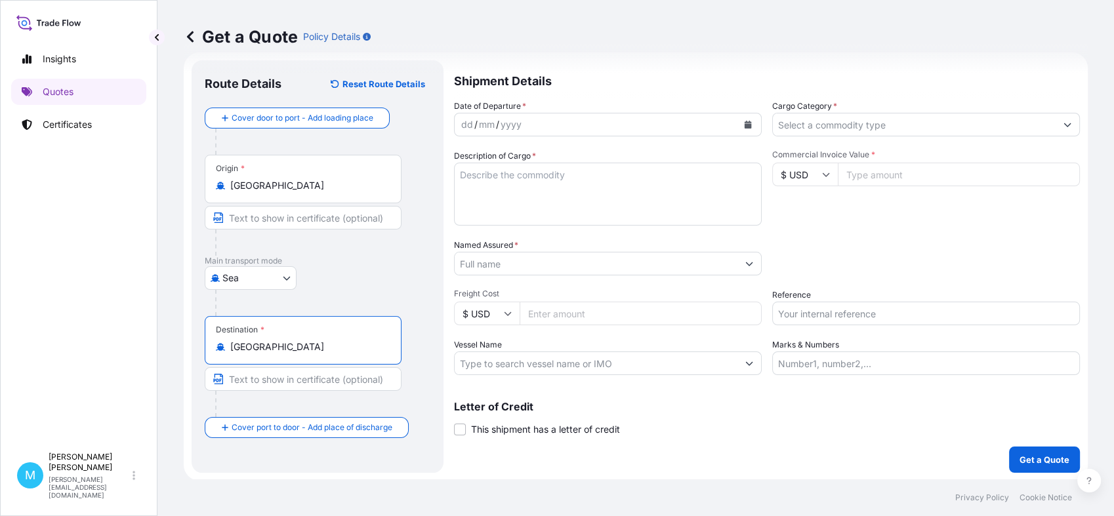
type input "[GEOGRAPHIC_DATA]"
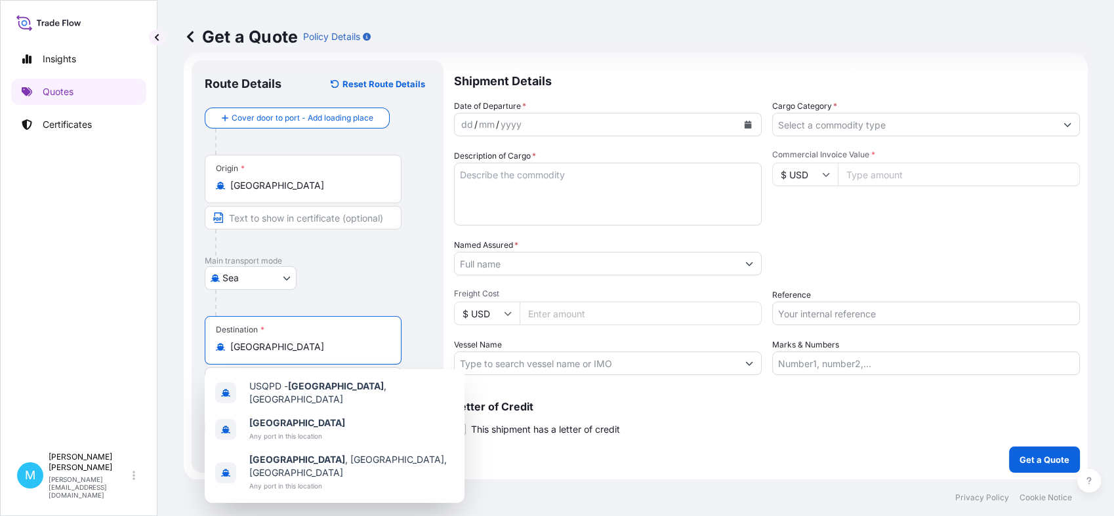
click at [745, 127] on icon "Calendar" at bounding box center [747, 125] width 7 height 8
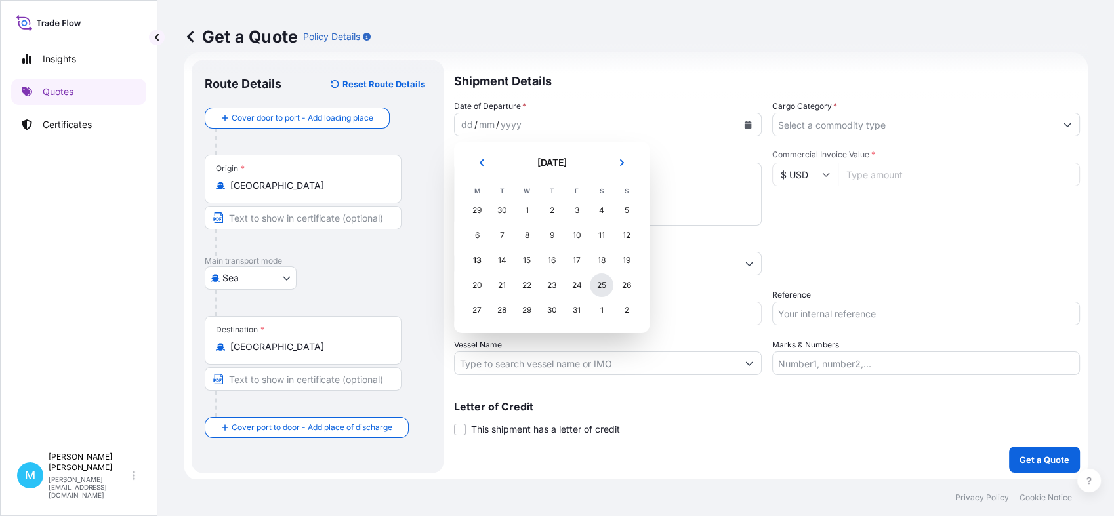
click at [599, 289] on div "25" at bounding box center [602, 285] width 24 height 24
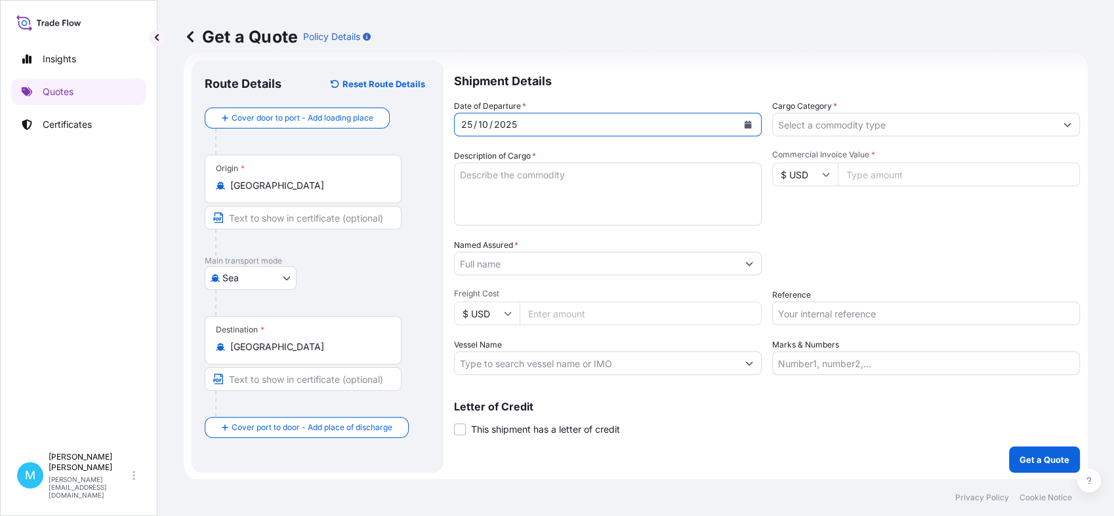
click at [527, 181] on textarea "Description of Cargo *" at bounding box center [608, 194] width 308 height 63
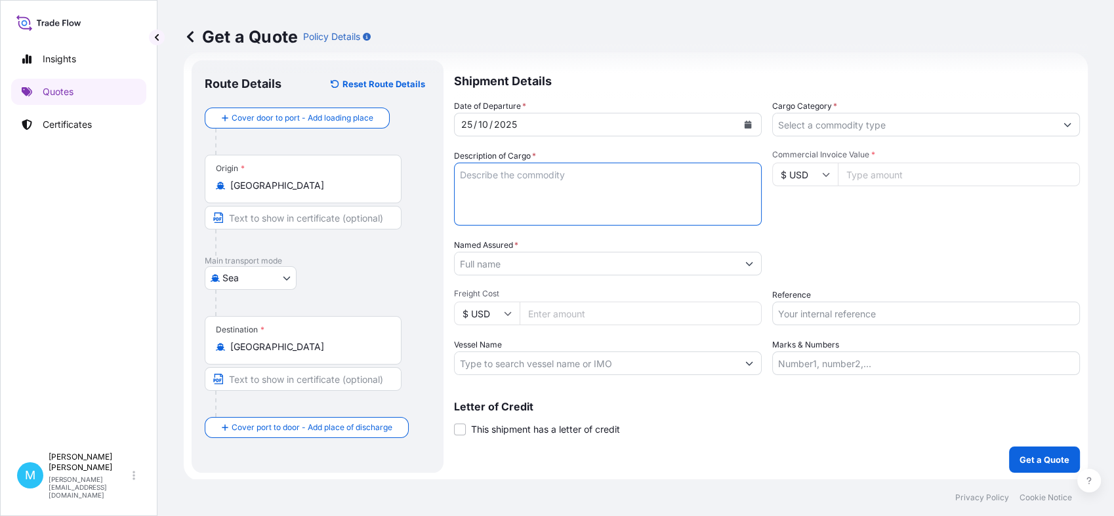
paste textarea "ull paper bag wrapped"
click at [473, 175] on textarea "ull paper bag wrapped" at bounding box center [608, 194] width 308 height 63
drag, startPoint x: 561, startPoint y: 172, endPoint x: 509, endPoint y: 173, distance: 52.5
click at [509, 173] on textarea "paper bag wrapped" at bounding box center [608, 194] width 308 height 63
drag, startPoint x: 551, startPoint y: 172, endPoint x: 559, endPoint y: 175, distance: 8.3
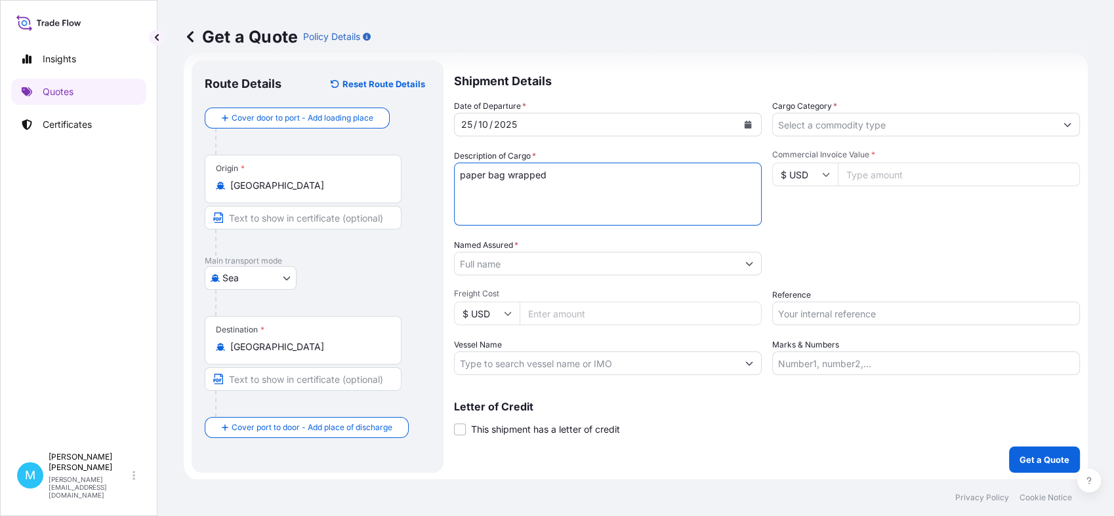
click at [551, 172] on textarea "paper bag wrapped" at bounding box center [608, 194] width 308 height 63
click at [577, 178] on textarea "paper bag wrapped" at bounding box center [608, 194] width 308 height 63
click at [553, 171] on textarea "paper bag wrapped" at bounding box center [608, 194] width 308 height 63
type textarea "paper bag wrapped 430 CTN"
click at [816, 310] on input "Reference" at bounding box center [926, 314] width 308 height 24
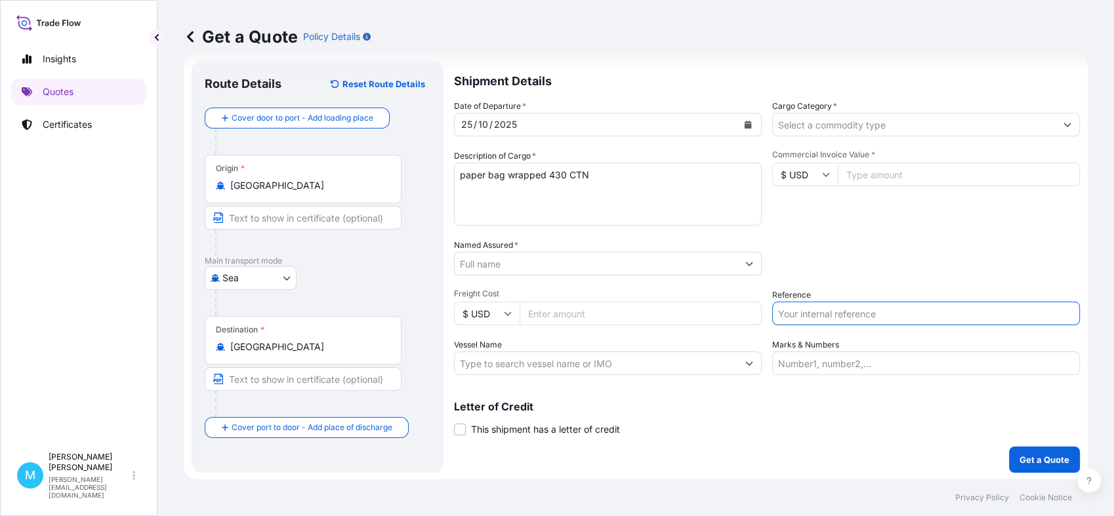
paste input "SE1809250037"
type input "SE1809250037"
click at [818, 122] on input "Cargo Category *" at bounding box center [914, 125] width 283 height 24
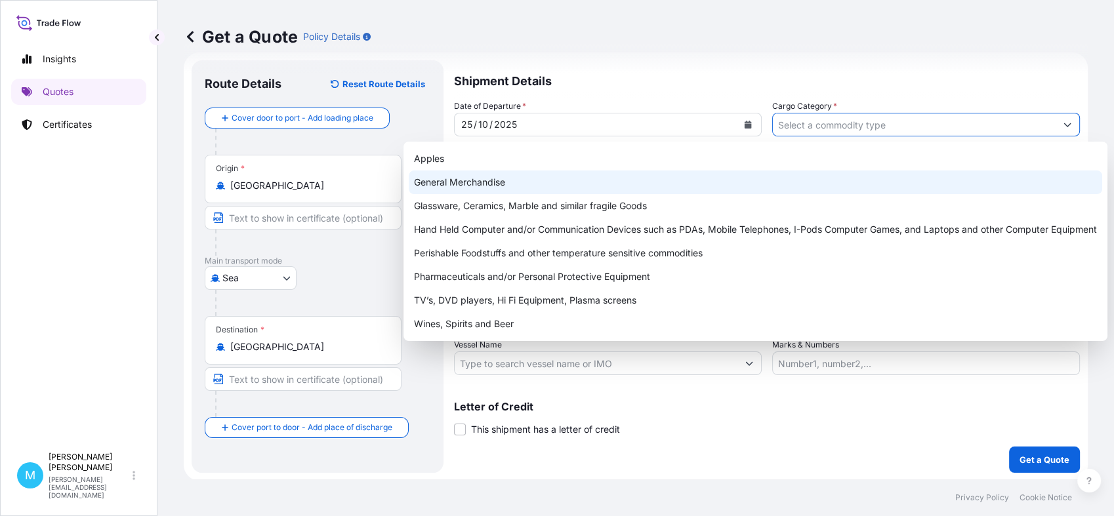
click at [466, 178] on div "General Merchandise" at bounding box center [755, 183] width 693 height 24
type input "General Merchandise"
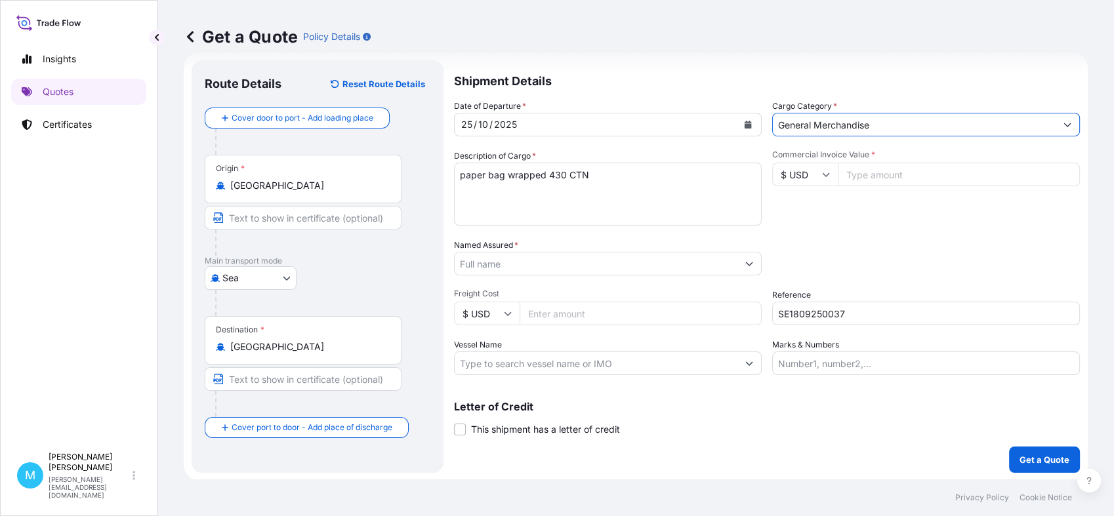
click at [876, 178] on input "Commercial Invoice Value *" at bounding box center [958, 175] width 242 height 24
paste input "10880.00"
type input "10880.0"
type input "10880"
click at [862, 307] on input "SE1809250037" at bounding box center [926, 314] width 308 height 24
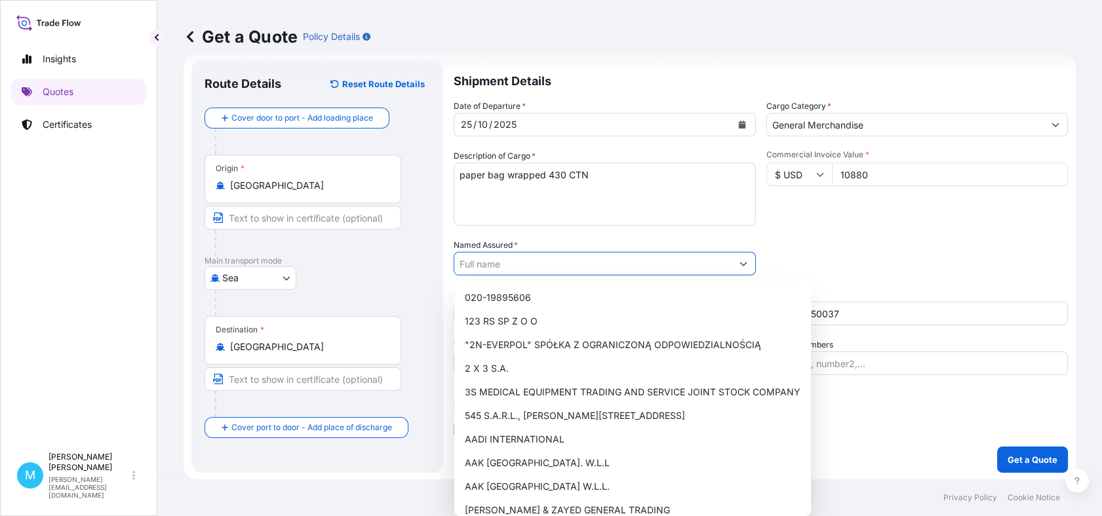
click at [598, 265] on input "Named Assured *" at bounding box center [592, 264] width 277 height 24
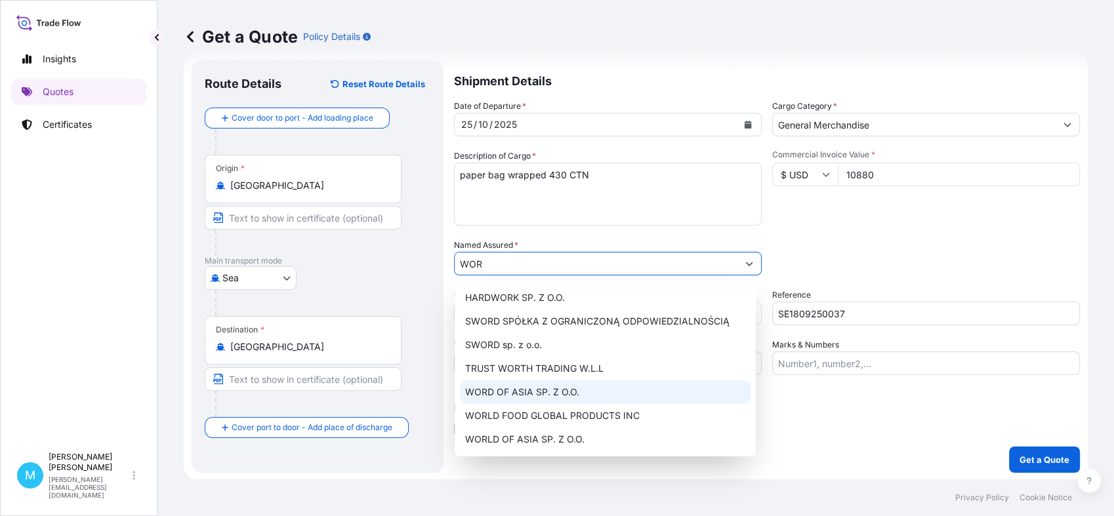
click at [583, 391] on div "WORD OF ASIA SP. Z O.O." at bounding box center [605, 392] width 291 height 24
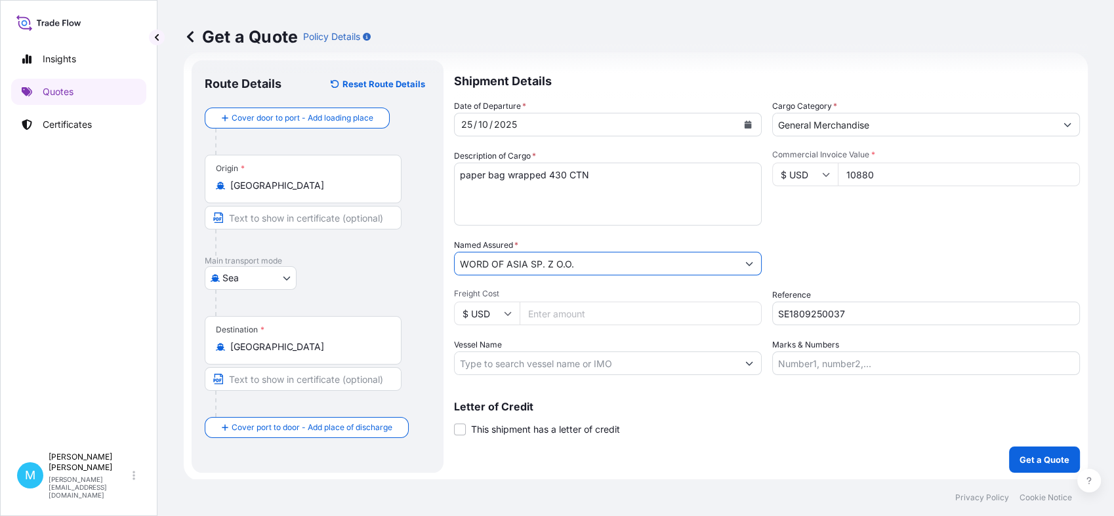
type input "WORD OF ASIA SP. Z O.O."
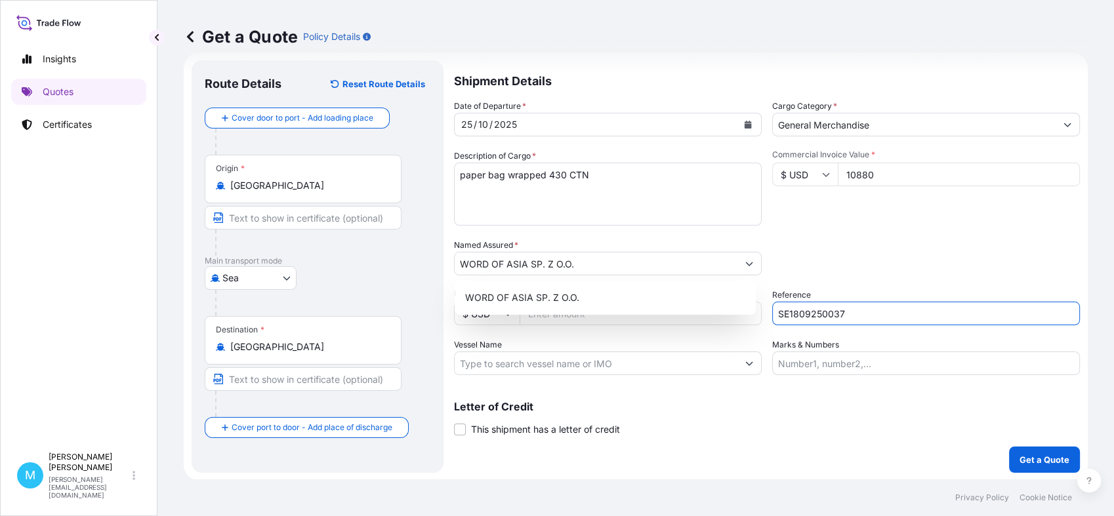
click at [871, 311] on input "SE1809250037" at bounding box center [926, 314] width 308 height 24
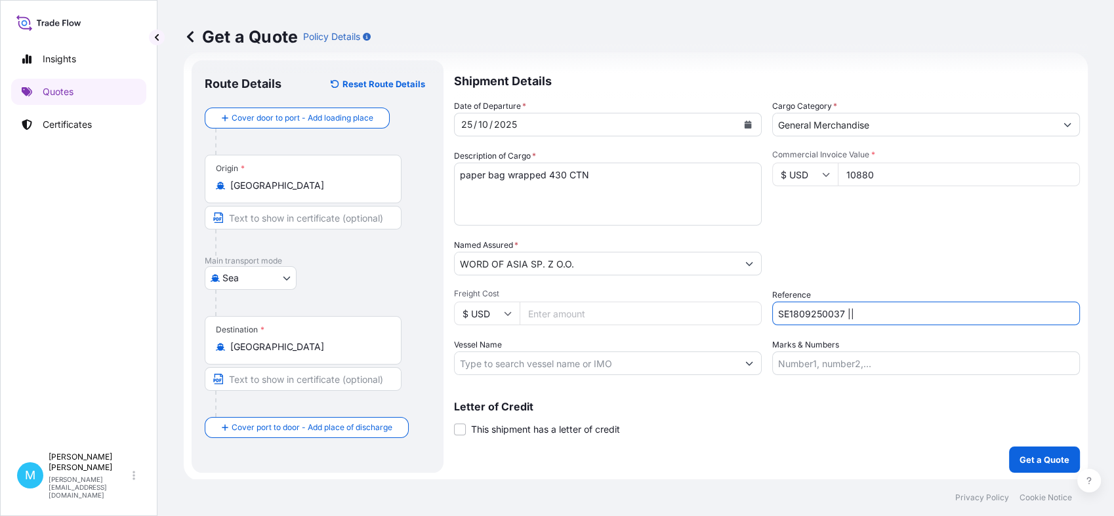
paste input "WA2506"
type input "SE1809250037 || WA2506"
click at [1037, 462] on p "Get a Quote" at bounding box center [1044, 459] width 50 height 13
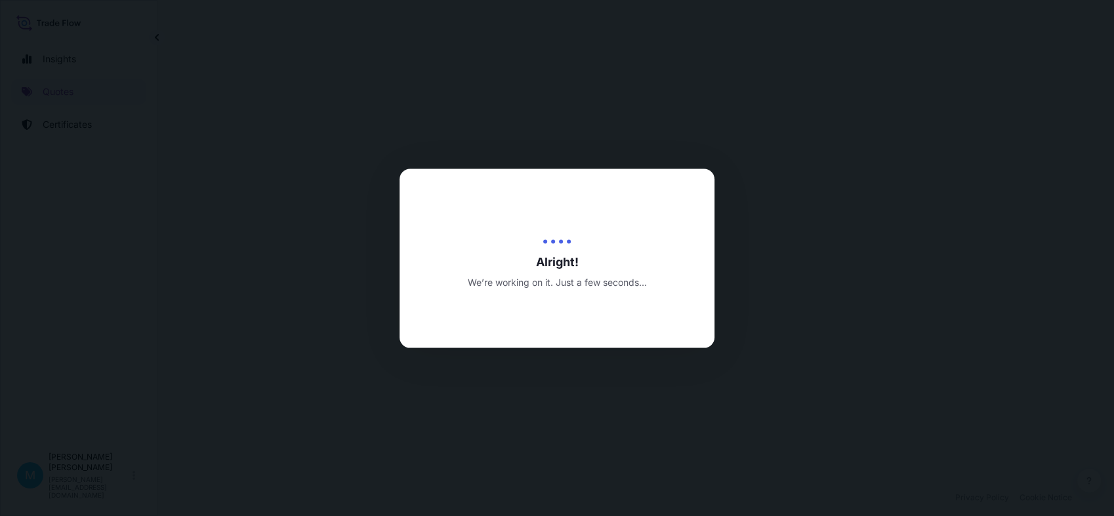
select select "Sea"
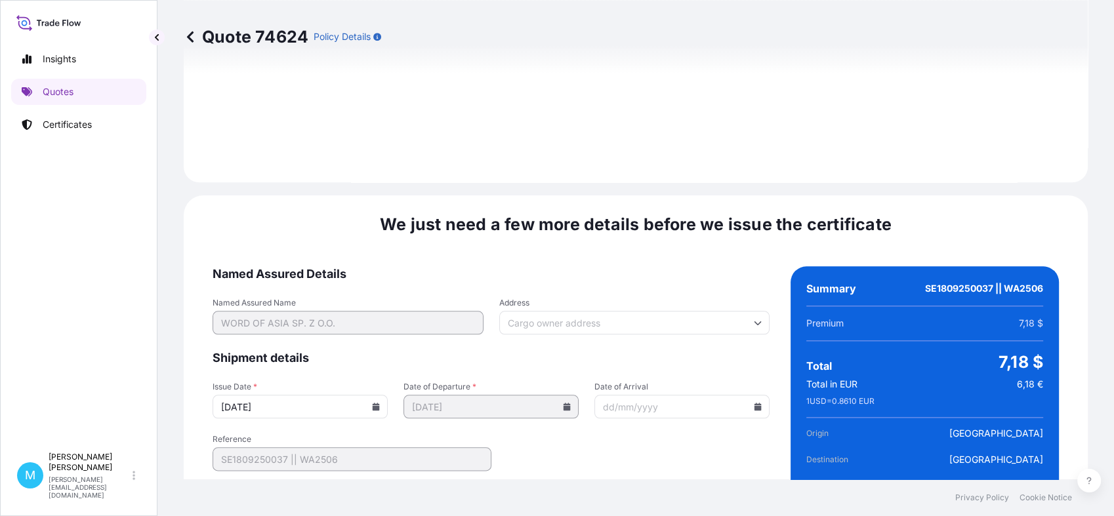
scroll to position [1485, 0]
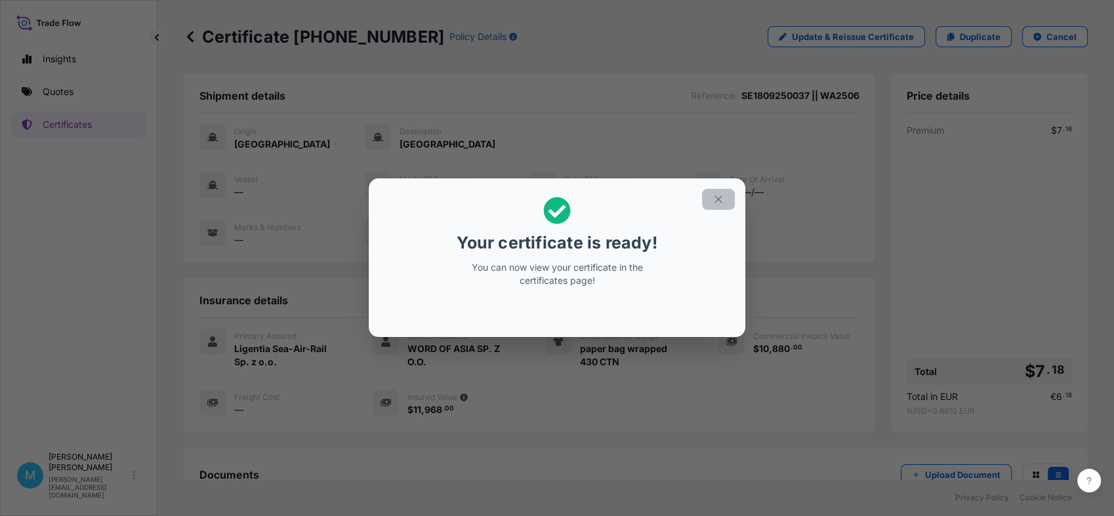
click at [718, 199] on icon "button" at bounding box center [718, 199] width 12 height 12
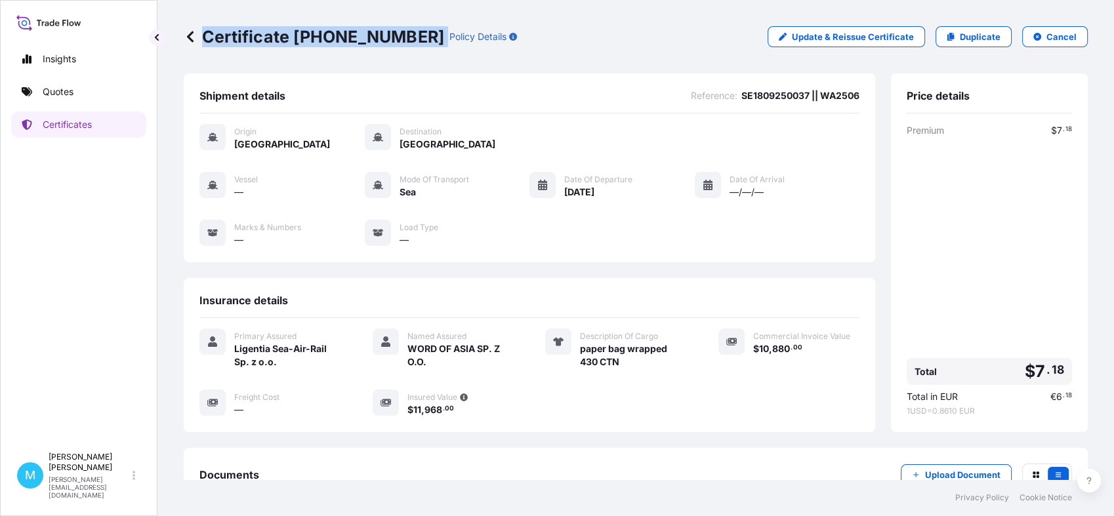
click at [412, 31] on div "Certificate [PHONE_NUMBER] Policy Details" at bounding box center [350, 36] width 333 height 21
copy p "Certificate [PHONE_NUMBER]"
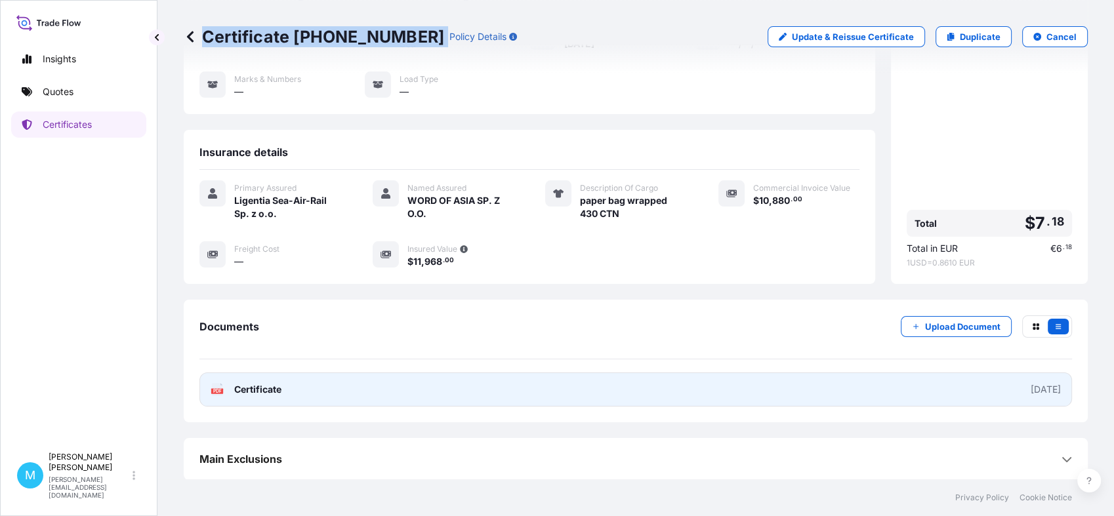
click at [638, 401] on link "PDF Certificate [DATE]" at bounding box center [635, 389] width 872 height 34
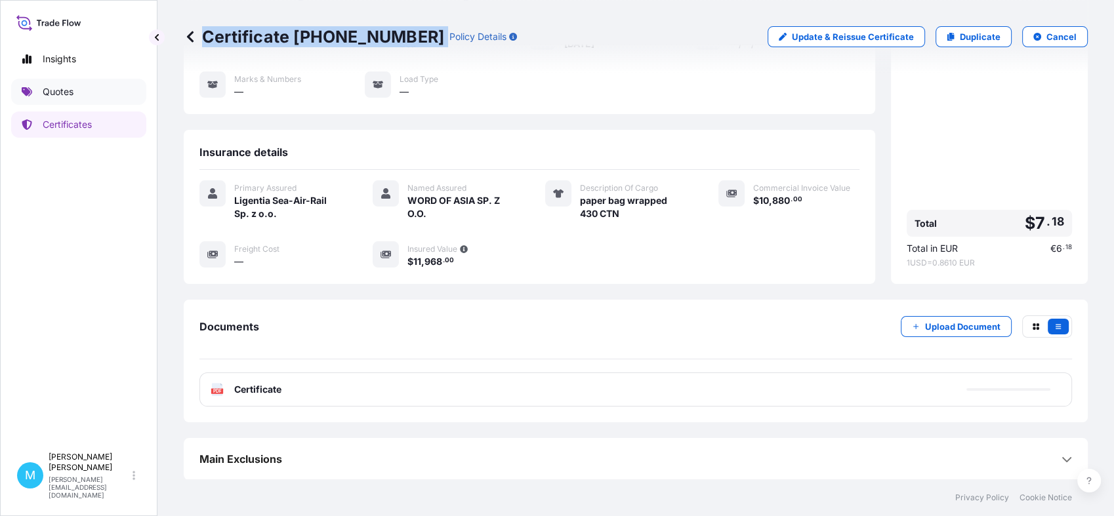
click at [84, 94] on link "Quotes" at bounding box center [78, 92] width 135 height 26
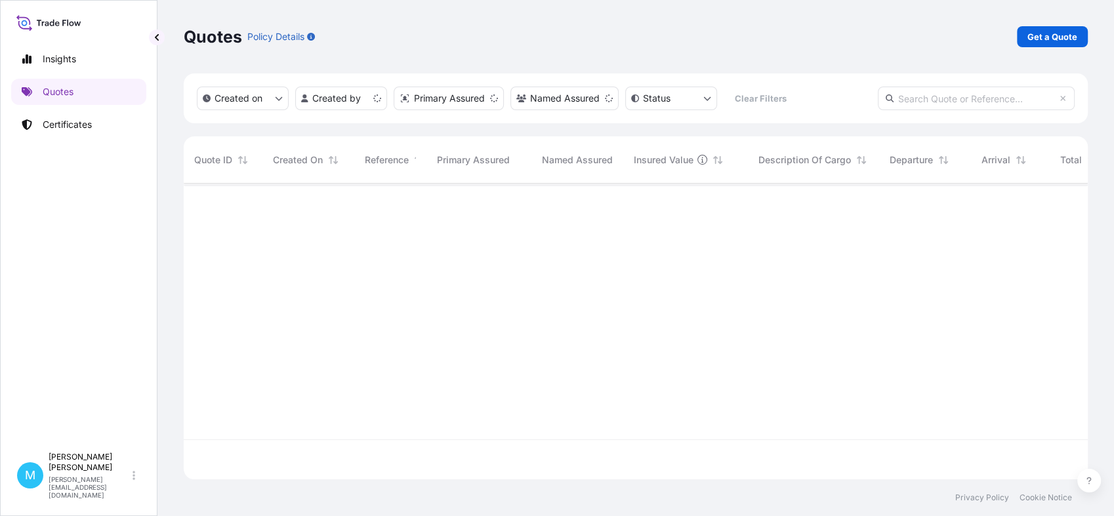
scroll to position [291, 892]
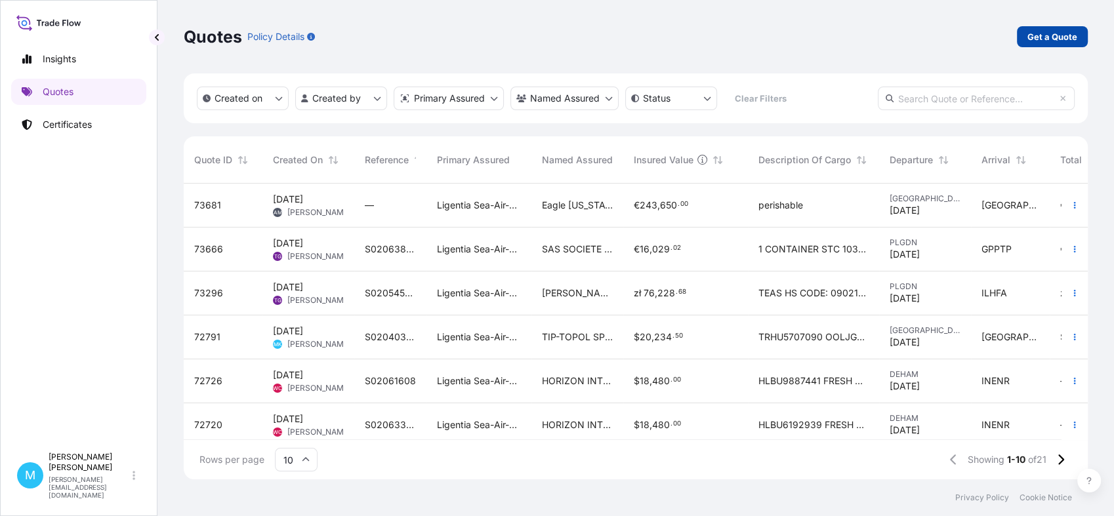
click at [1049, 35] on p "Get a Quote" at bounding box center [1052, 36] width 50 height 13
select select "Sea"
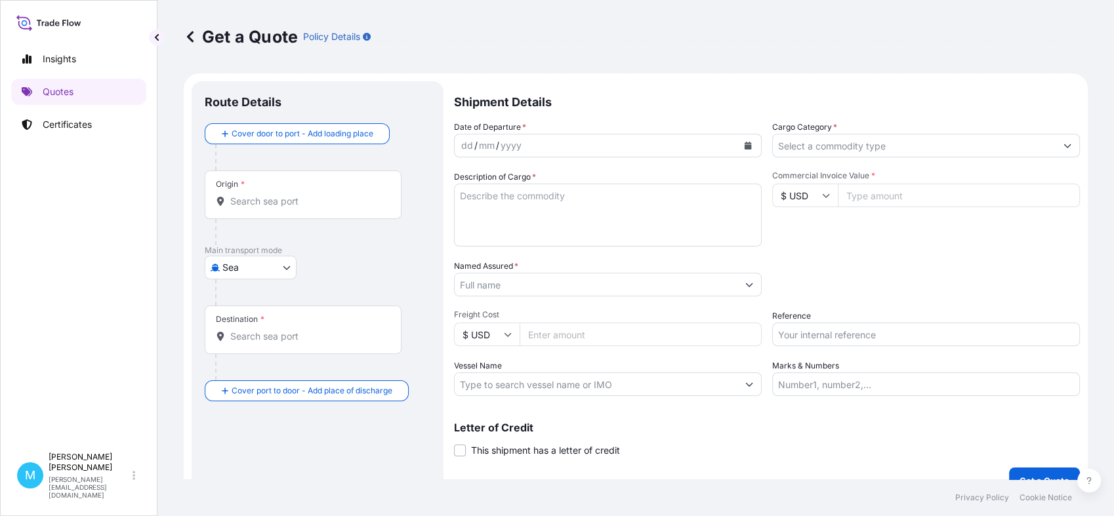
scroll to position [21, 0]
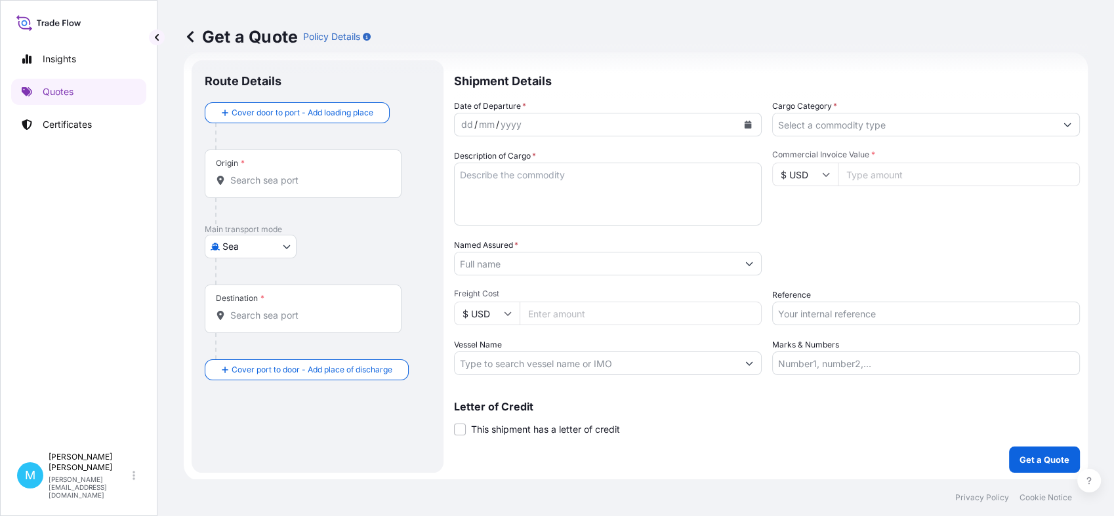
click at [317, 177] on input "Origin *" at bounding box center [307, 180] width 155 height 13
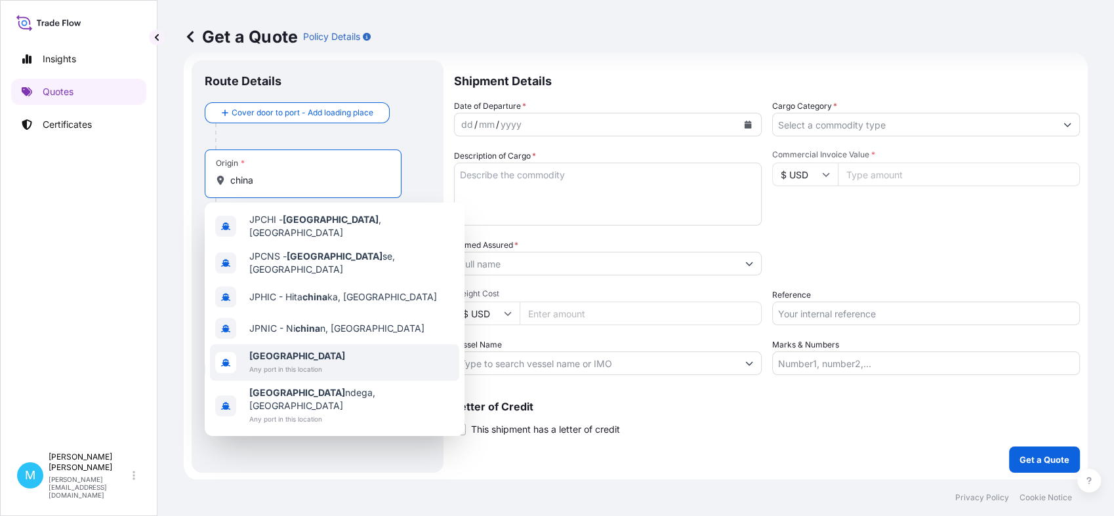
click at [294, 350] on span "[GEOGRAPHIC_DATA]" at bounding box center [297, 356] width 96 height 13
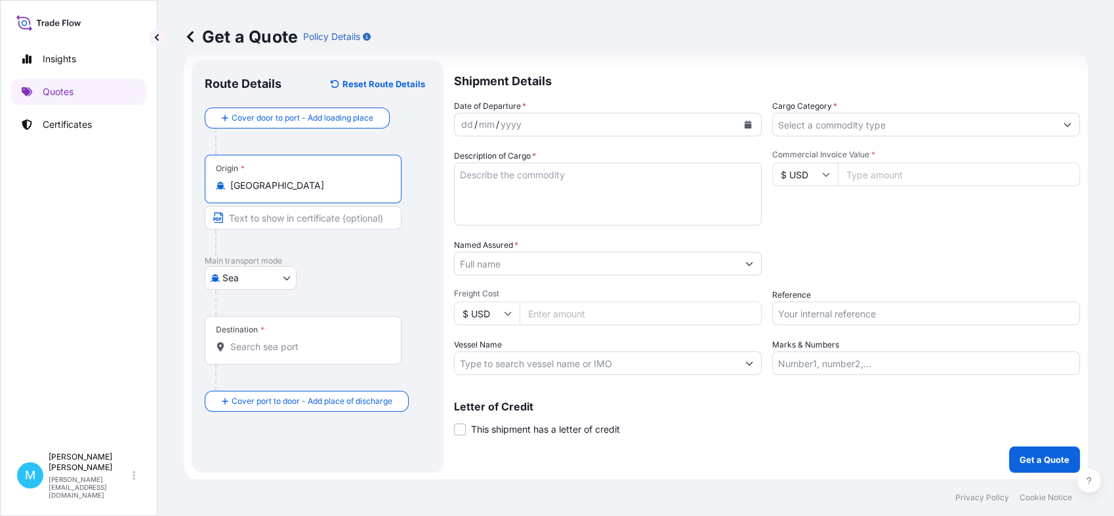
type input "[GEOGRAPHIC_DATA]"
click at [279, 346] on input "Destination *" at bounding box center [307, 346] width 155 height 13
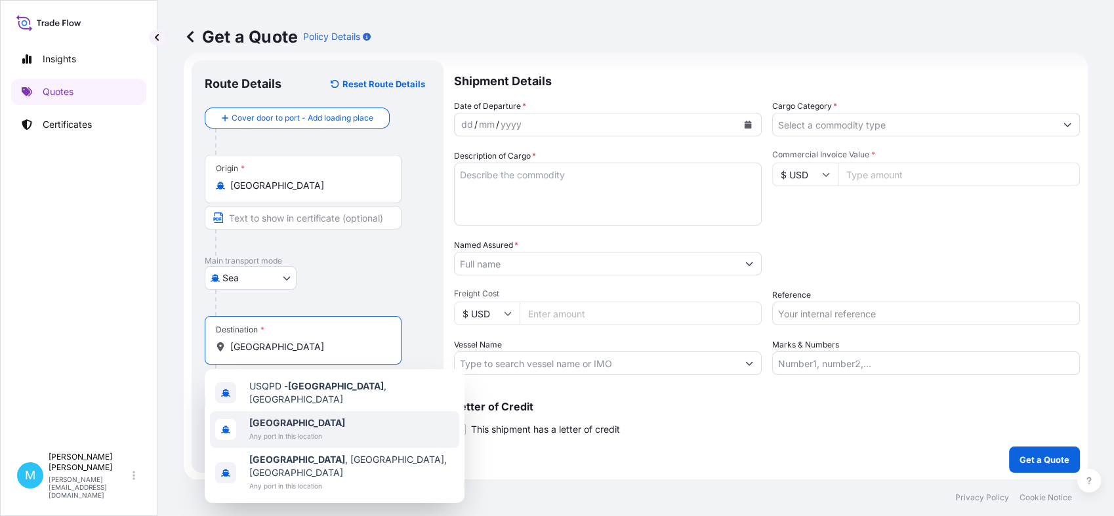
click at [309, 420] on span "[GEOGRAPHIC_DATA]" at bounding box center [297, 422] width 96 height 13
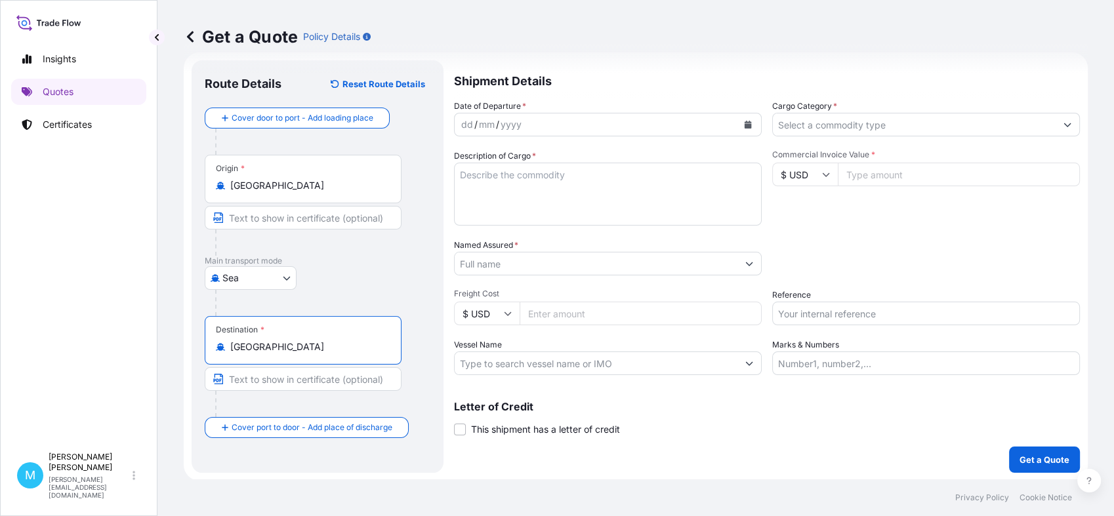
type input "[GEOGRAPHIC_DATA]"
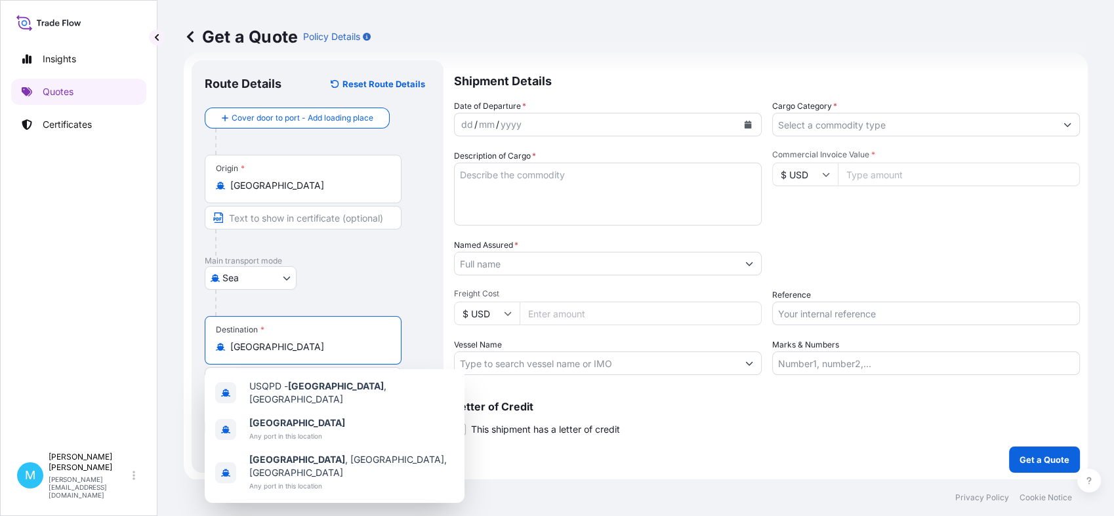
click at [737, 123] on button "Calendar" at bounding box center [747, 124] width 21 height 21
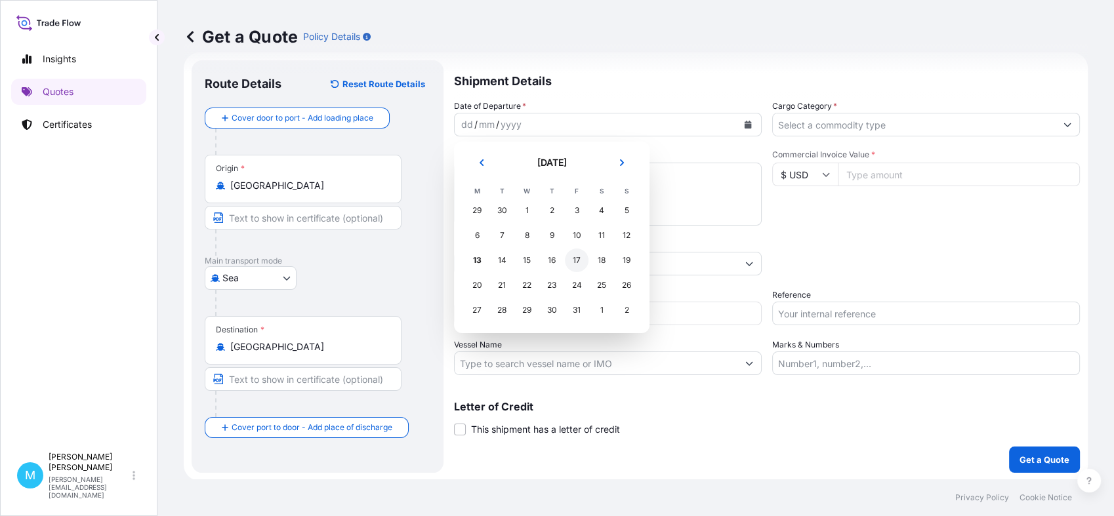
click at [580, 260] on div "17" at bounding box center [577, 261] width 24 height 24
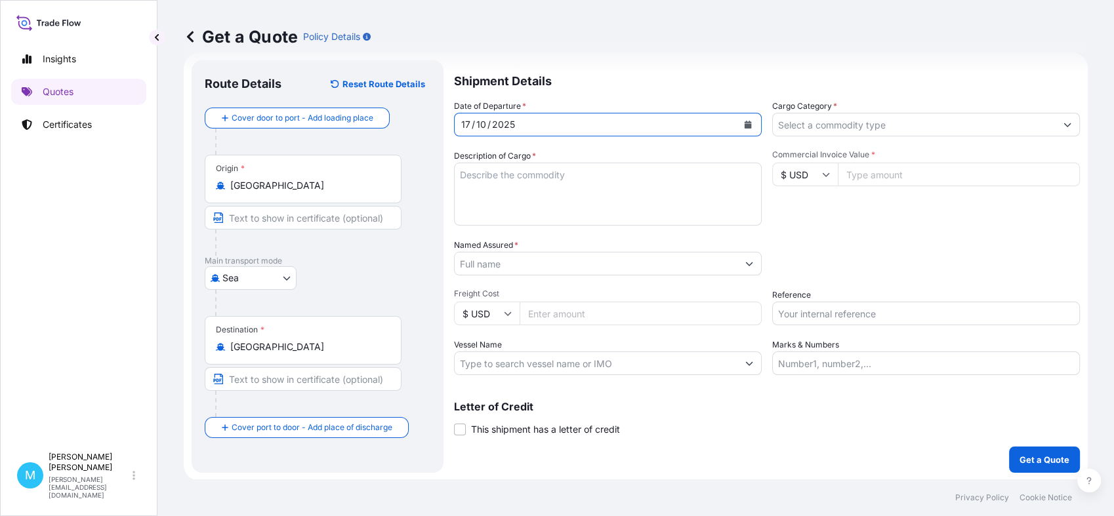
click at [537, 186] on textarea "Description of Cargo *" at bounding box center [608, 194] width 308 height 63
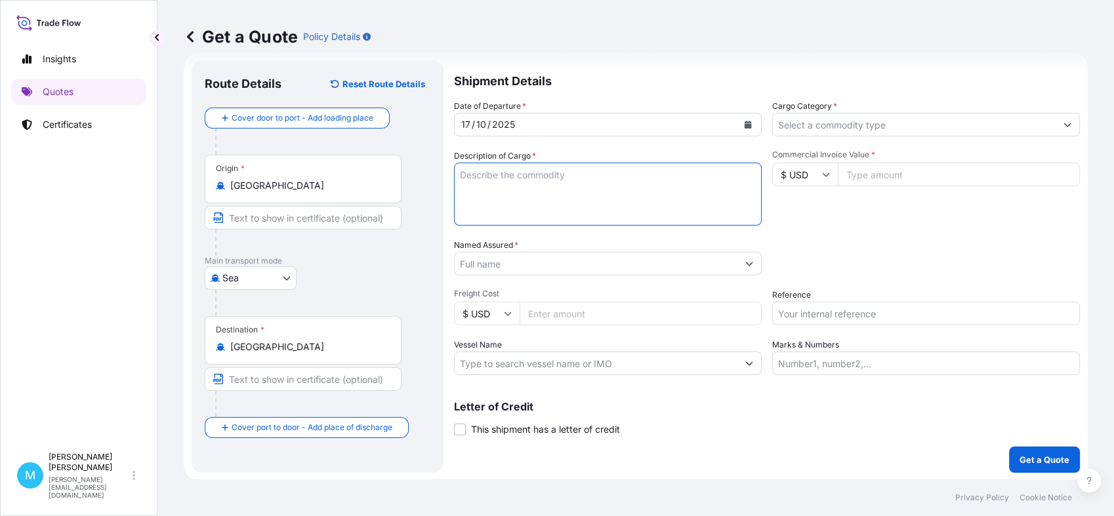
paste textarea "MSMU1083747"
paste textarea "Premium Soy Sauce"
paste textarea "18L CT"
paste textarea "Rice Vinegar 18L CTN 200"
click at [649, 173] on textarea "MSMU1083747 Premium Soy Sauce 18L CT Rice Vinegar 18L CTN 200" at bounding box center [608, 194] width 308 height 63
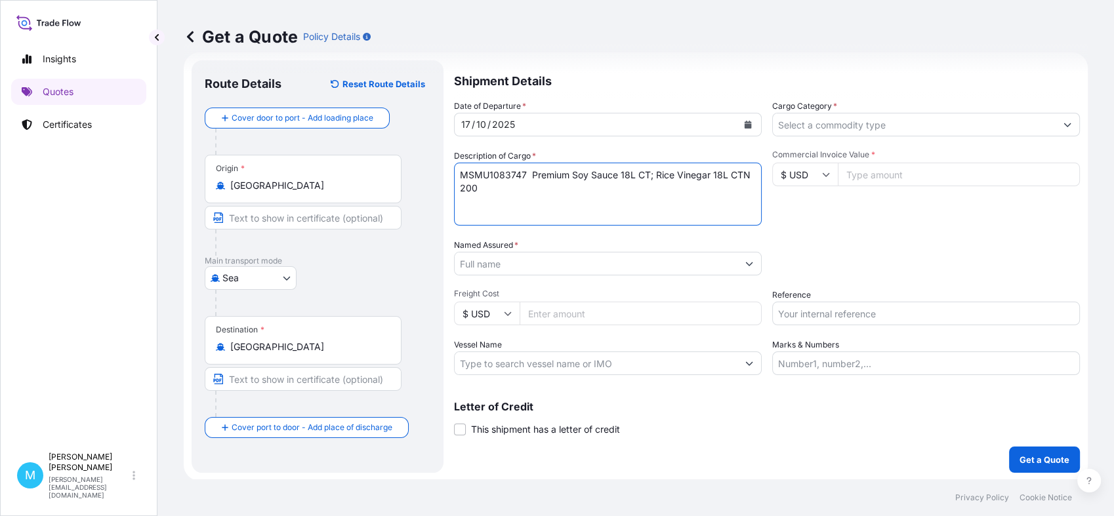
click at [487, 191] on textarea "MSMU1083747 Premium Soy Sauce 18L CT; Rice Vinegar 18L CTN 200" at bounding box center [608, 194] width 308 height 63
click at [647, 169] on textarea "MSMU1083747 Premium Soy Sauce 18L CT; Rice Vinegar 18L CTN" at bounding box center [608, 194] width 308 height 63
click at [498, 190] on textarea "MSMU1083747 Premium Soy Sauce 18L CTN; Rice Vinegar 18L CTN" at bounding box center [608, 194] width 308 height 63
type textarea "MSMU1083747 Premium Soy Sauce 18L CTN; Rice Vinegar 18L CTN"
click at [527, 268] on input "Named Assured *" at bounding box center [592, 264] width 277 height 24
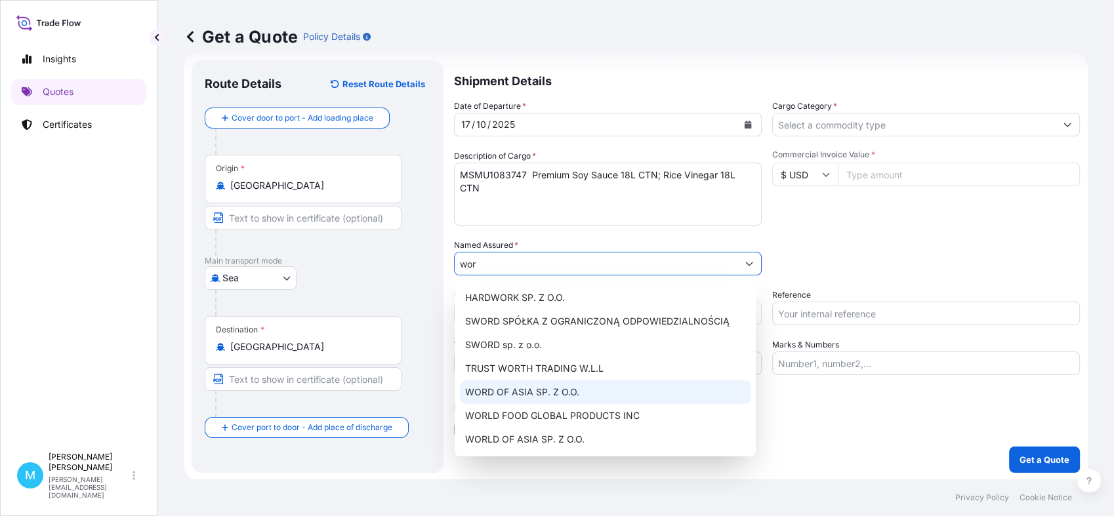
click at [563, 391] on span "WORD OF ASIA SP. Z O.O." at bounding box center [522, 392] width 114 height 13
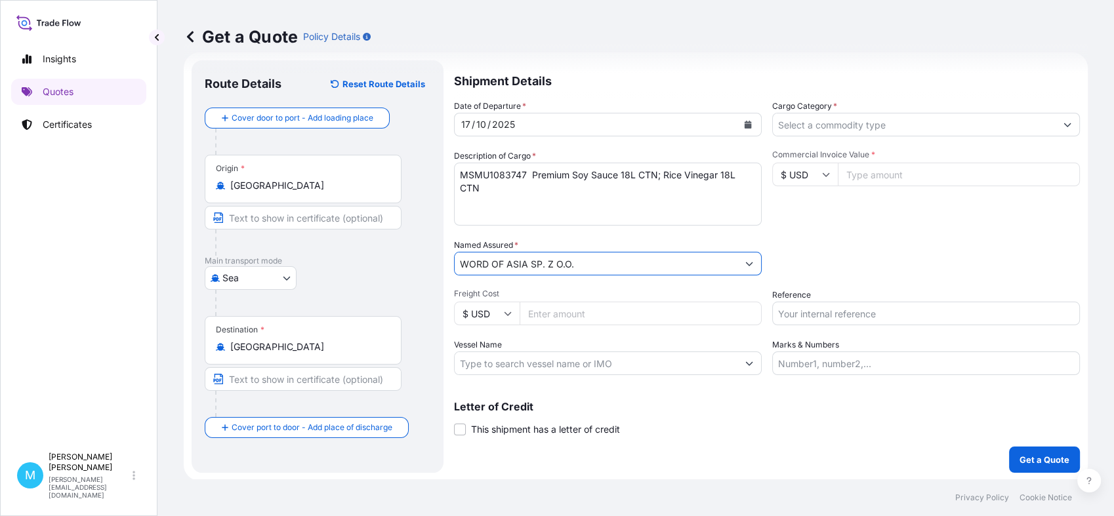
type input "WORD OF ASIA SP. Z O.O."
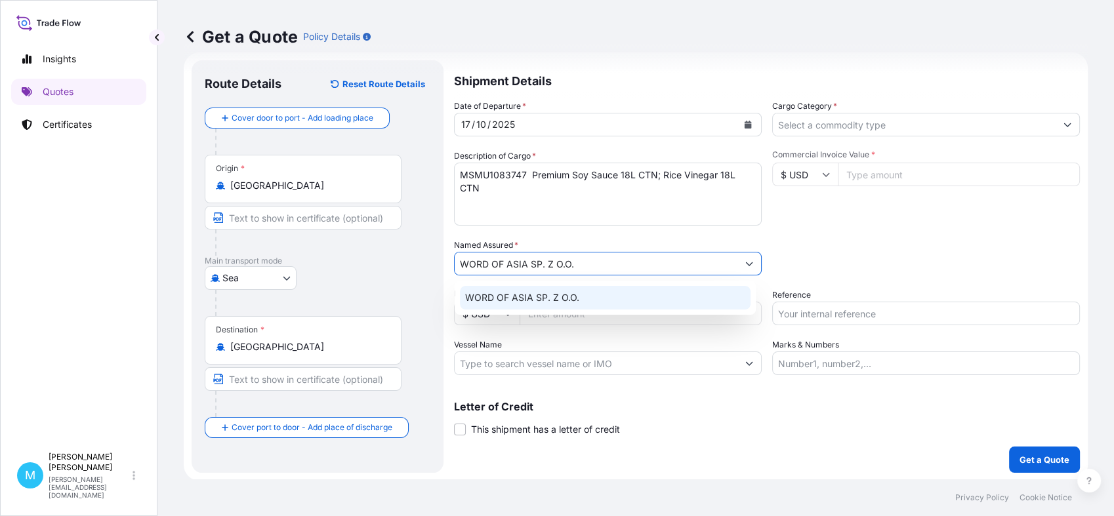
click at [582, 292] on div "WORD OF ASIA SP. Z O.O." at bounding box center [605, 298] width 291 height 24
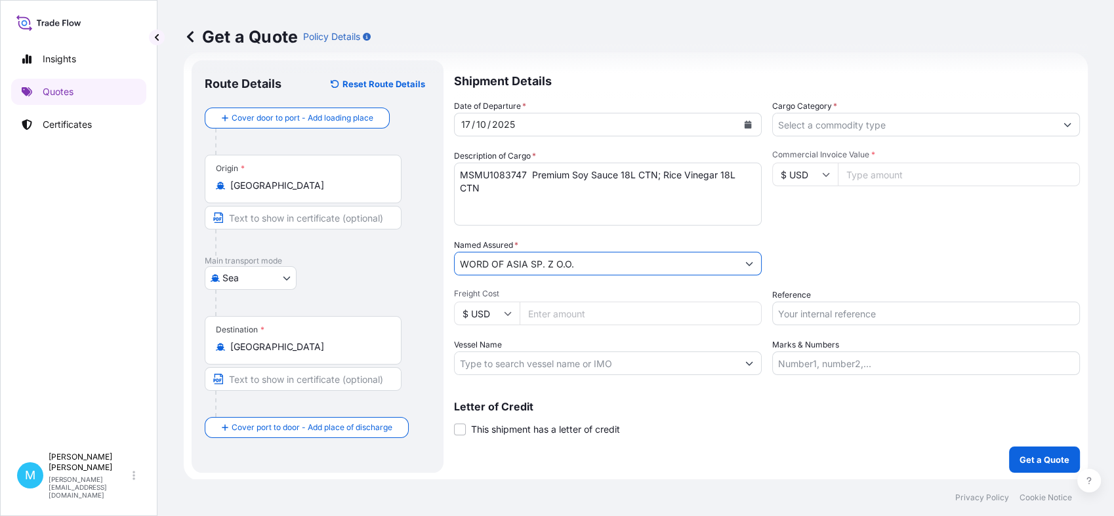
click at [862, 117] on input "Cargo Category *" at bounding box center [914, 125] width 283 height 24
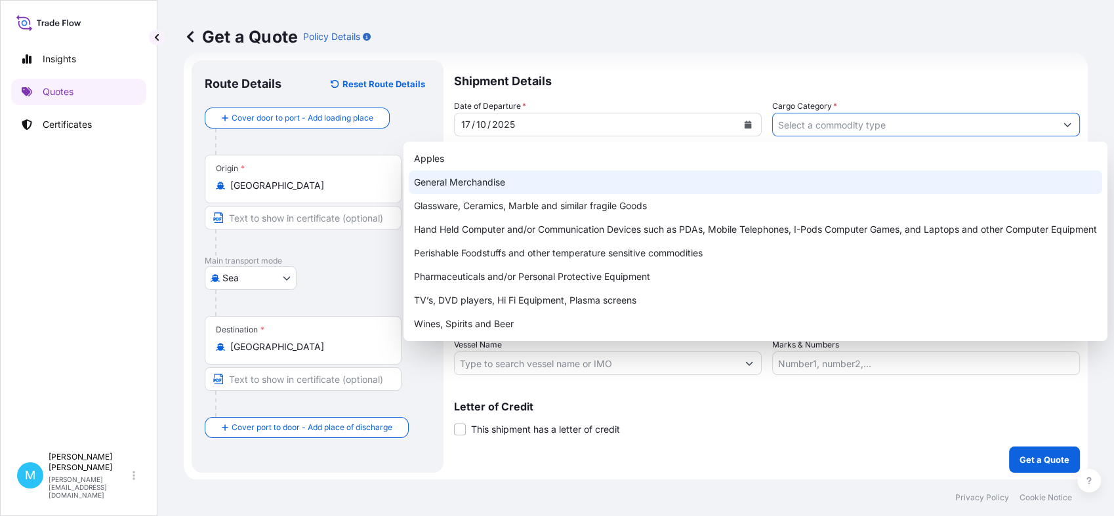
click at [476, 179] on div "General Merchandise" at bounding box center [755, 183] width 693 height 24
type input "General Merchandise"
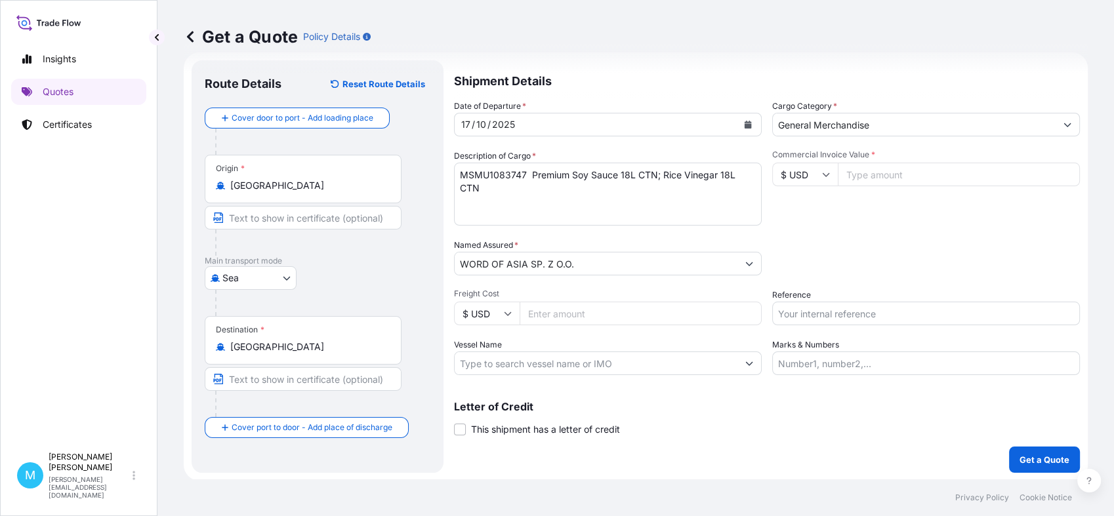
click at [860, 174] on input "Commercial Invoice Value *" at bounding box center [958, 175] width 242 height 24
paste input "15.51"
type input "1"
type input "15513.60"
click at [795, 317] on input "Reference" at bounding box center [926, 314] width 308 height 24
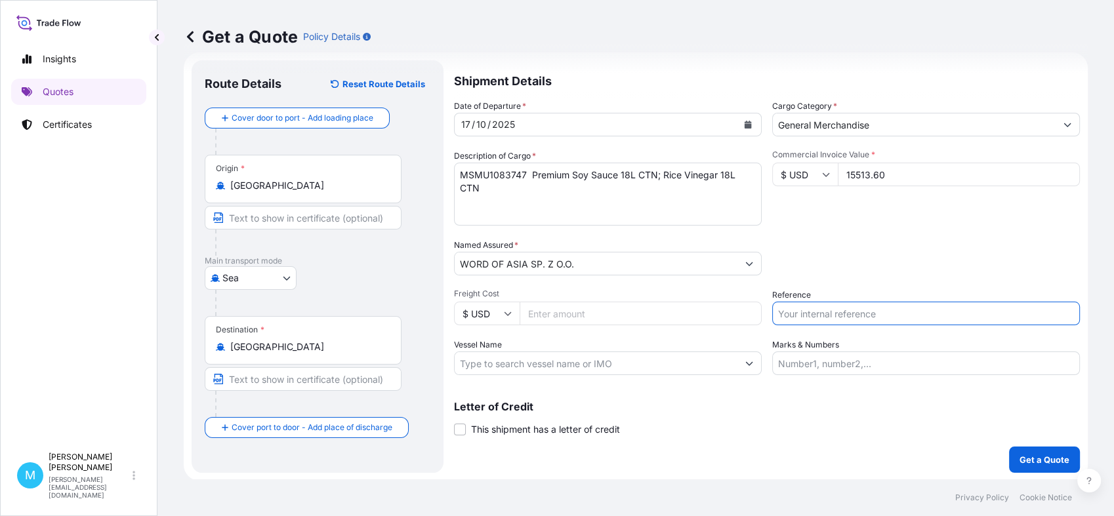
click at [806, 314] on input "Reference" at bounding box center [926, 314] width 308 height 24
paste input "SE1609250082"
type input "SE1609250082"
click at [527, 169] on textarea "MSMU1083747 Premium Soy Sauce 18L CTN; Rice Vinegar 18L CTN" at bounding box center [608, 194] width 308 height 63
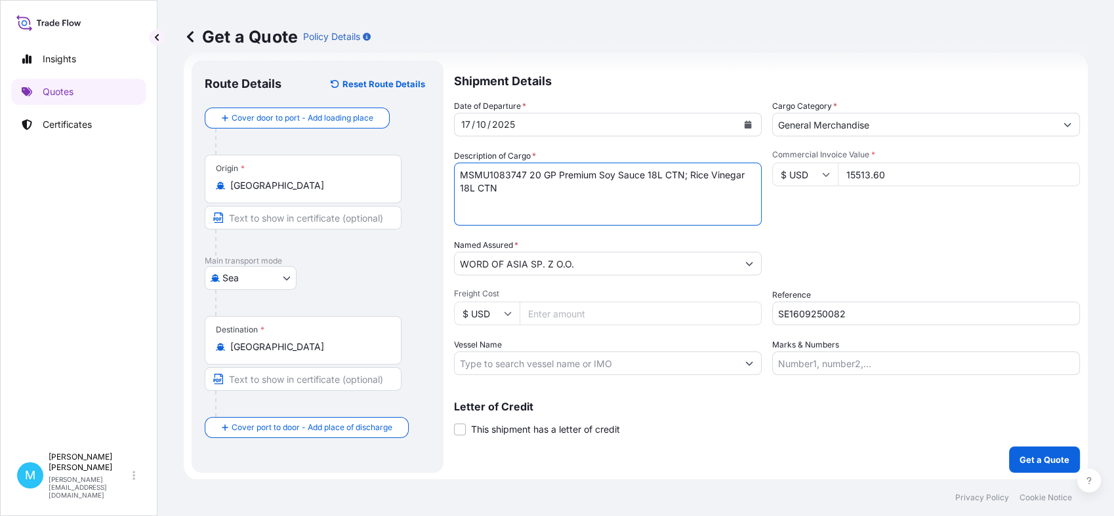
type textarea "MSMU1083747 20 GP Premium Soy Sauce 18L CTN; Rice Vinegar 18L CTN"
click at [853, 313] on input "SE1609250082" at bounding box center [926, 314] width 308 height 24
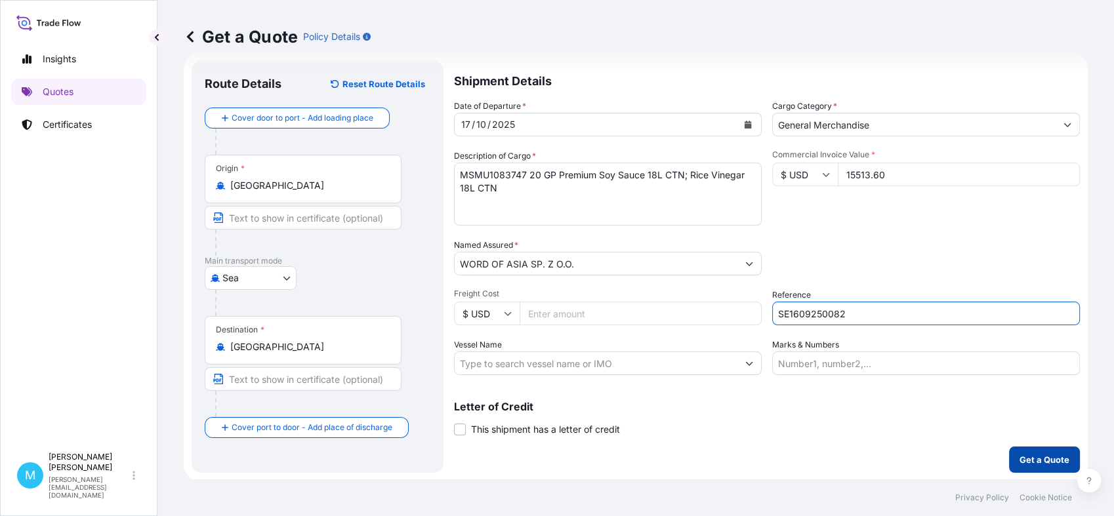
type input "SE1609250082"
click at [1033, 462] on p "Get a Quote" at bounding box center [1044, 459] width 50 height 13
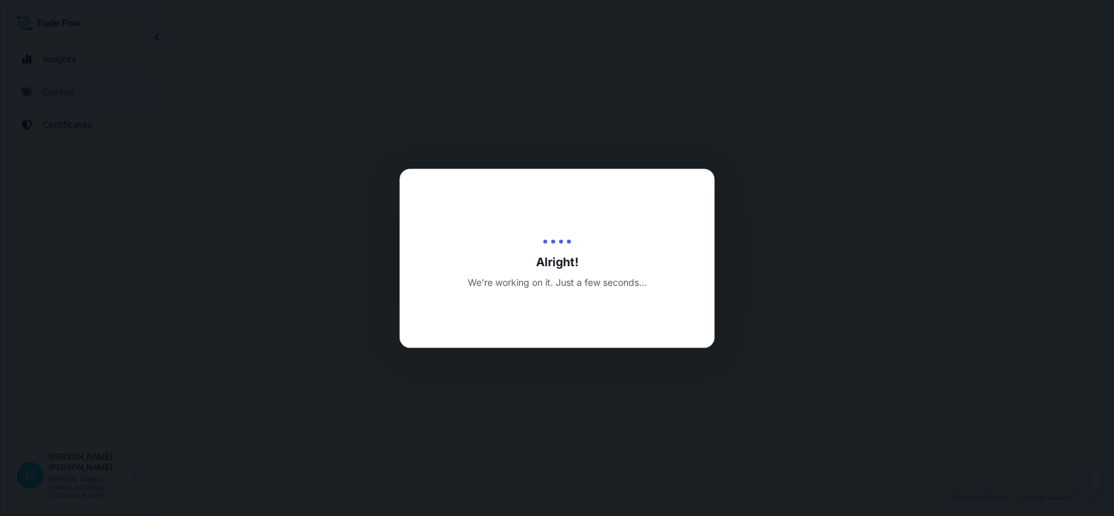
select select "Sea"
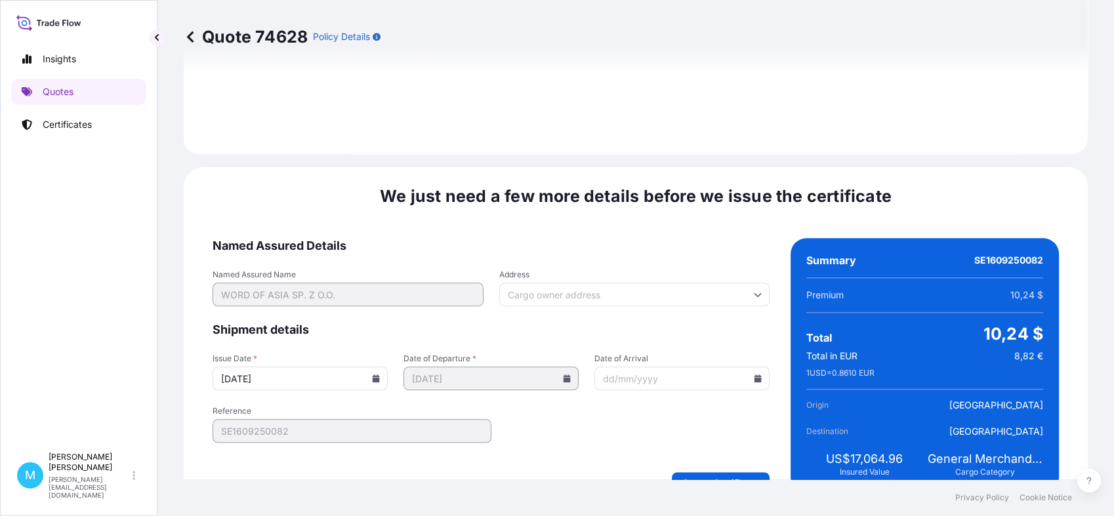
scroll to position [1485, 0]
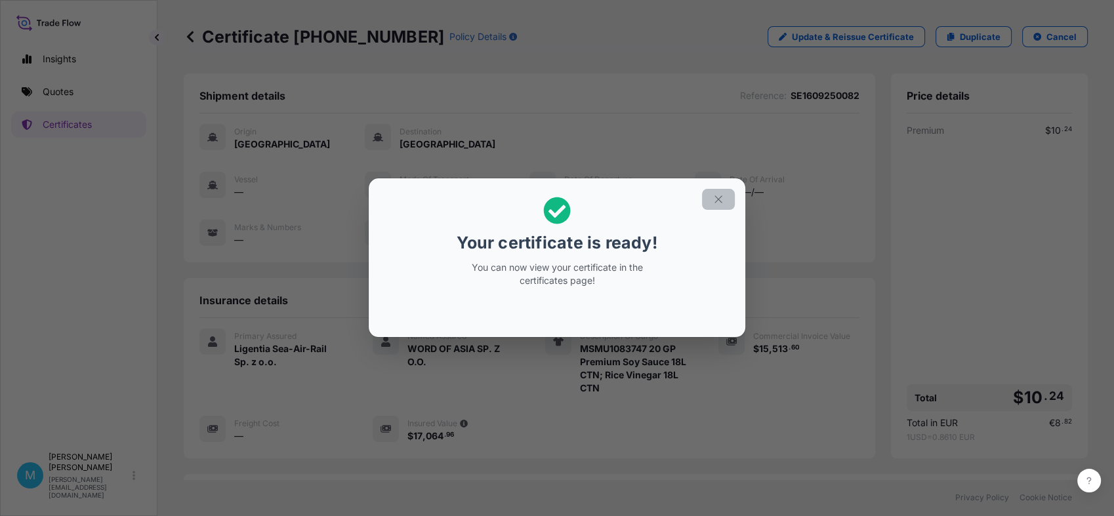
click at [724, 199] on button "button" at bounding box center [718, 199] width 33 height 21
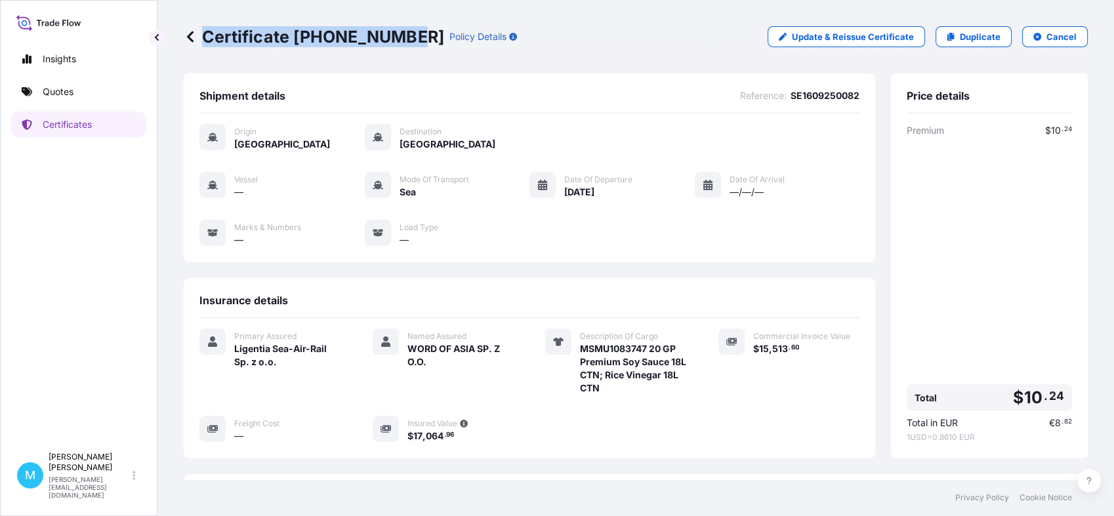
drag, startPoint x: 407, startPoint y: 31, endPoint x: 205, endPoint y: 30, distance: 202.0
click at [205, 30] on p "Certificate [PHONE_NUMBER]" at bounding box center [314, 36] width 260 height 21
copy p "Certificate [PHONE_NUMBER]"
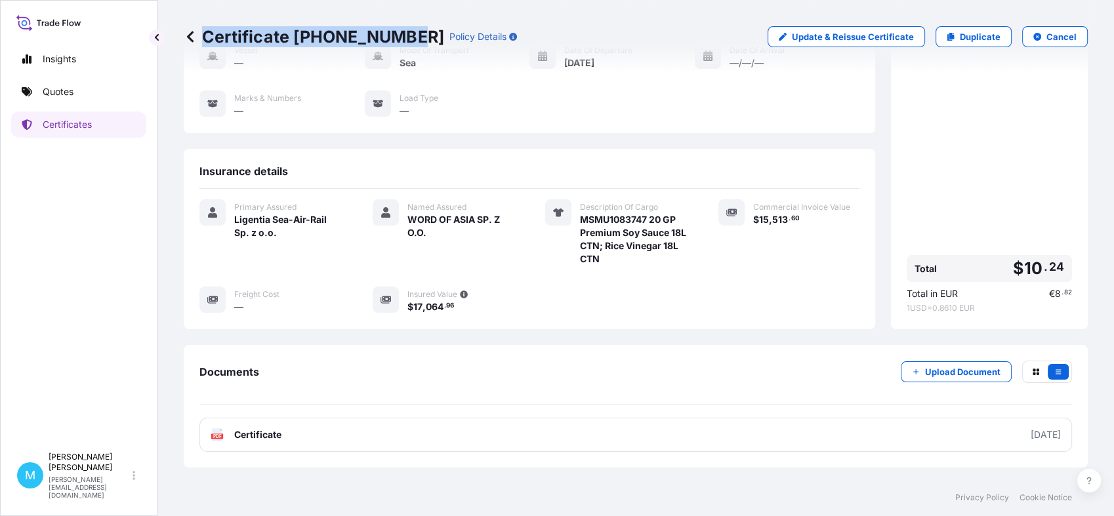
scroll to position [174, 0]
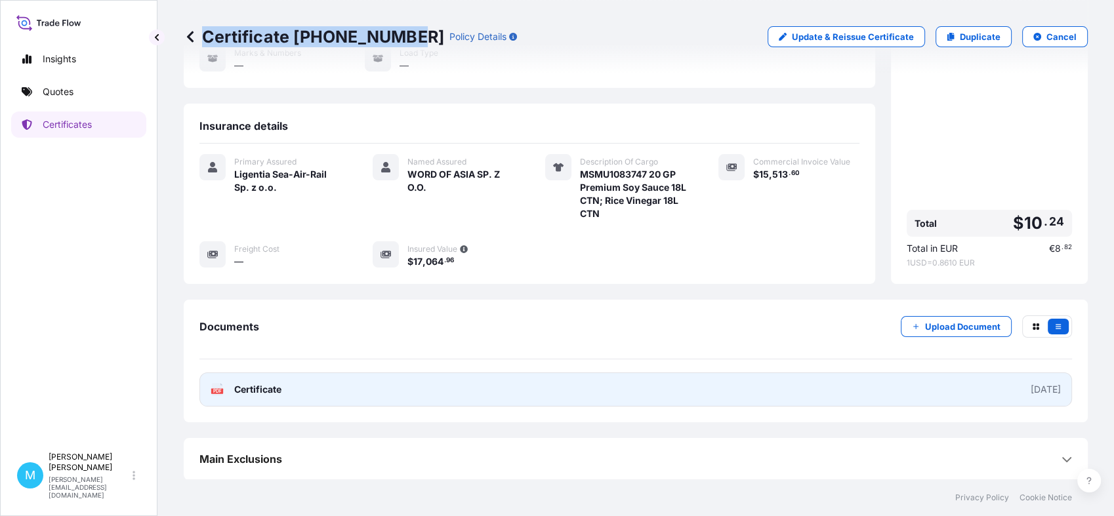
click at [616, 382] on link "PDF Certificate [DATE]" at bounding box center [635, 389] width 872 height 34
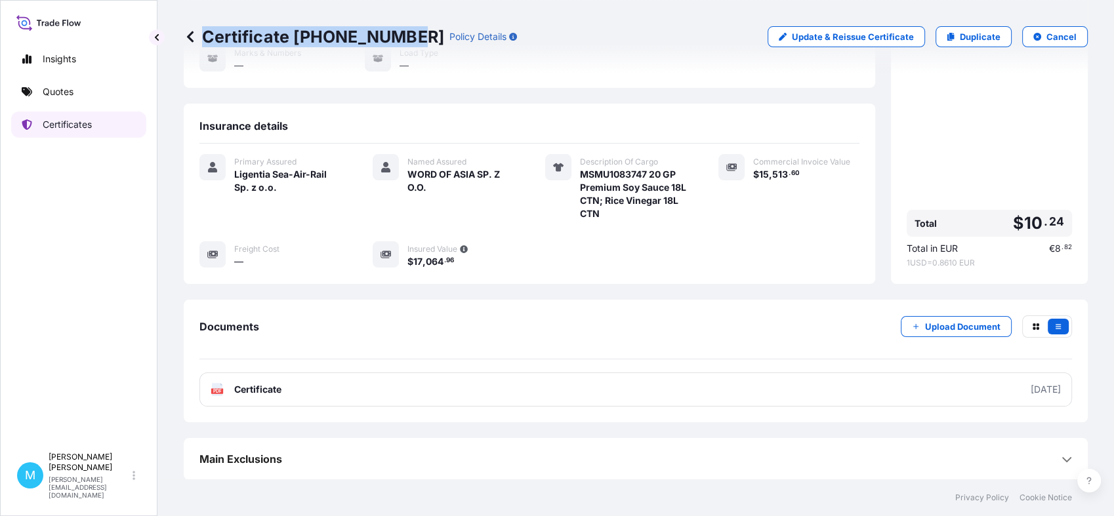
click at [95, 125] on link "Certificates" at bounding box center [78, 124] width 135 height 26
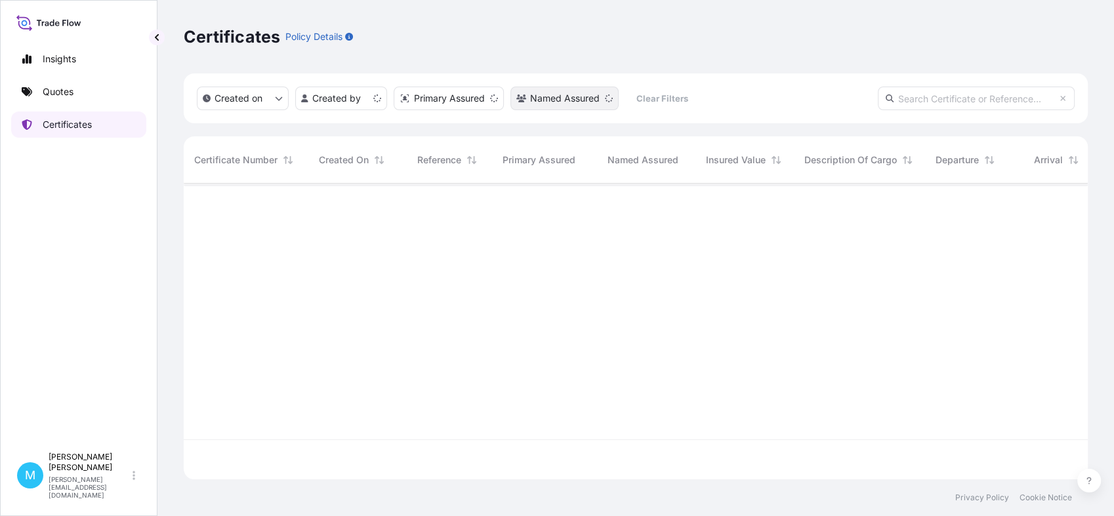
scroll to position [291, 892]
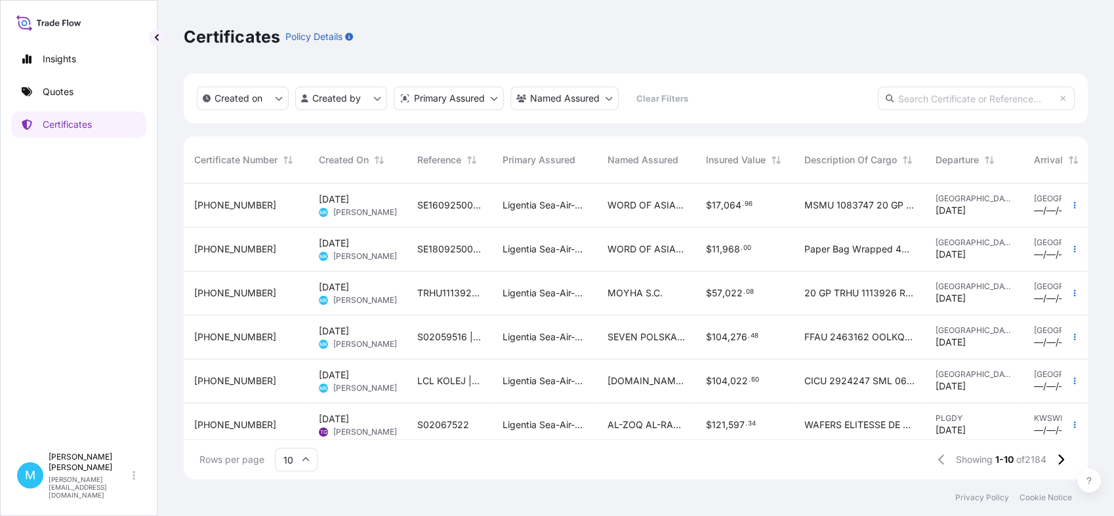
click at [955, 90] on input "text" at bounding box center [975, 99] width 197 height 24
paste input "S02033129"
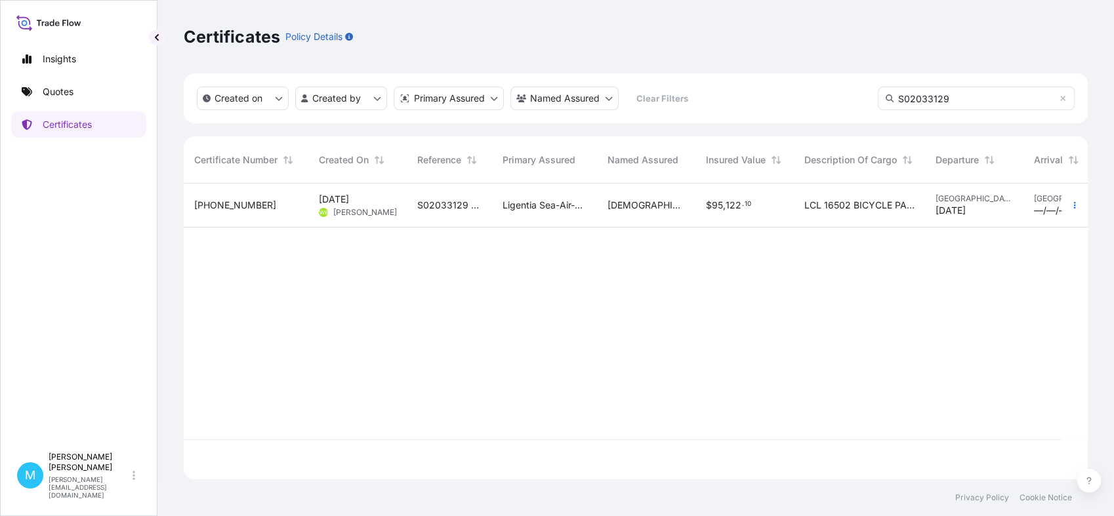
type input "S02033129"
drag, startPoint x: 959, startPoint y: 103, endPoint x: 464, endPoint y: 306, distance: 534.4
click at [464, 306] on div "[PHONE_NUMBER] [DATE] WB [PERSON_NAME] S02033129 LCL Ligentia Sea-Air-Rail Sp. …" at bounding box center [695, 312] width 1023 height 256
click at [408, 215] on div "S02033129 LCL" at bounding box center [449, 206] width 85 height 44
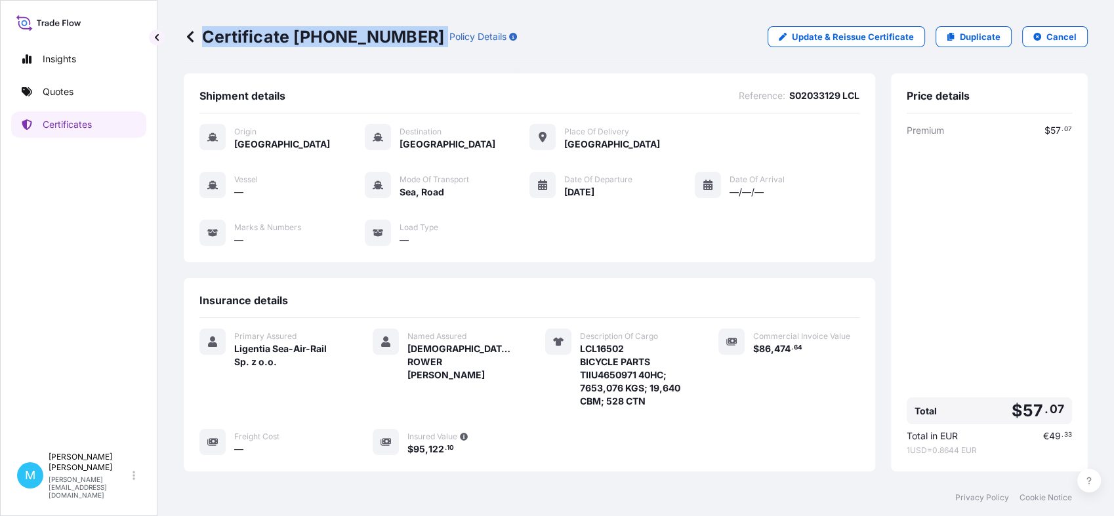
drag, startPoint x: 405, startPoint y: 37, endPoint x: 413, endPoint y: 39, distance: 8.3
click at [413, 39] on div "Certificate [PHONE_NUMBER] Policy Details" at bounding box center [350, 36] width 333 height 21
copy p "Certificate [PHONE_NUMBER]"
click at [93, 123] on link "Certificates" at bounding box center [78, 124] width 135 height 26
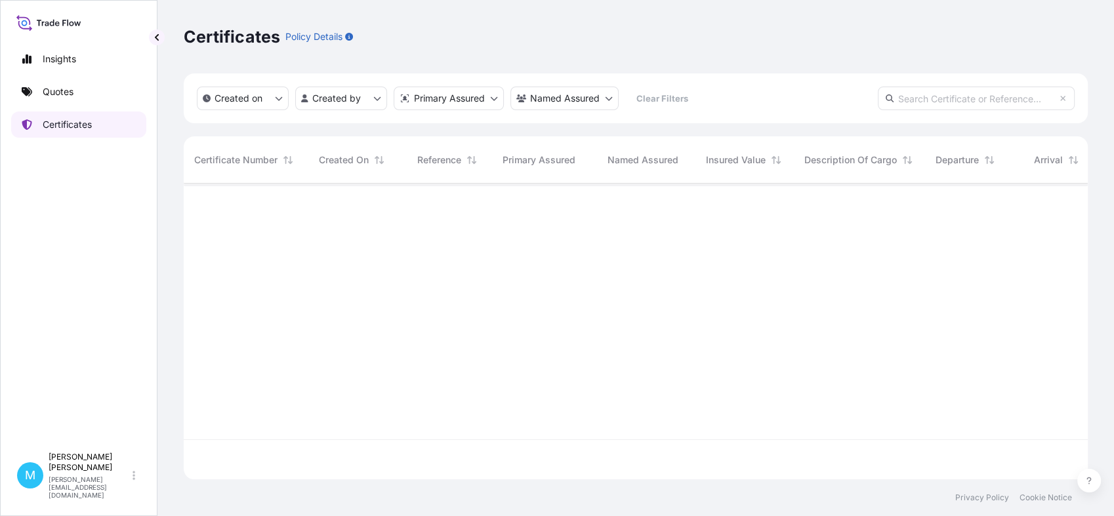
scroll to position [291, 892]
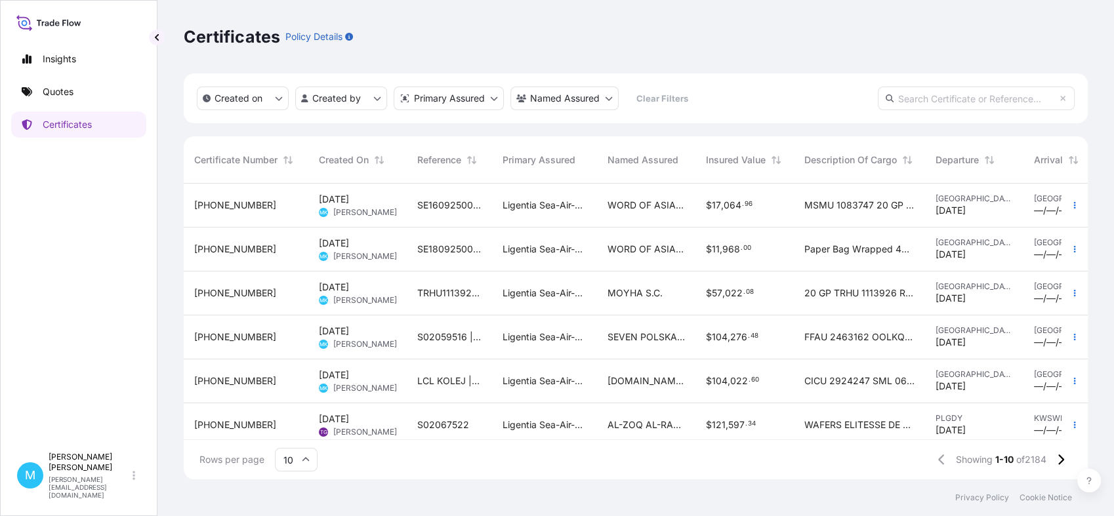
click at [923, 94] on input "text" at bounding box center [975, 99] width 197 height 24
paste input "S02025998"
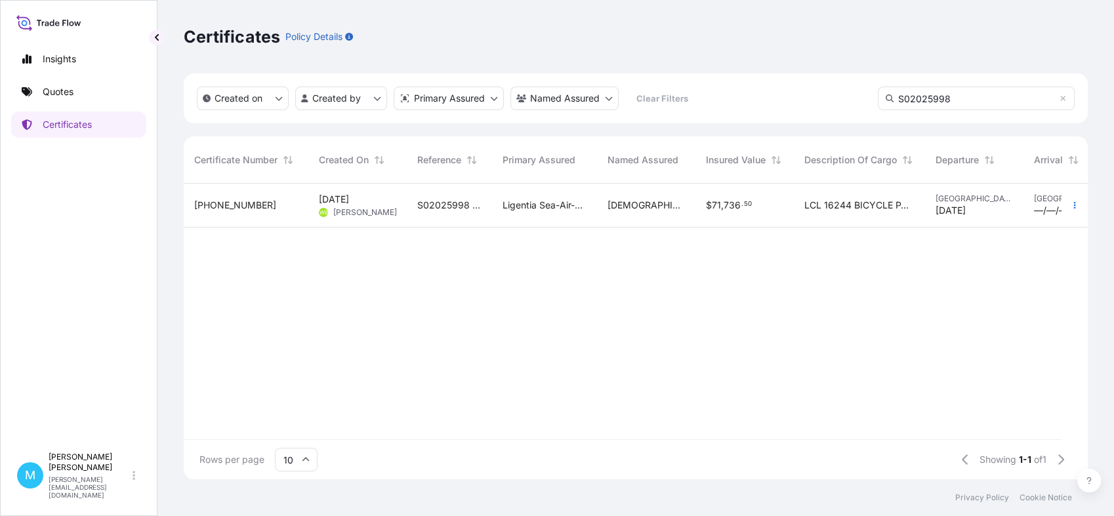
type input "S02025998"
click at [455, 211] on span "S02025998 LCL" at bounding box center [449, 205] width 64 height 13
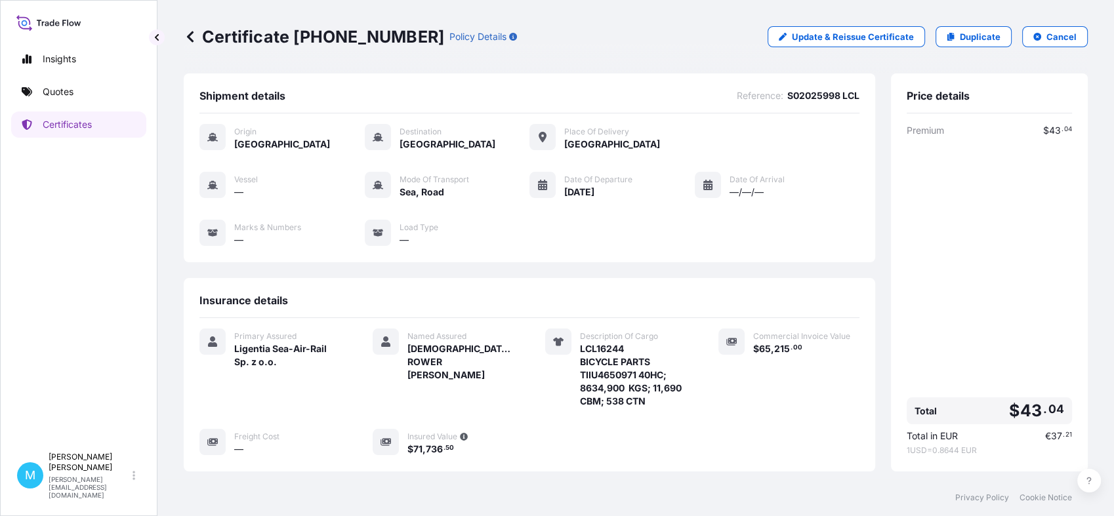
click at [799, 92] on span "S02025998 LCL" at bounding box center [823, 95] width 72 height 13
copy span "S02025998"
drag, startPoint x: 412, startPoint y: 38, endPoint x: 205, endPoint y: 29, distance: 207.4
click at [205, 29] on div "Certificate [PHONE_NUMBER] Policy Details" at bounding box center [350, 36] width 333 height 21
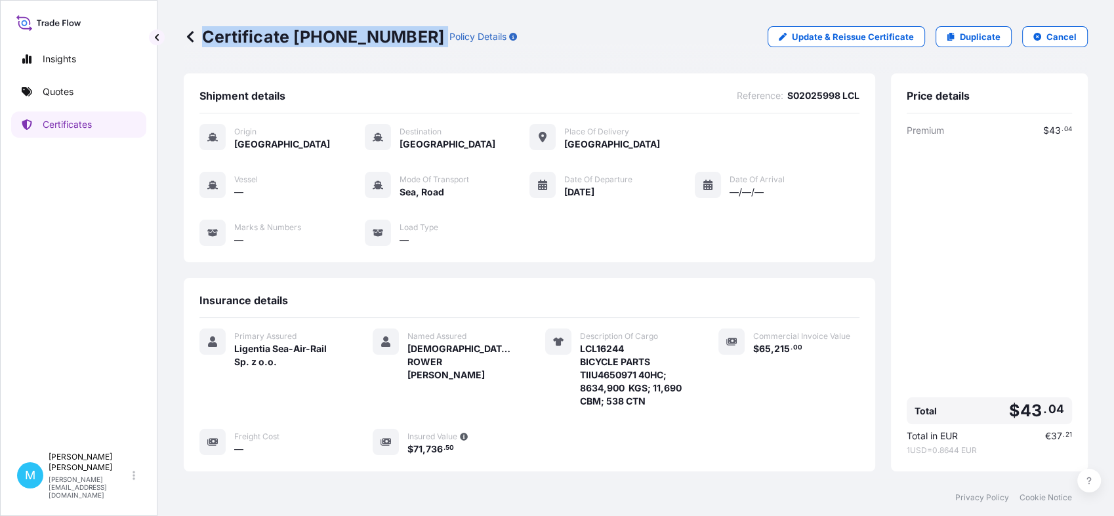
copy p "Certificate [PHONE_NUMBER]"
click at [93, 130] on link "Certificates" at bounding box center [78, 124] width 135 height 26
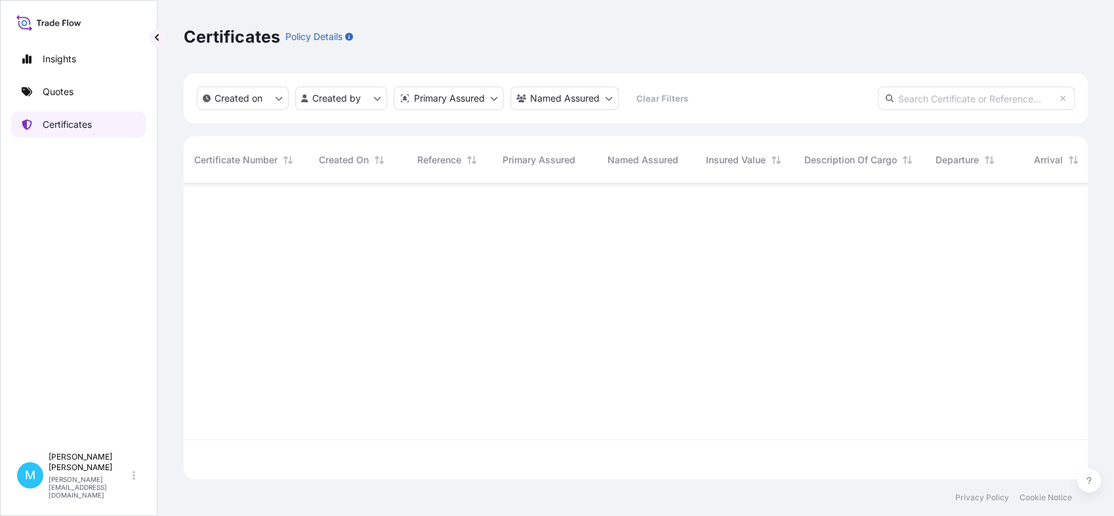
scroll to position [291, 892]
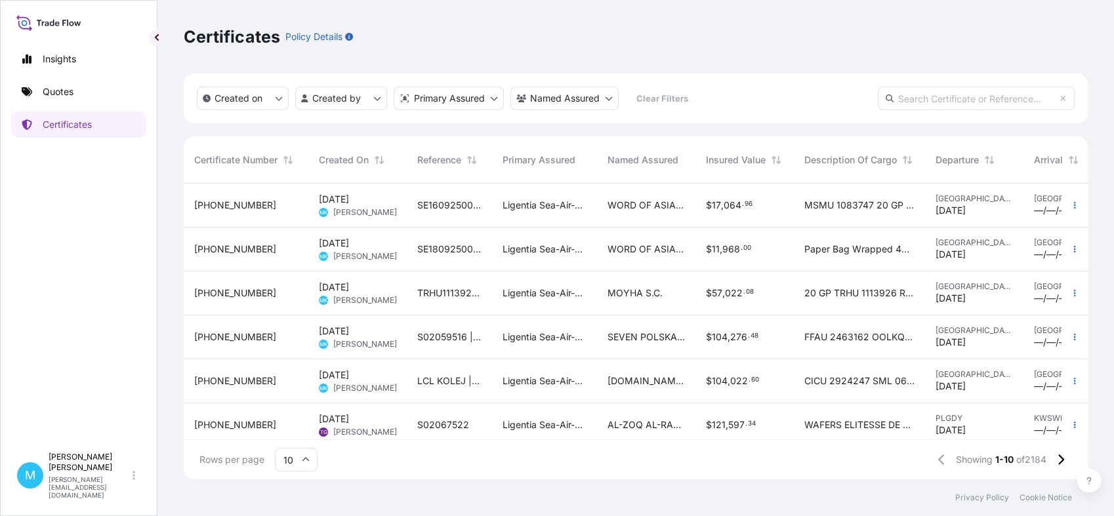
click at [927, 98] on input "text" at bounding box center [975, 99] width 197 height 24
paste input "S02032751"
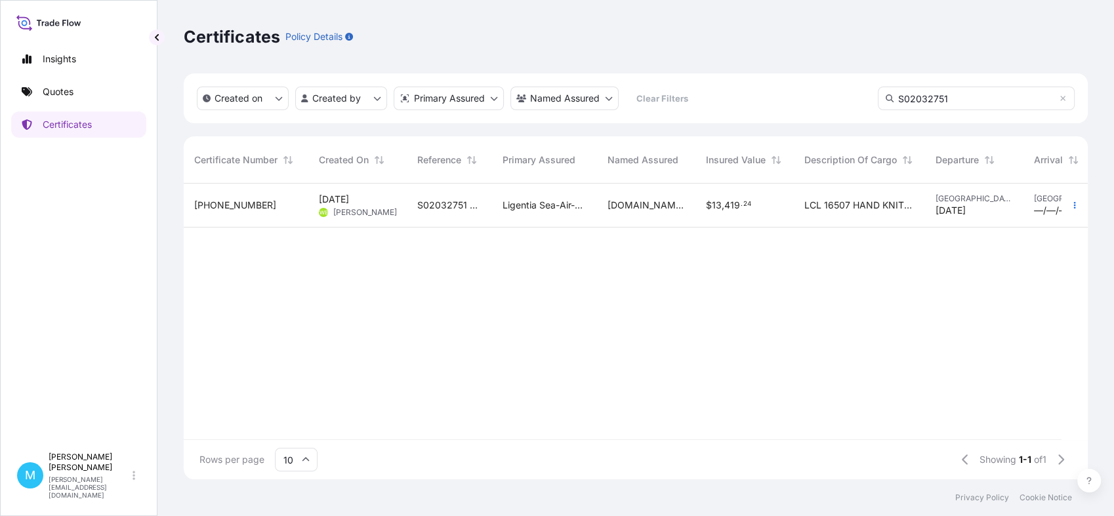
type input "S02032751"
click at [421, 208] on span "S02032751 LCL" at bounding box center [449, 205] width 64 height 13
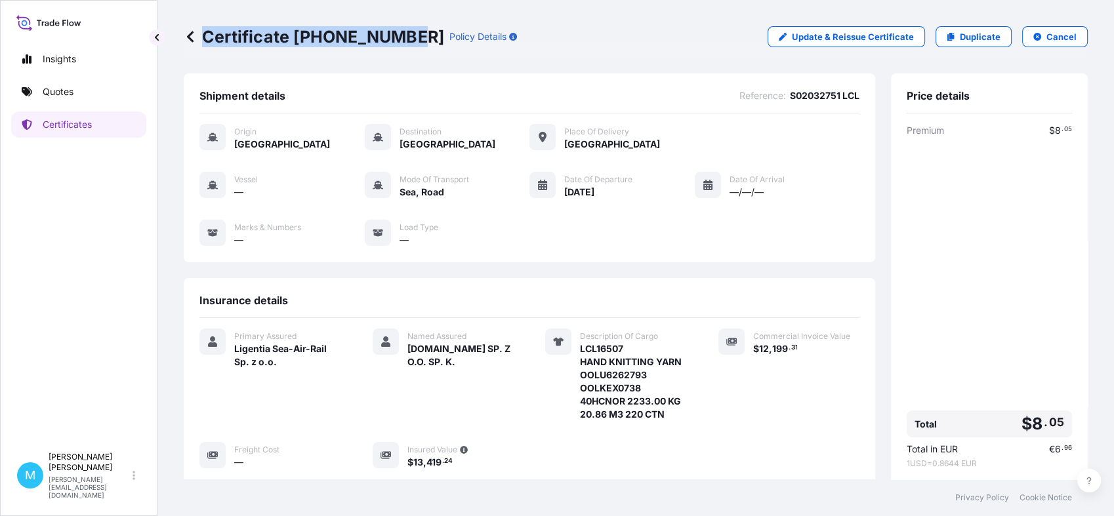
drag, startPoint x: 409, startPoint y: 37, endPoint x: 205, endPoint y: 35, distance: 204.0
click at [205, 35] on p "Certificate [PHONE_NUMBER]" at bounding box center [314, 36] width 260 height 21
copy p "Certificate [PHONE_NUMBER]"
click at [100, 123] on link "Certificates" at bounding box center [78, 124] width 135 height 26
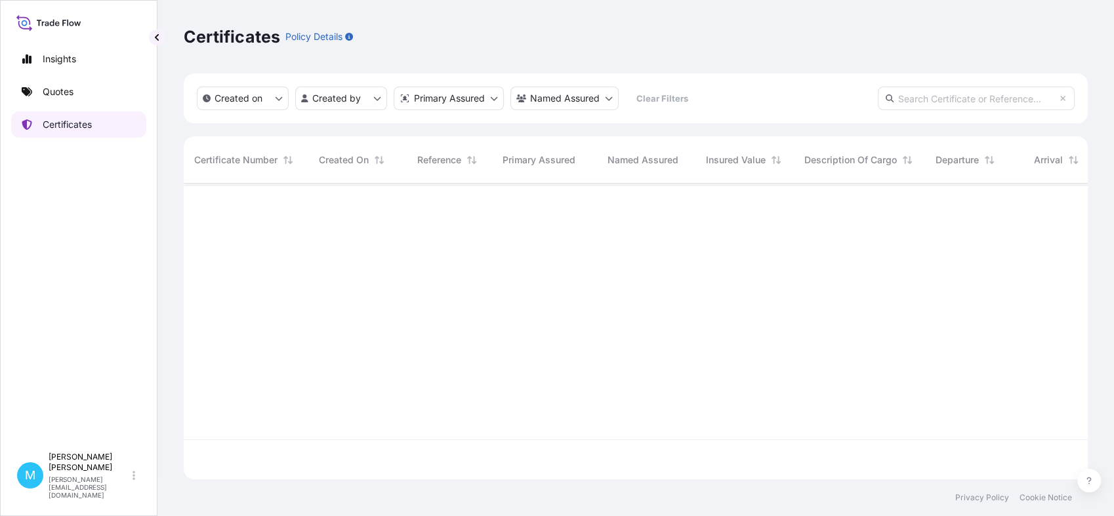
scroll to position [291, 892]
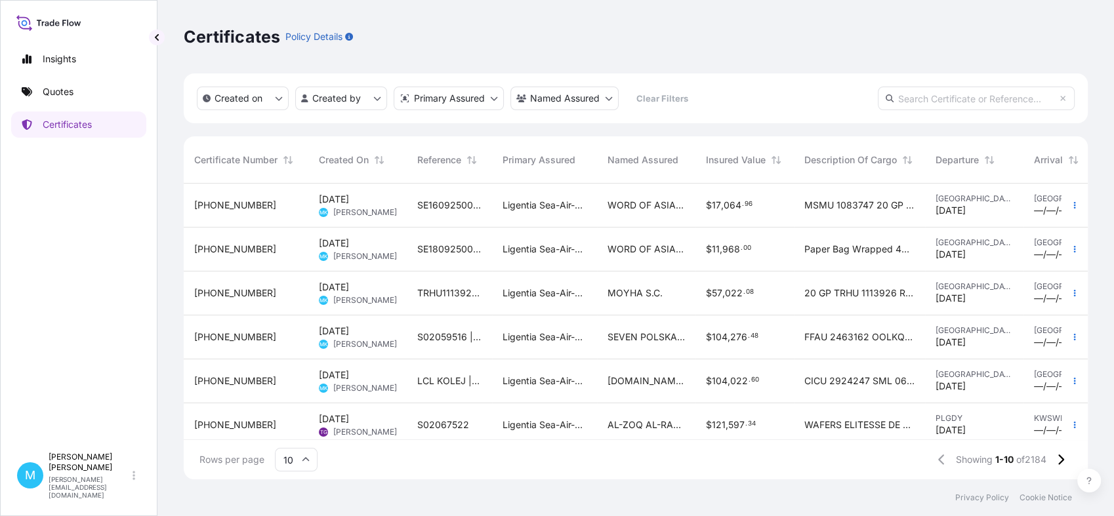
click at [956, 99] on input "text" at bounding box center [975, 99] width 197 height 24
paste input "S02015387"
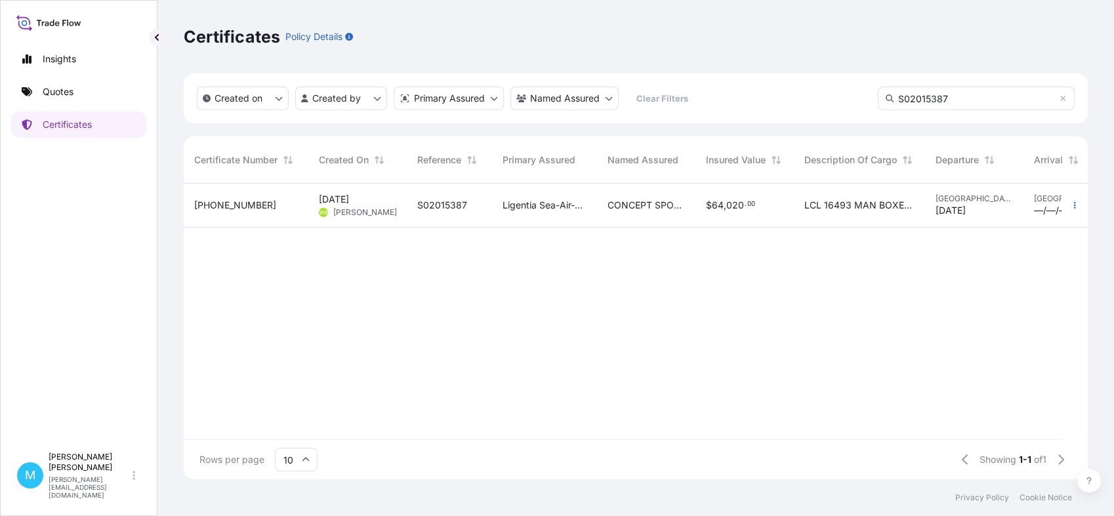
type input "S02015387"
click at [536, 206] on span "Ligentia Sea-Air-Rail Sp. z o.o." at bounding box center [544, 205] width 84 height 13
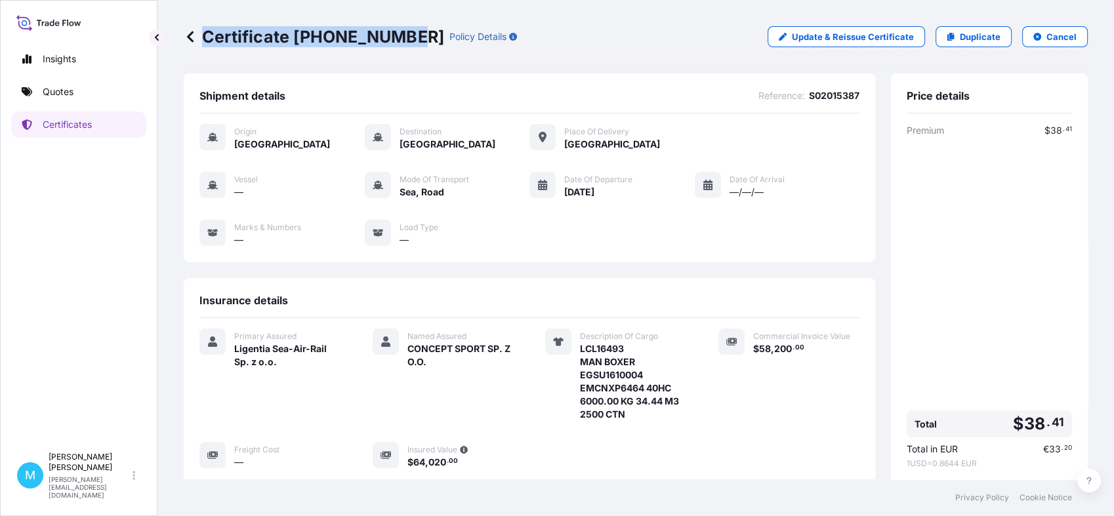
drag, startPoint x: 405, startPoint y: 41, endPoint x: 201, endPoint y: 41, distance: 203.3
click at [201, 41] on p "Certificate [PHONE_NUMBER]" at bounding box center [314, 36] width 260 height 21
copy p "Certificate [PHONE_NUMBER]"
click at [81, 118] on p "Certificates" at bounding box center [67, 124] width 49 height 13
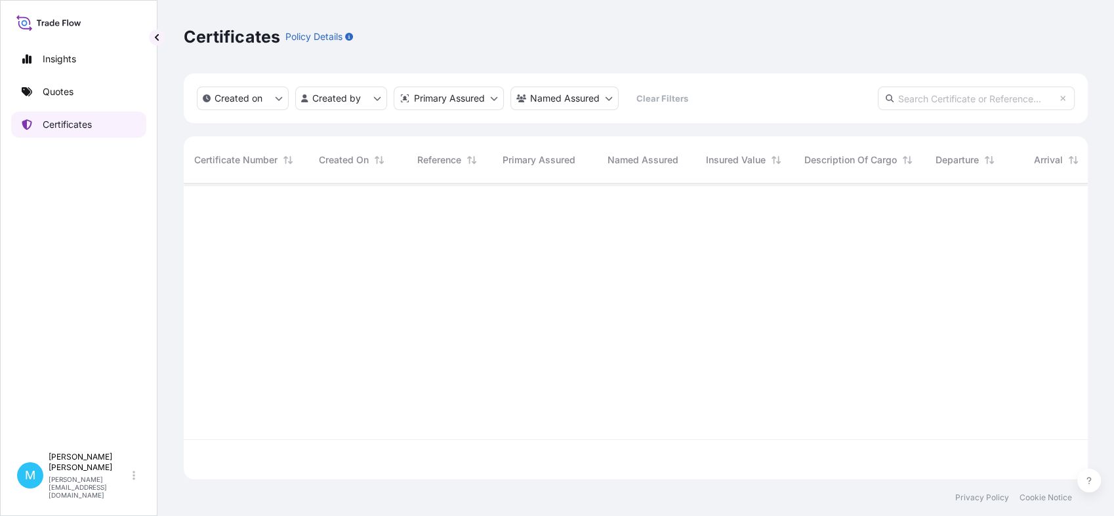
scroll to position [291, 892]
click at [947, 96] on input "text" at bounding box center [975, 99] width 197 height 24
paste input "Certificate [PHONE_NUMBER]"
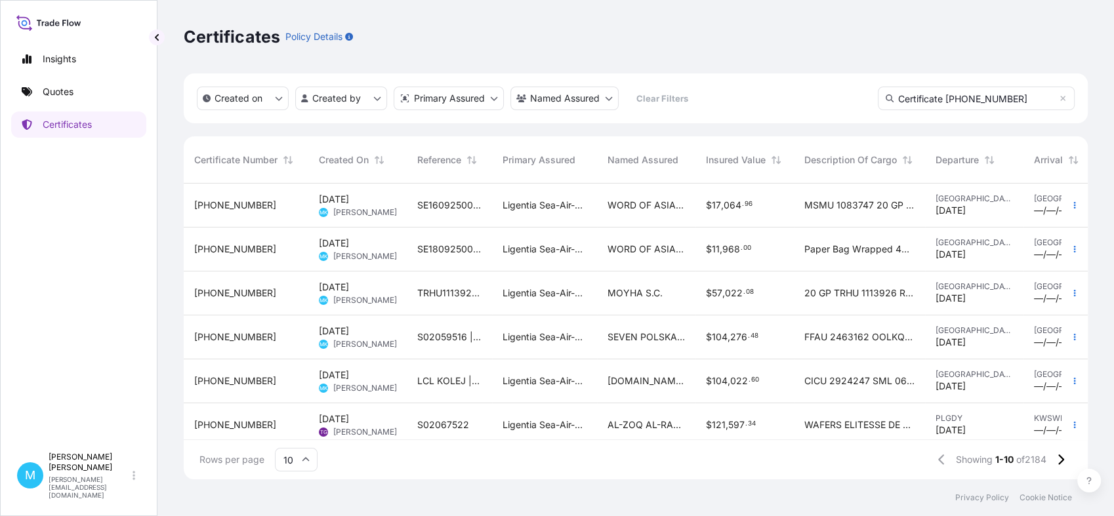
scroll to position [331, 892]
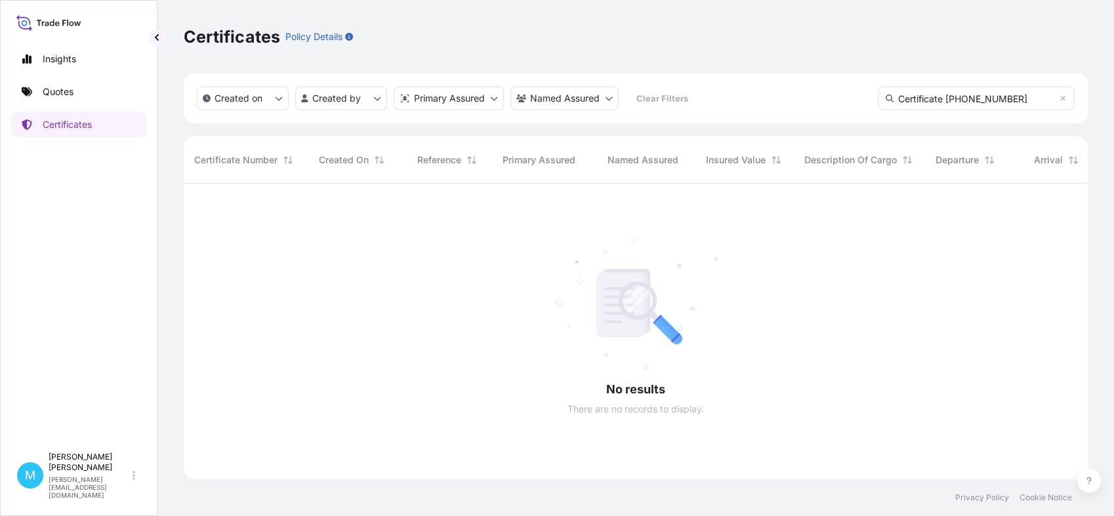
click at [946, 98] on input "Certificate [PHONE_NUMBER]" at bounding box center [975, 99] width 197 height 24
type input "[PHONE_NUMBER]"
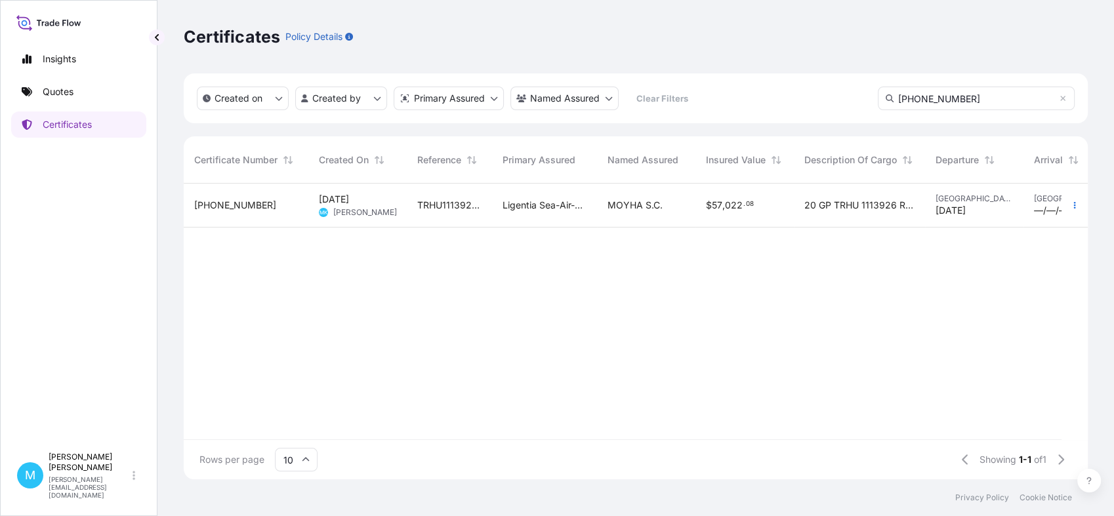
click at [483, 198] on div "TRHU1113926 || ref. MOY07.10" at bounding box center [449, 206] width 85 height 44
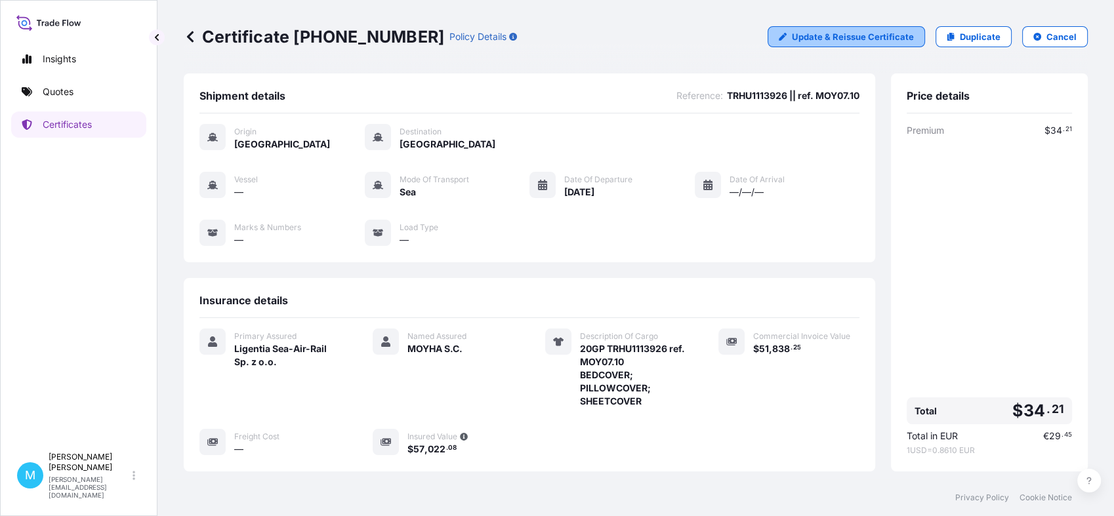
click at [856, 37] on p "Update & Reissue Certificate" at bounding box center [853, 36] width 122 height 13
select select "Sea"
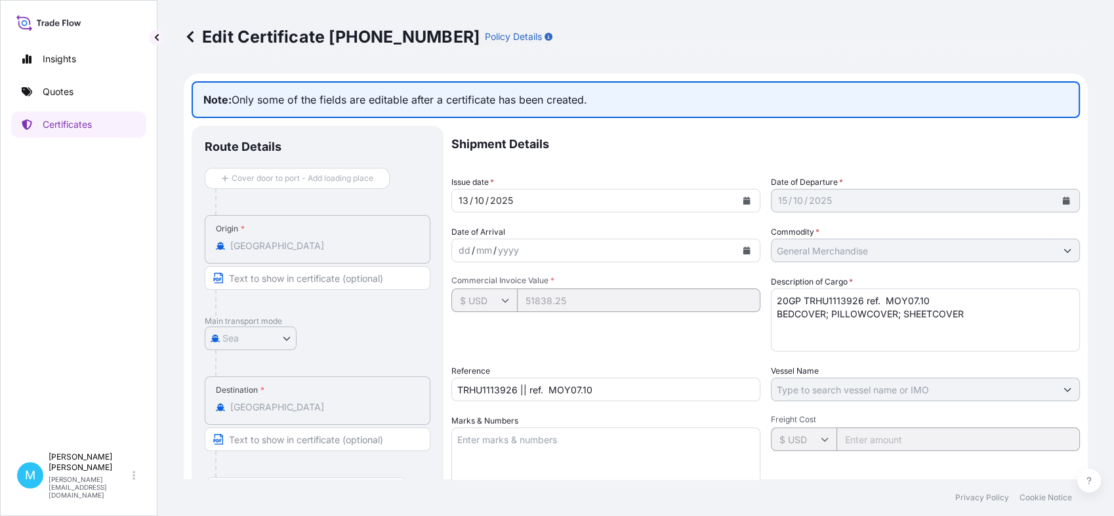
click at [268, 235] on div "Origin * [GEOGRAPHIC_DATA]" at bounding box center [318, 239] width 226 height 49
click at [377, 282] on input "Text to appear on certificate" at bounding box center [318, 278] width 226 height 24
click at [296, 253] on div "Origin * [GEOGRAPHIC_DATA]" at bounding box center [318, 239] width 226 height 49
drag, startPoint x: 447, startPoint y: 36, endPoint x: 237, endPoint y: 36, distance: 209.2
click at [237, 36] on div "Edit Certificate [PHONE_NUMBER] Policy Details" at bounding box center [368, 36] width 369 height 21
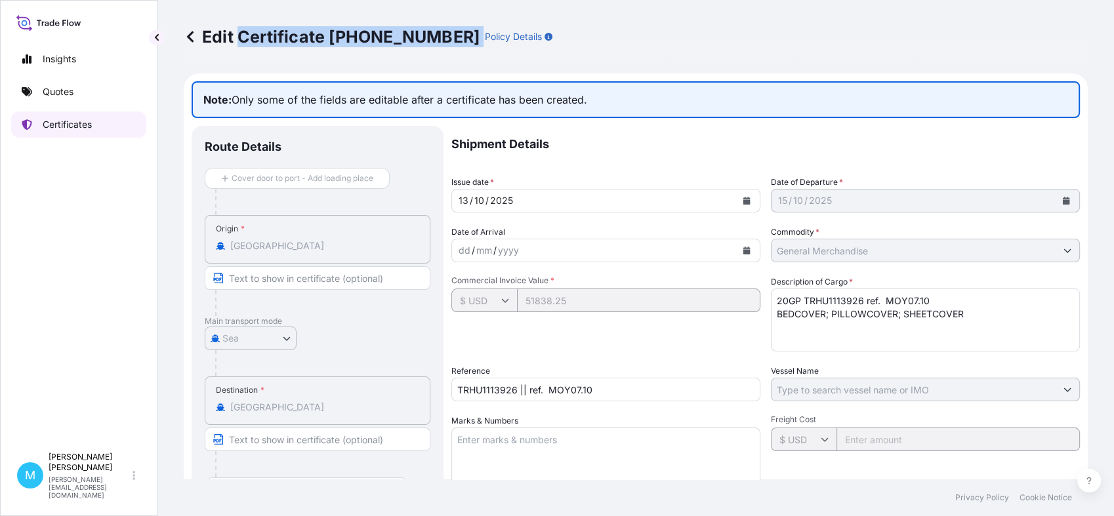
click at [83, 125] on p "Certificates" at bounding box center [67, 124] width 49 height 13
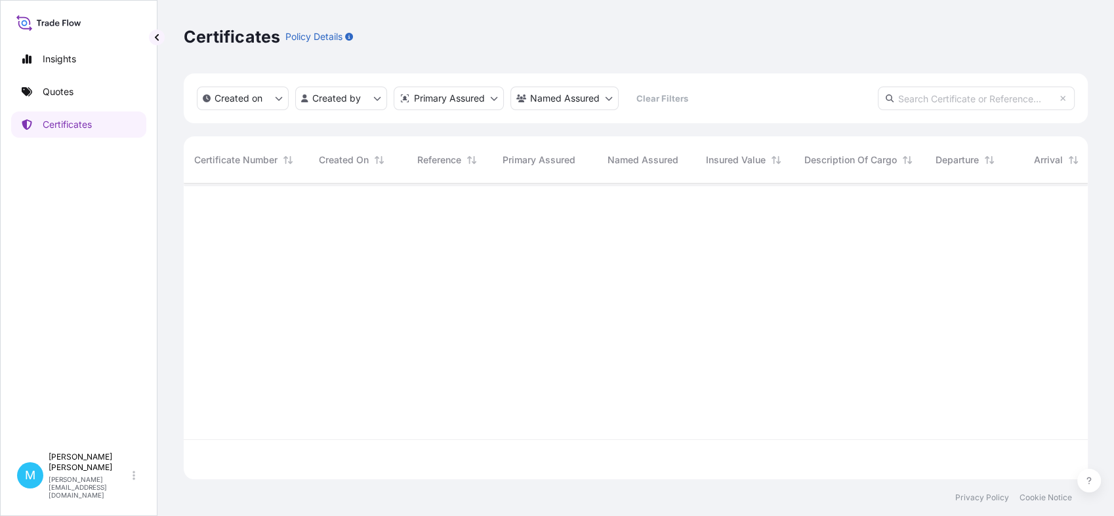
scroll to position [291, 892]
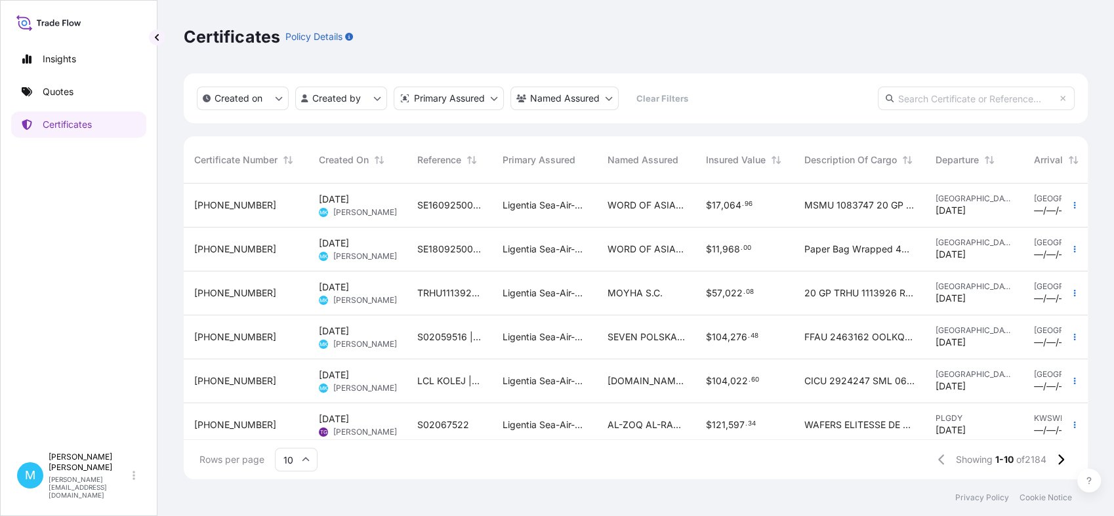
click at [500, 203] on div "Ligentia Sea-Air-Rail Sp. z o.o." at bounding box center [544, 206] width 105 height 44
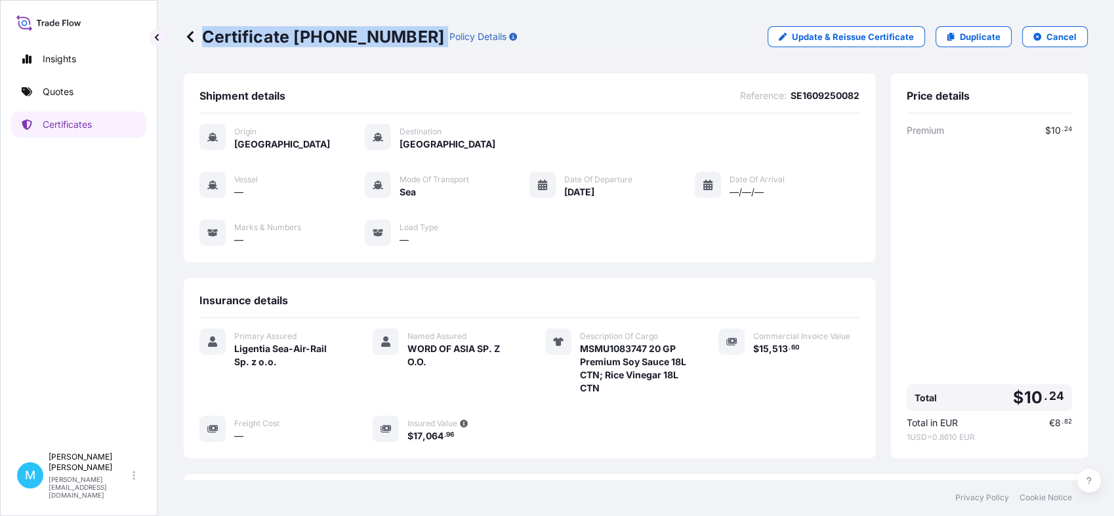
click at [413, 37] on div "Certificate [PHONE_NUMBER] Policy Details" at bounding box center [350, 36] width 333 height 21
click at [545, 81] on div "Shipment details Reference : SE1609250082 Origin [GEOGRAPHIC_DATA] Destination …" at bounding box center [529, 167] width 691 height 189
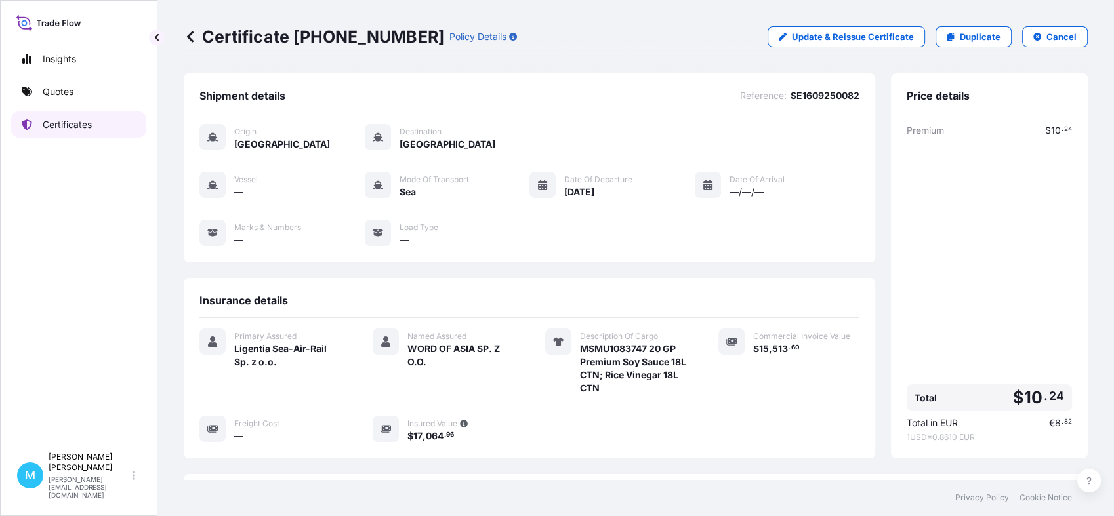
click at [58, 128] on p "Certificates" at bounding box center [67, 124] width 49 height 13
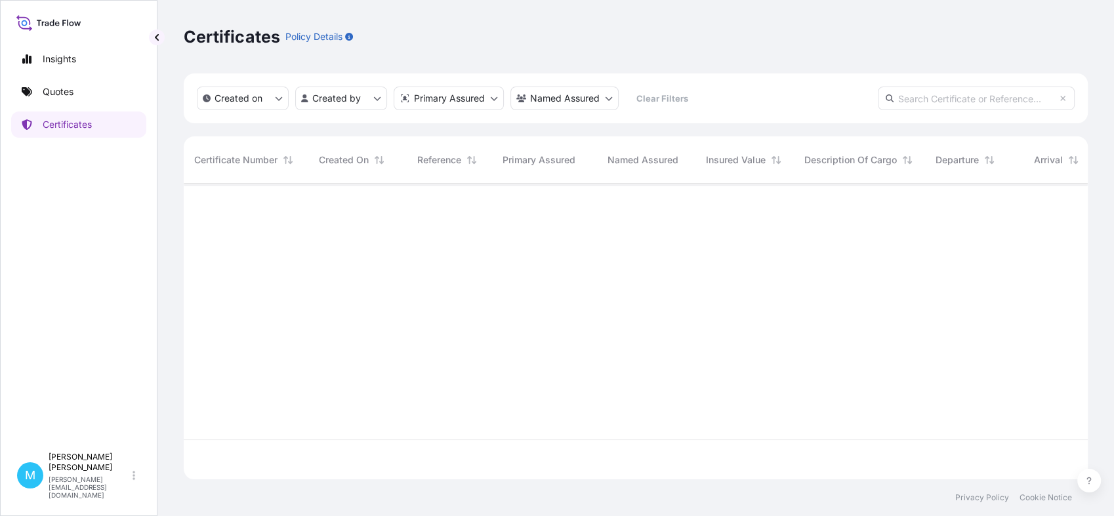
scroll to position [291, 892]
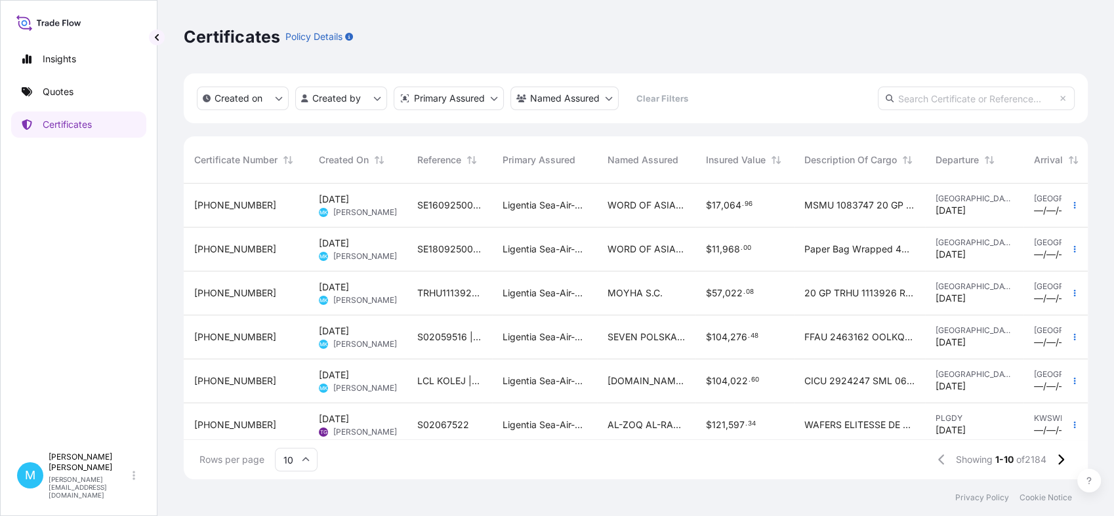
click at [916, 94] on input "text" at bounding box center [975, 99] width 197 height 24
paste input "TRHU1113926"
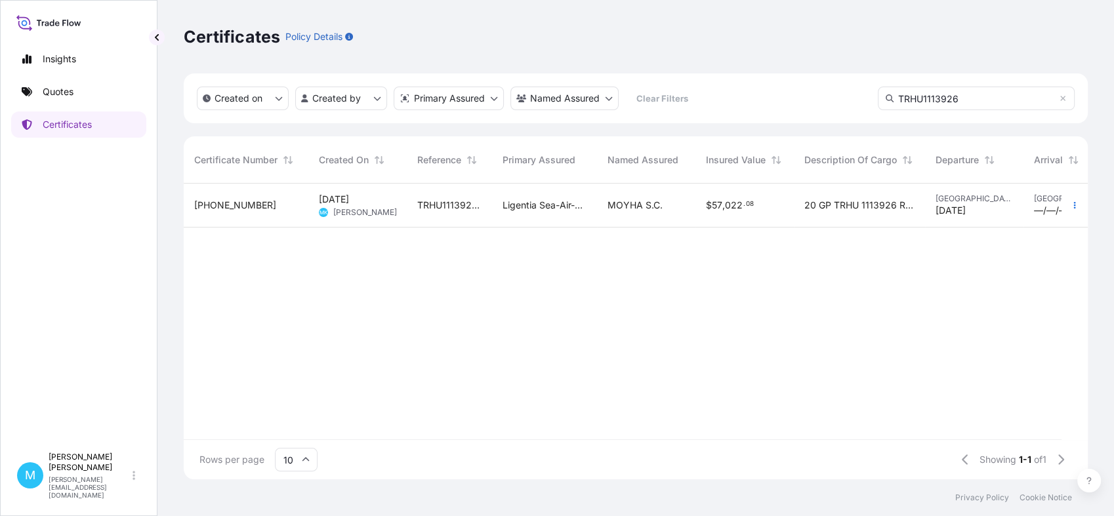
type input "TRHU1113926"
click at [498, 197] on div "Ligentia Sea-Air-Rail Sp. z o.o." at bounding box center [544, 206] width 105 height 44
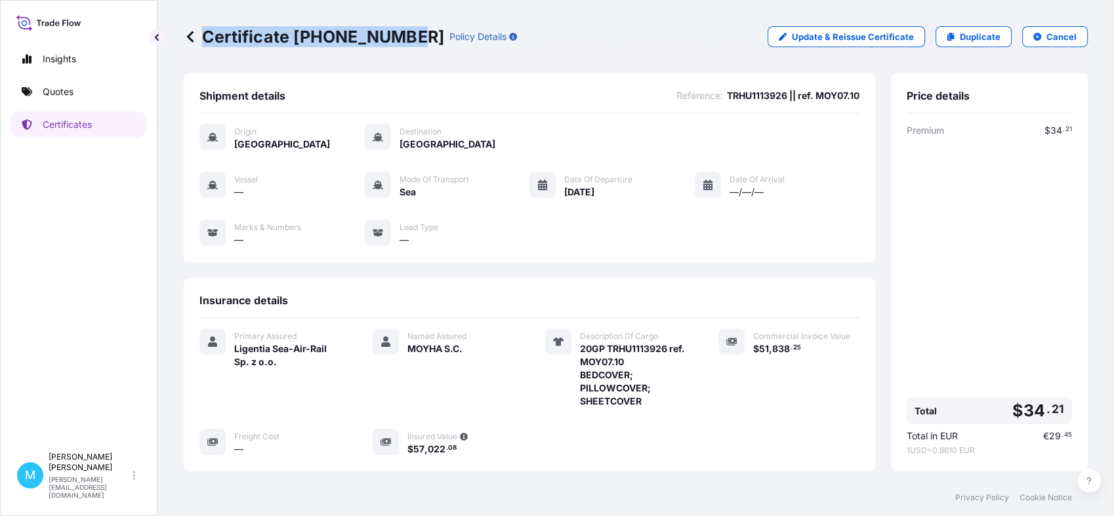
drag, startPoint x: 407, startPoint y: 35, endPoint x: 207, endPoint y: 33, distance: 200.7
click at [201, 35] on p "Certificate [PHONE_NUMBER]" at bounding box center [314, 36] width 260 height 21
click at [295, 58] on div "Certificate [PHONE_NUMBER] Policy Details Update & Reissue Certificate Duplicat…" at bounding box center [636, 36] width 904 height 73
click at [78, 126] on p "Certificates" at bounding box center [67, 124] width 49 height 13
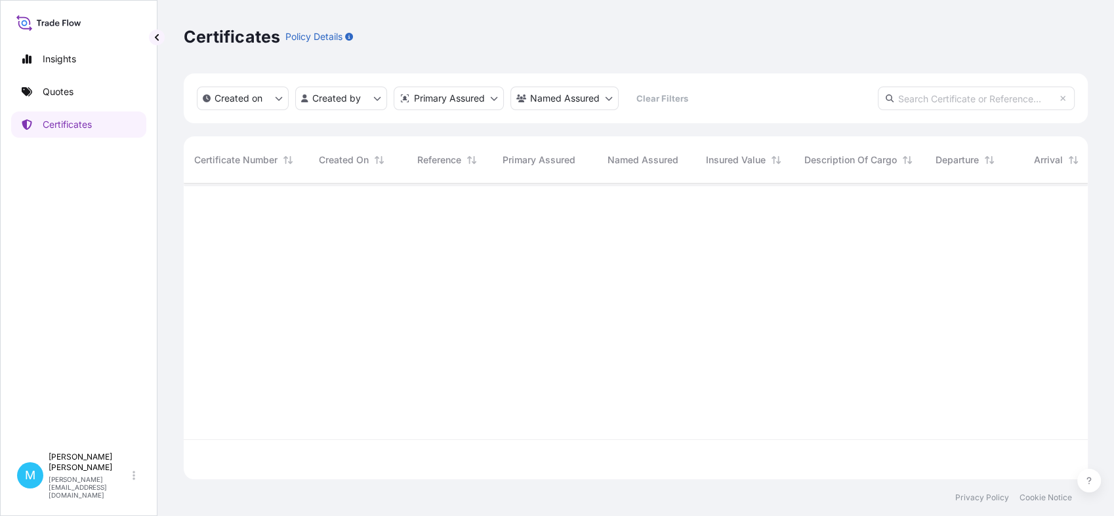
scroll to position [291, 892]
